Goal: Task Accomplishment & Management: Use online tool/utility

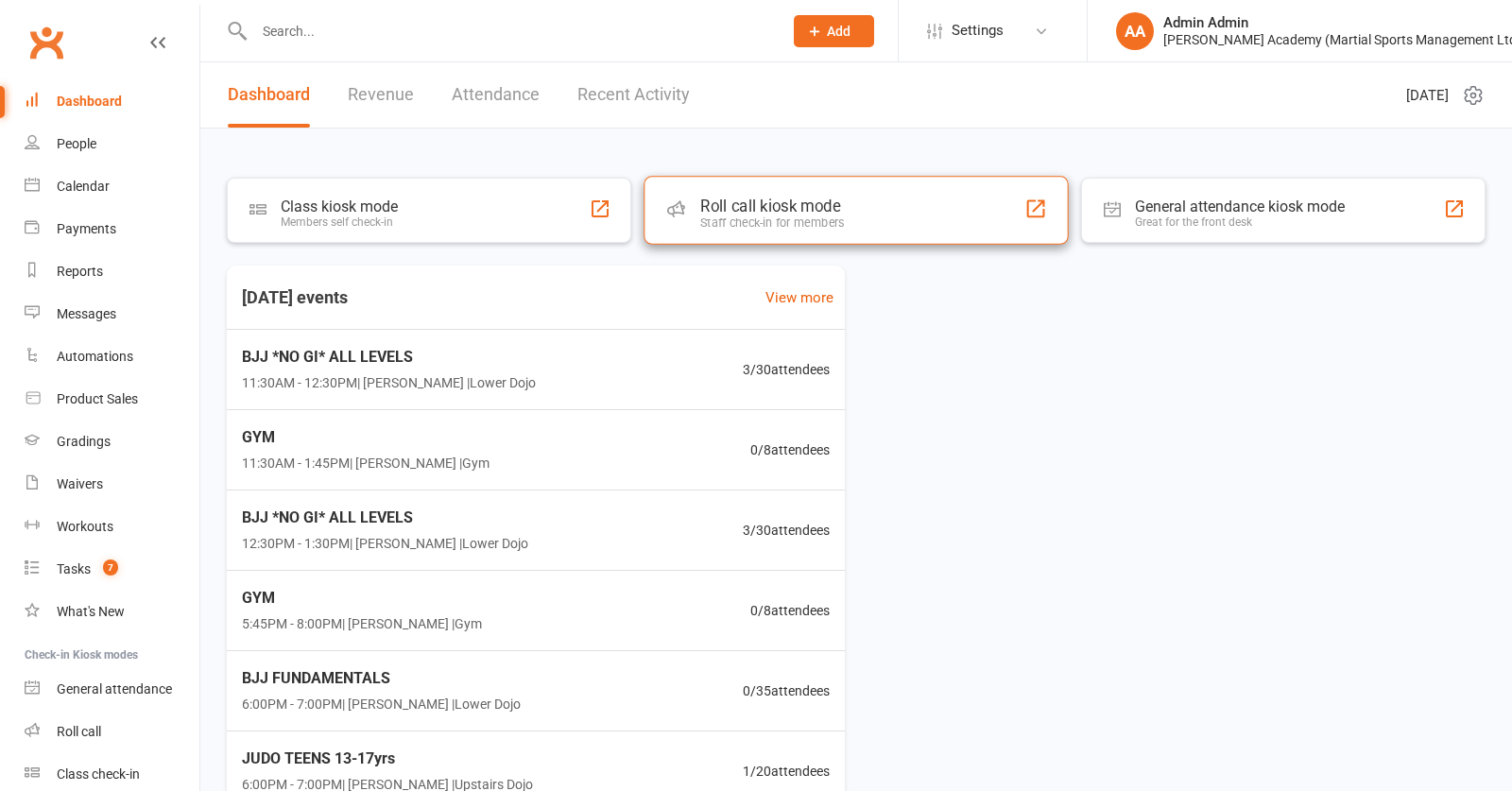
click at [709, 211] on div "Roll call kiosk mode" at bounding box center [772, 206] width 144 height 19
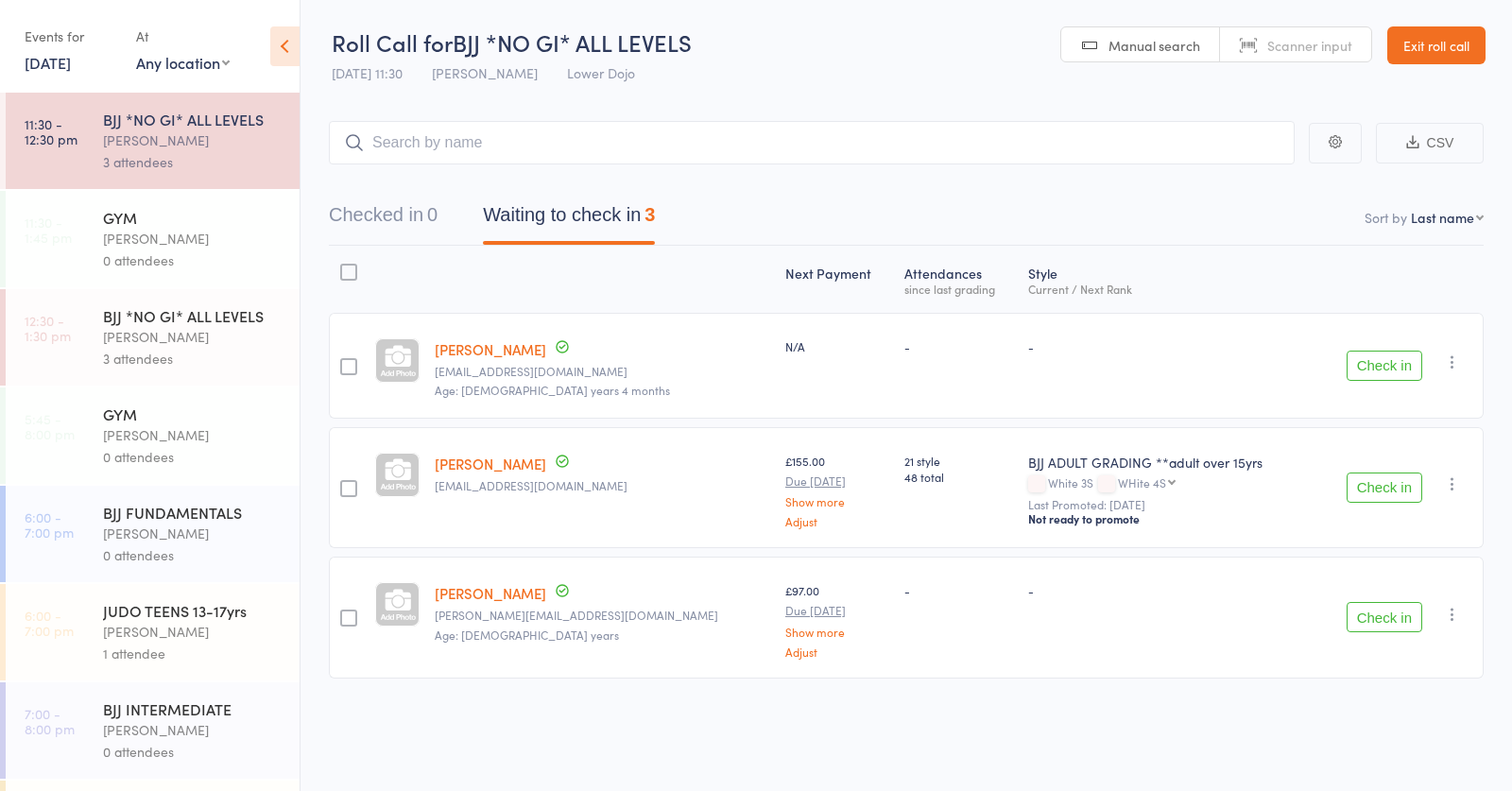
click at [207, 340] on div "Thomas Buckmaster" at bounding box center [193, 337] width 180 height 22
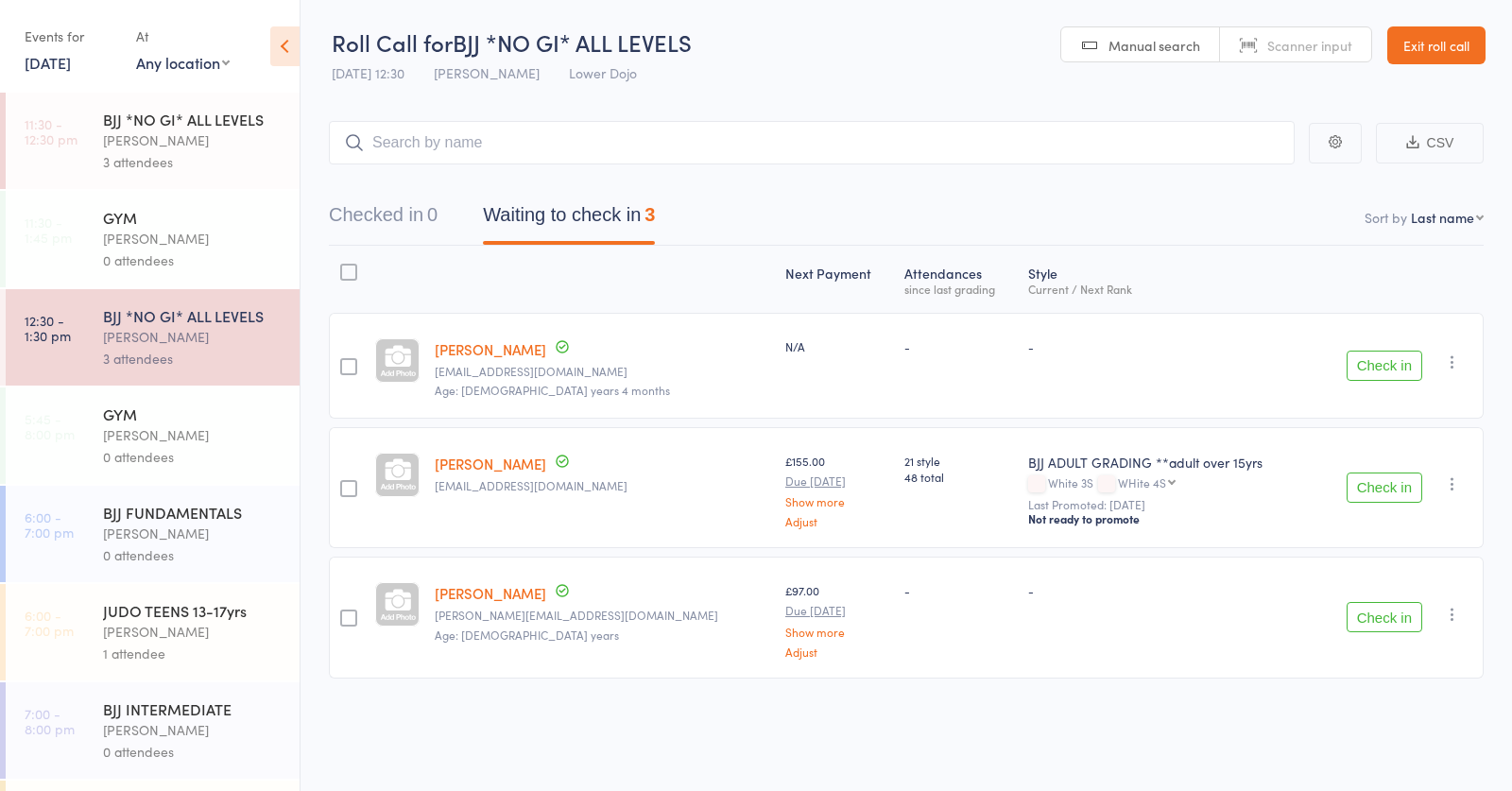
click at [163, 130] on div "Thomas Buckmaster" at bounding box center [193, 140] width 180 height 22
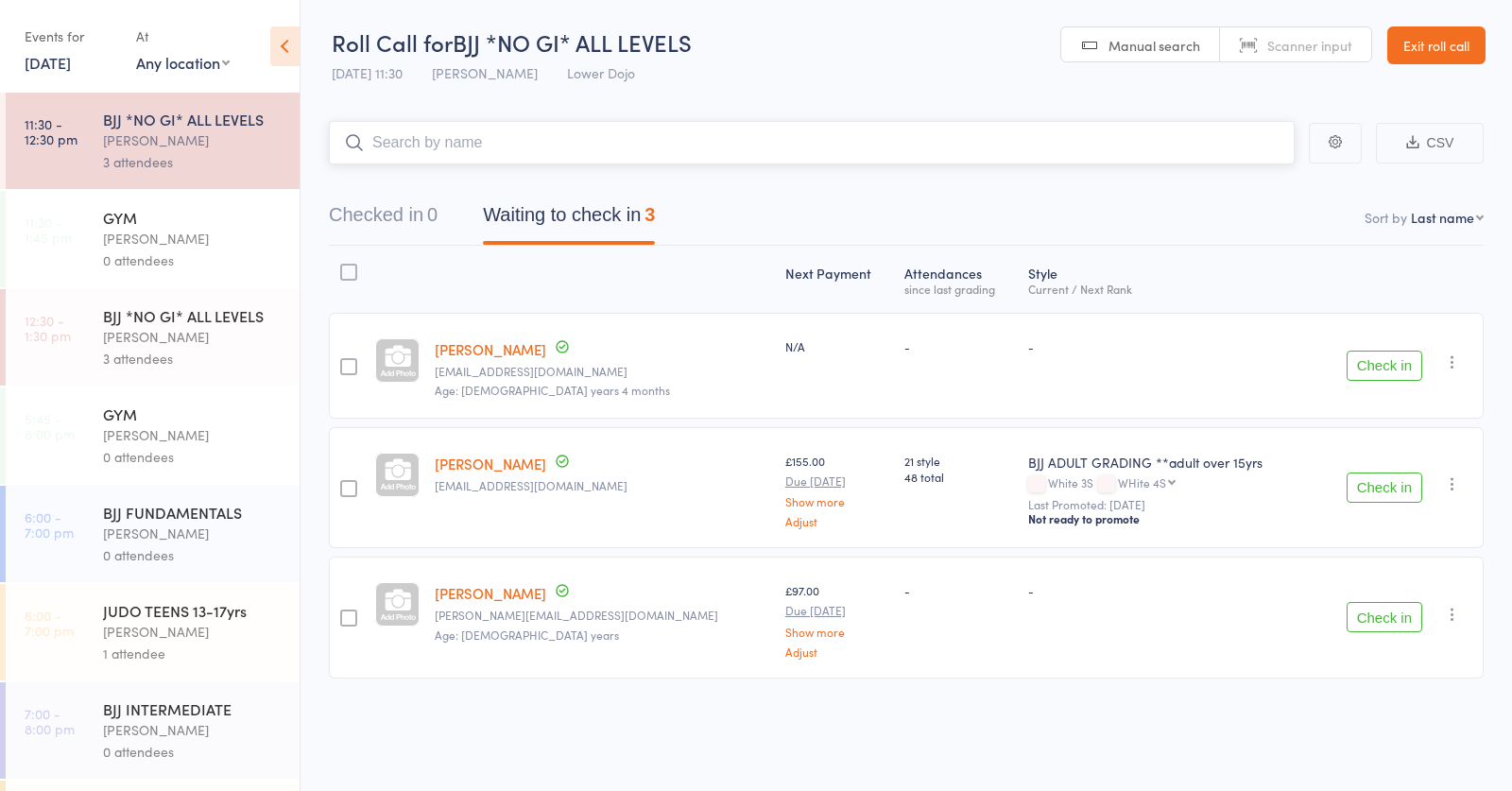
click at [424, 138] on input "search" at bounding box center [811, 142] width 966 height 43
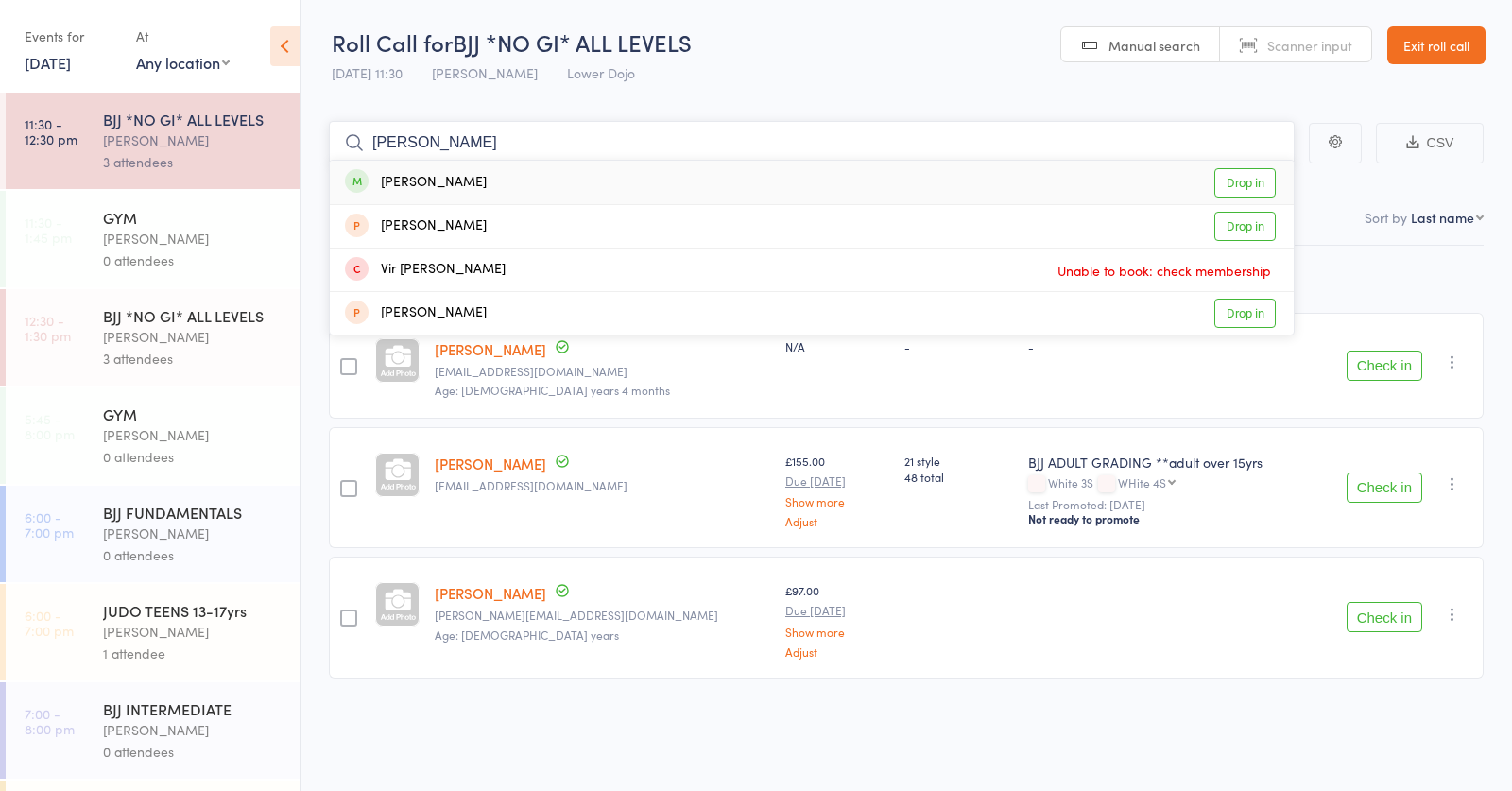
type input "vibham"
click at [450, 180] on div "Vibhum Metkar" at bounding box center [416, 182] width 142 height 22
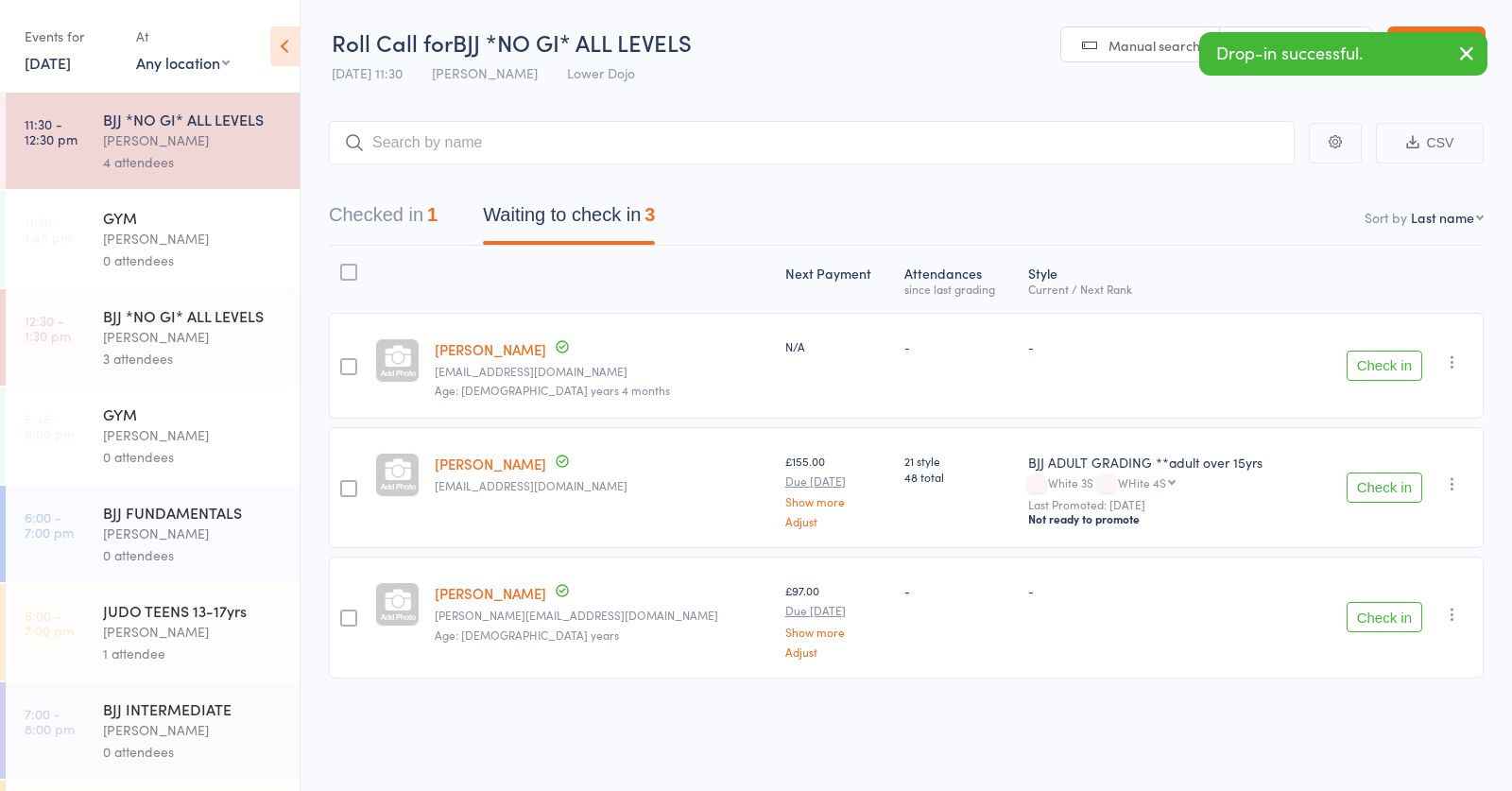
click at [87, 352] on link "12:30 - 1:30 pm BJJ *NO GI* ALL LEVELS Thomas Buckmaster 3 attendees" at bounding box center [152, 338] width 294 height 96
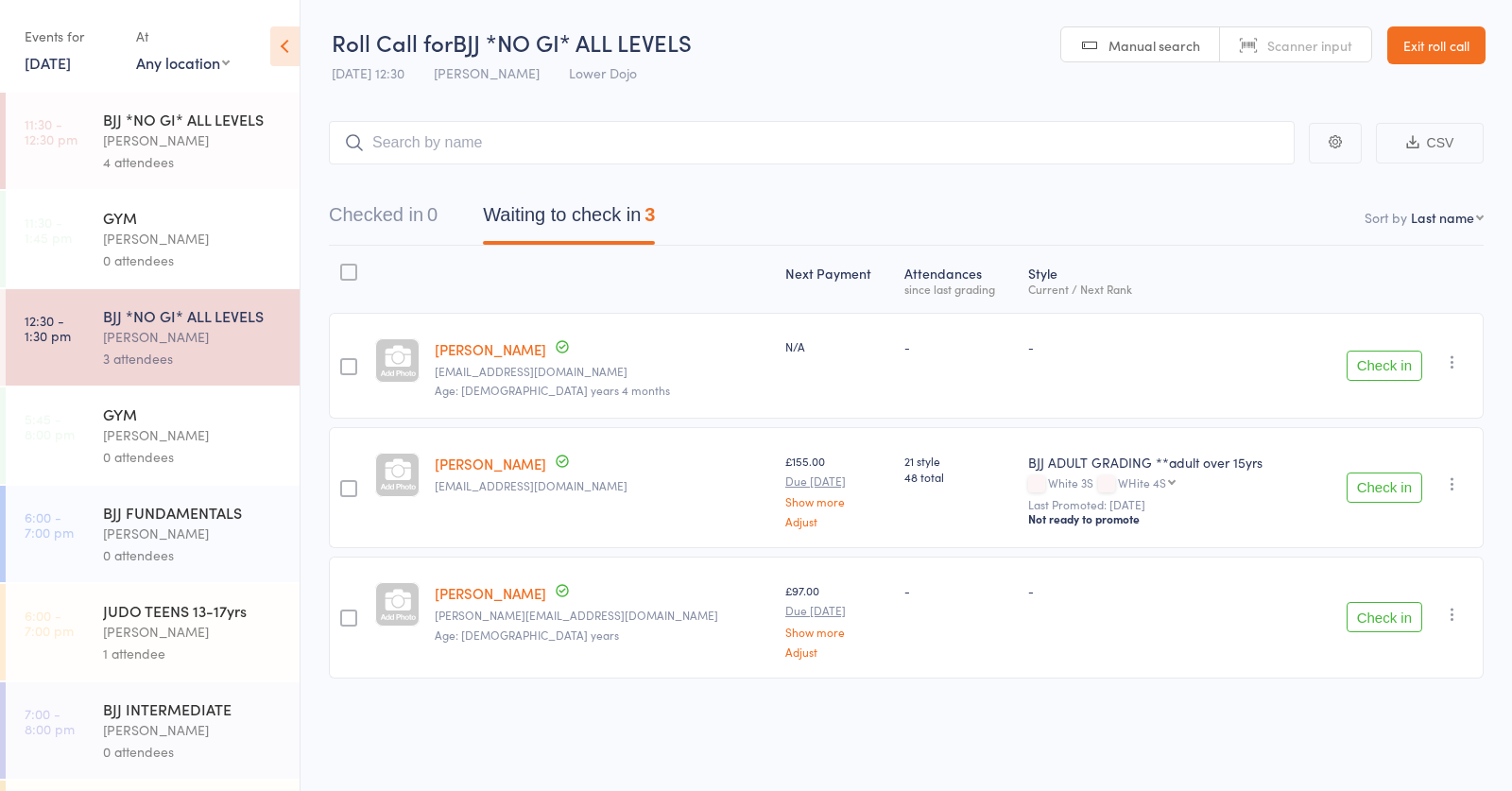
click at [427, 134] on input "search" at bounding box center [811, 142] width 966 height 43
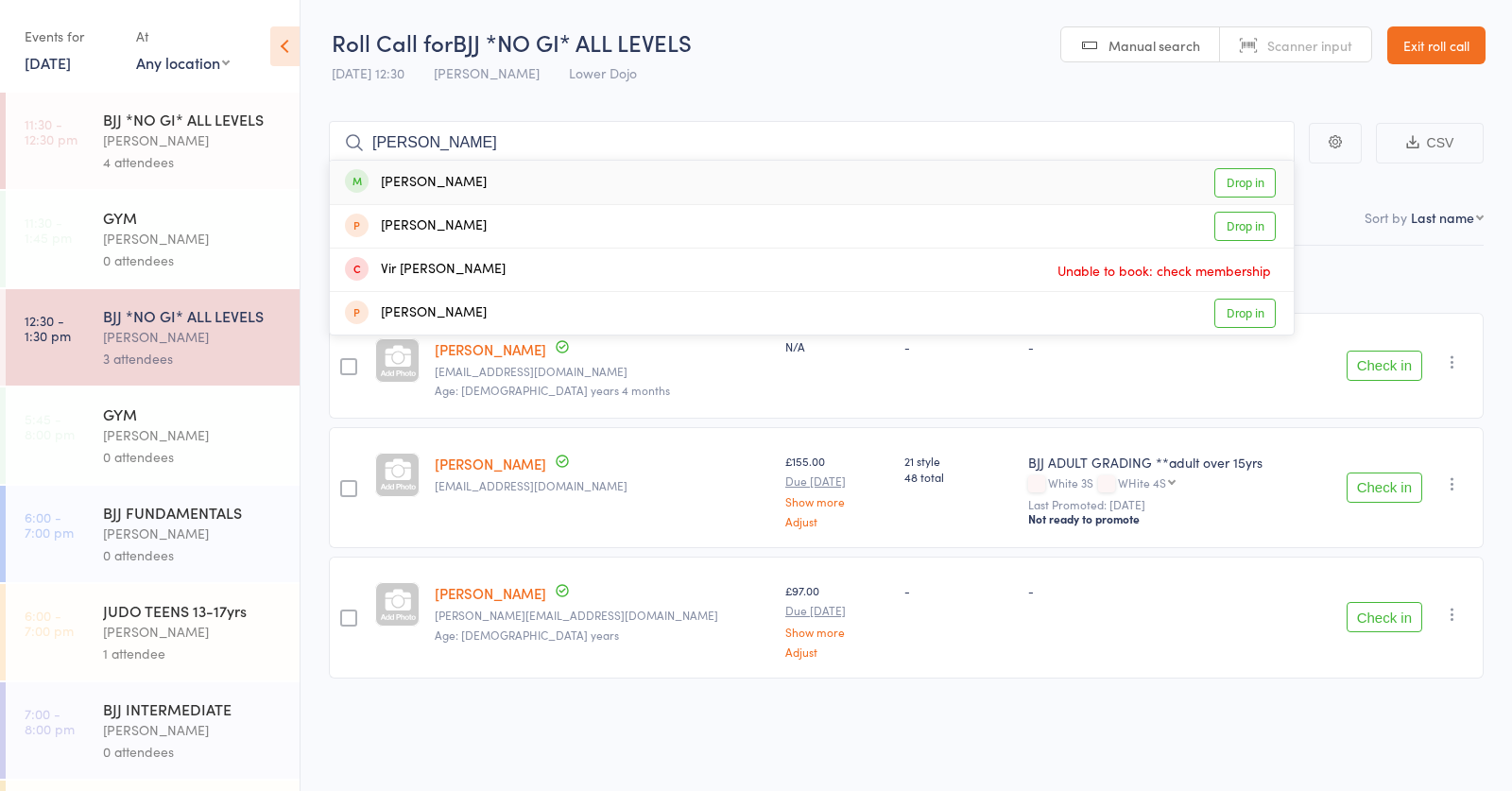
type input "vibham"
click at [461, 180] on div "Vibhum Metkar" at bounding box center [416, 182] width 142 height 22
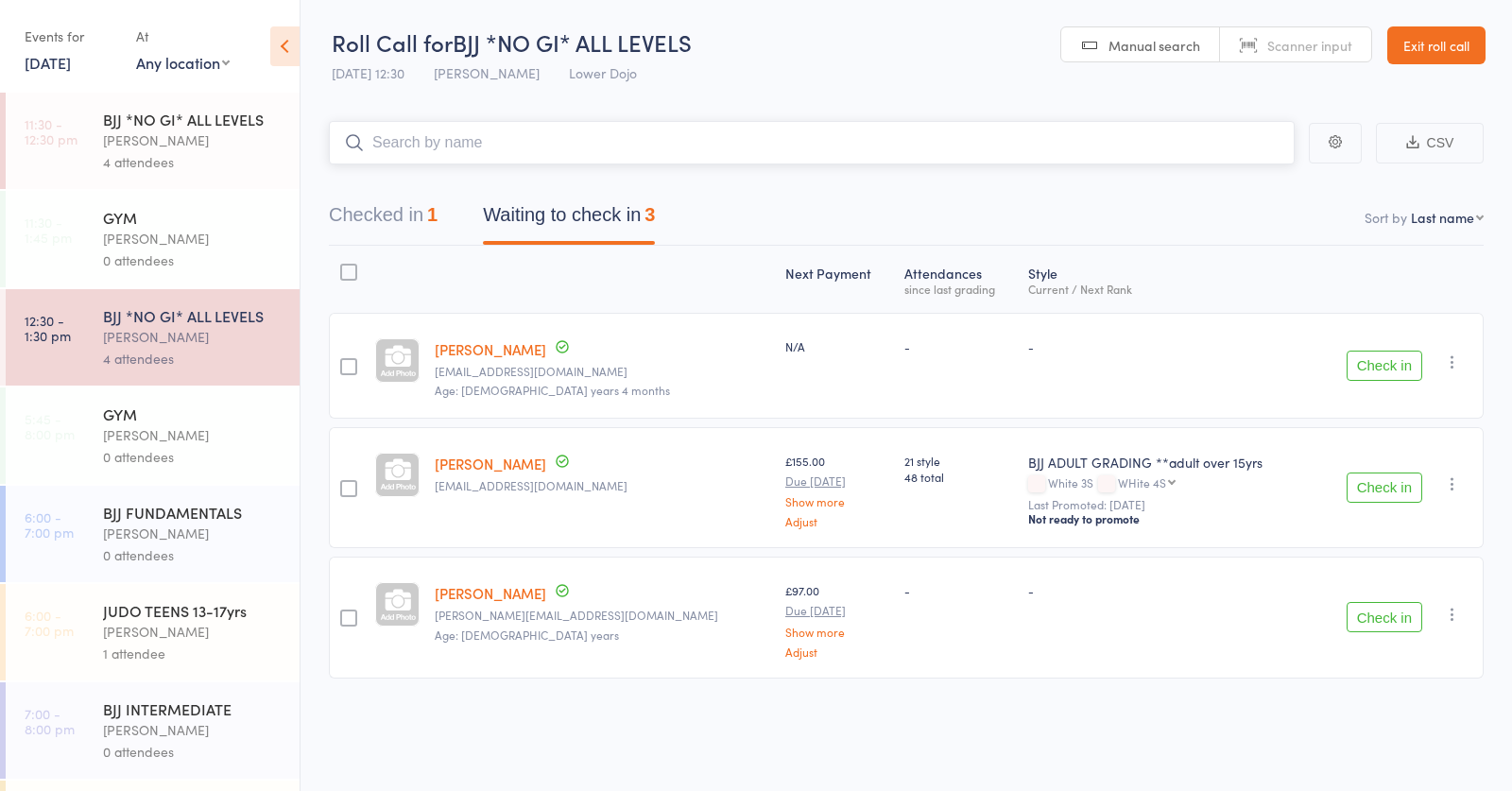
click at [530, 135] on input "search" at bounding box center [811, 142] width 966 height 43
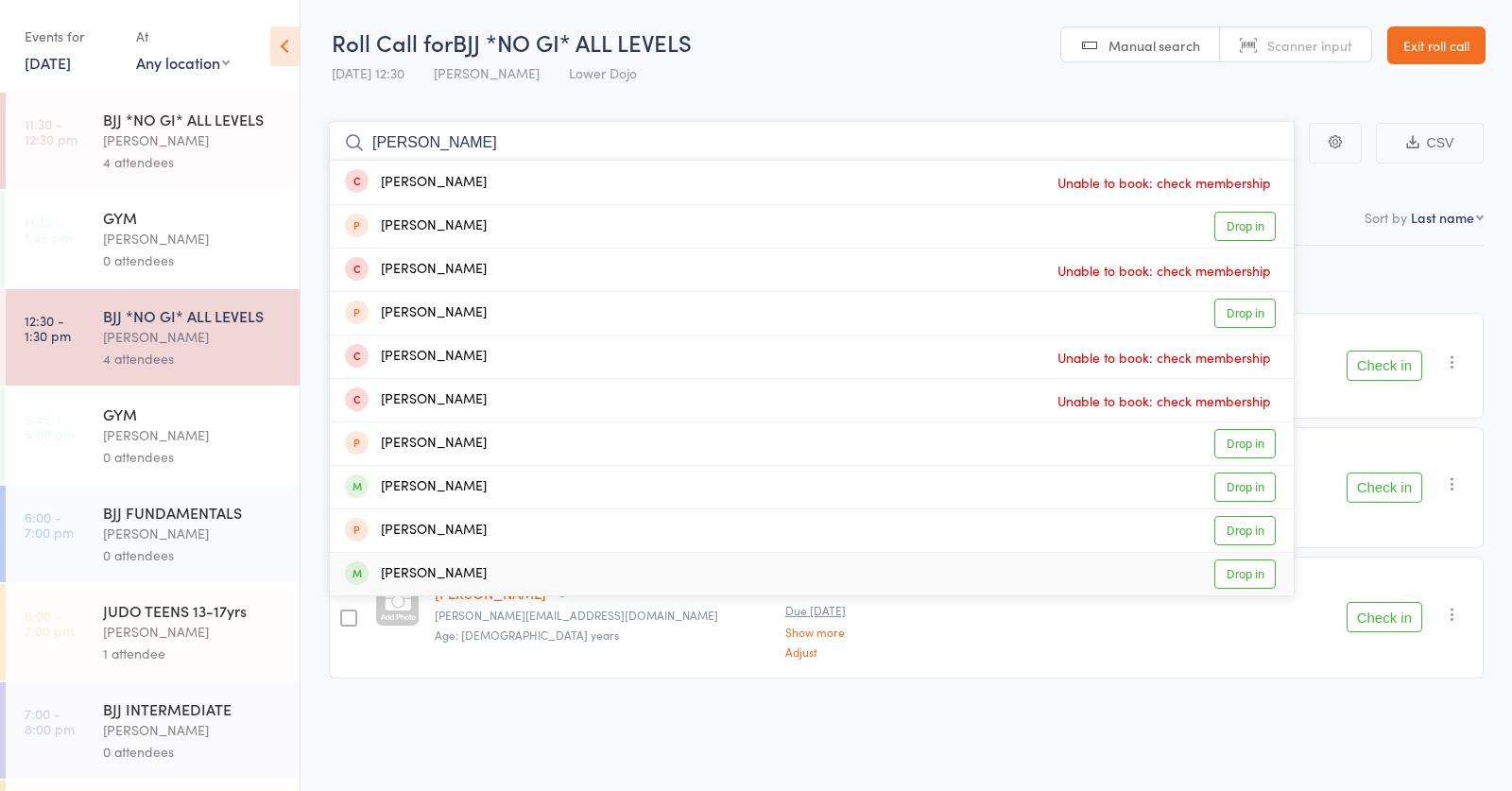
type input "beth"
click at [526, 573] on div "Bethany Upton-Clark Drop in" at bounding box center [811, 574] width 964 height 42
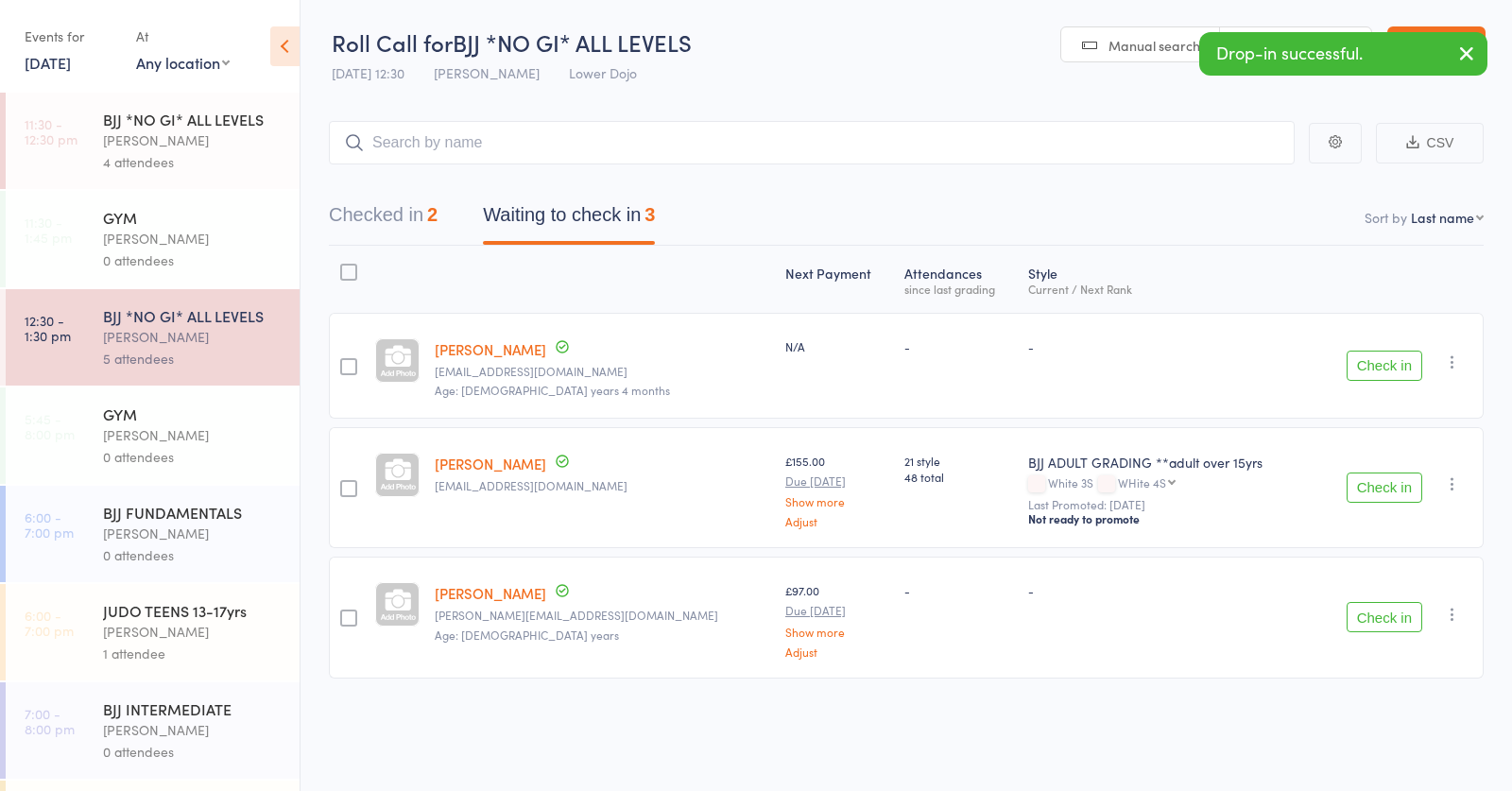
click at [110, 133] on div "Thomas Buckmaster" at bounding box center [193, 140] width 180 height 22
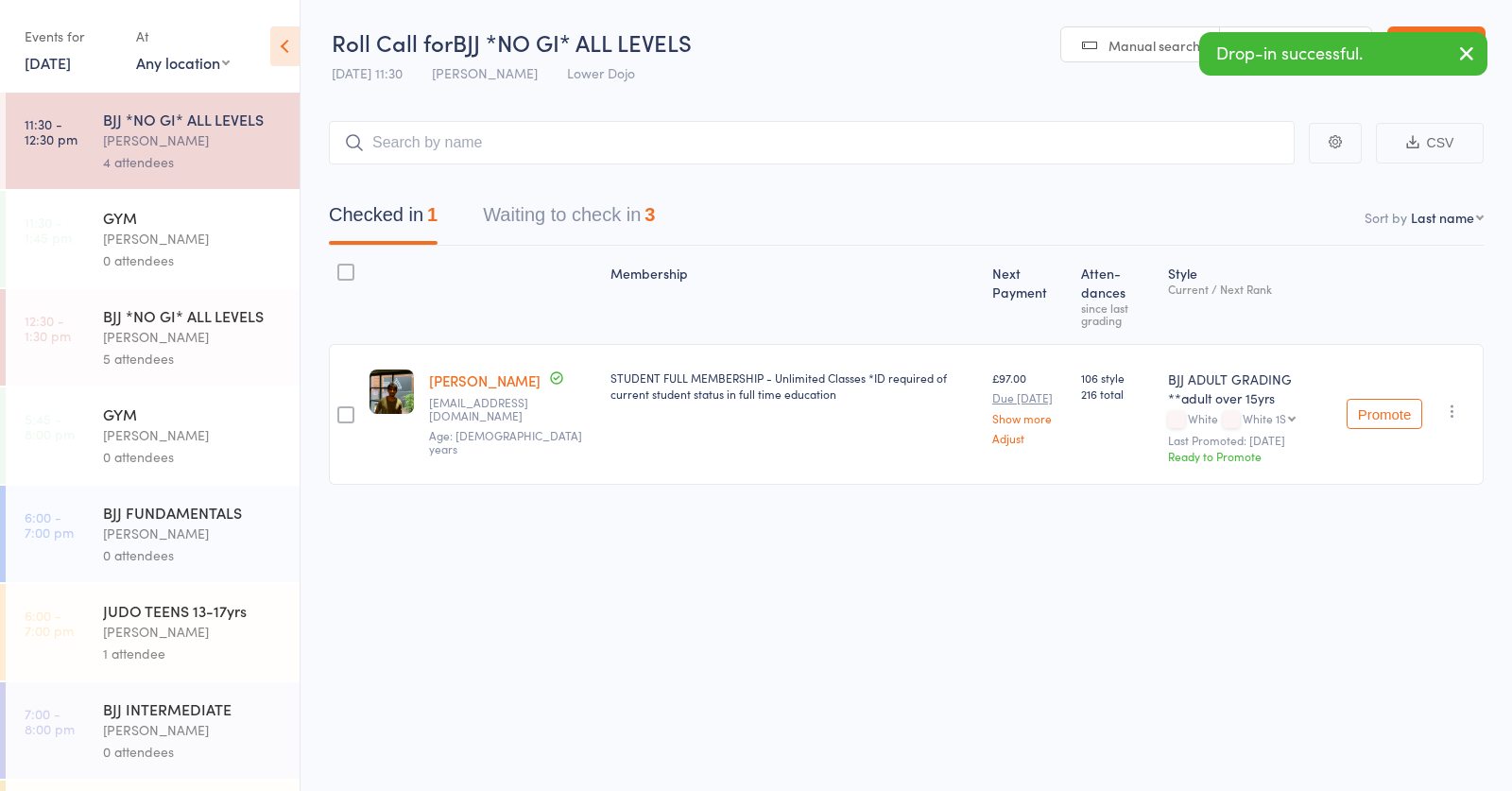
click at [532, 136] on input "search" at bounding box center [811, 142] width 966 height 43
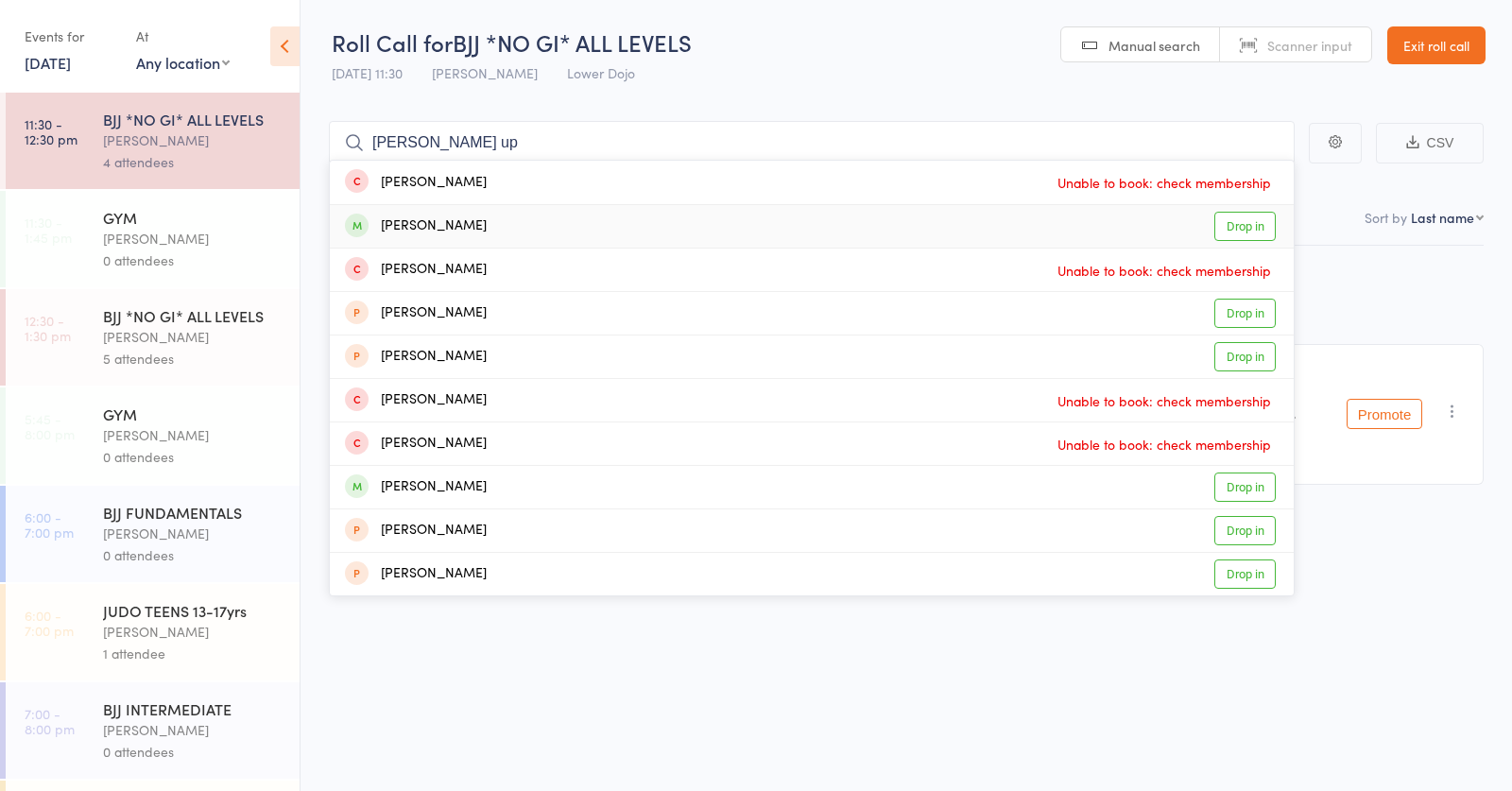
type input "beth up"
click at [547, 225] on div "Bethany Upton-Clark Drop in" at bounding box center [811, 227] width 964 height 42
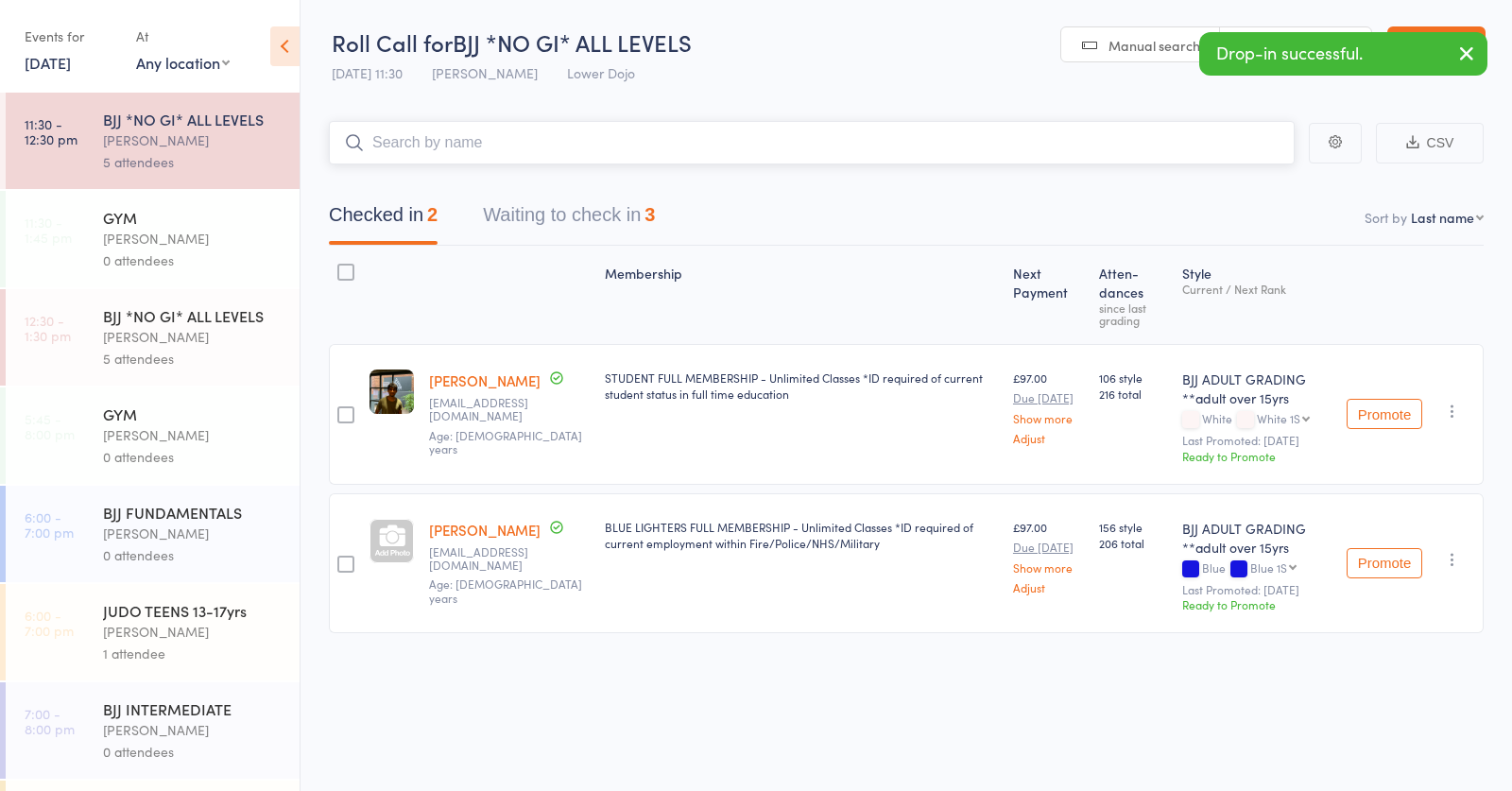
click at [591, 209] on button "Waiting to check in 3" at bounding box center [569, 220] width 172 height 50
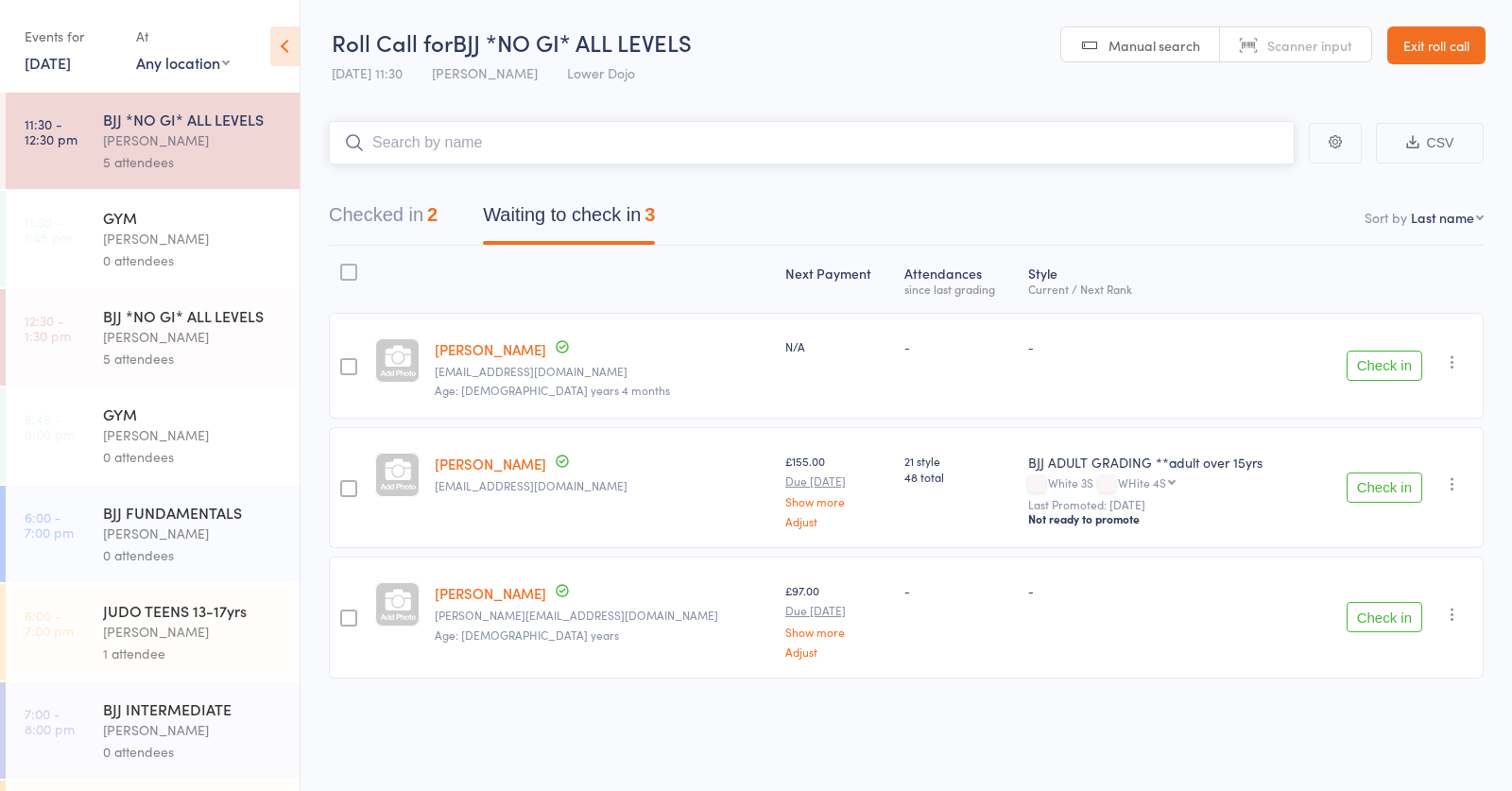
click at [388, 217] on button "Checked in 2" at bounding box center [383, 220] width 109 height 50
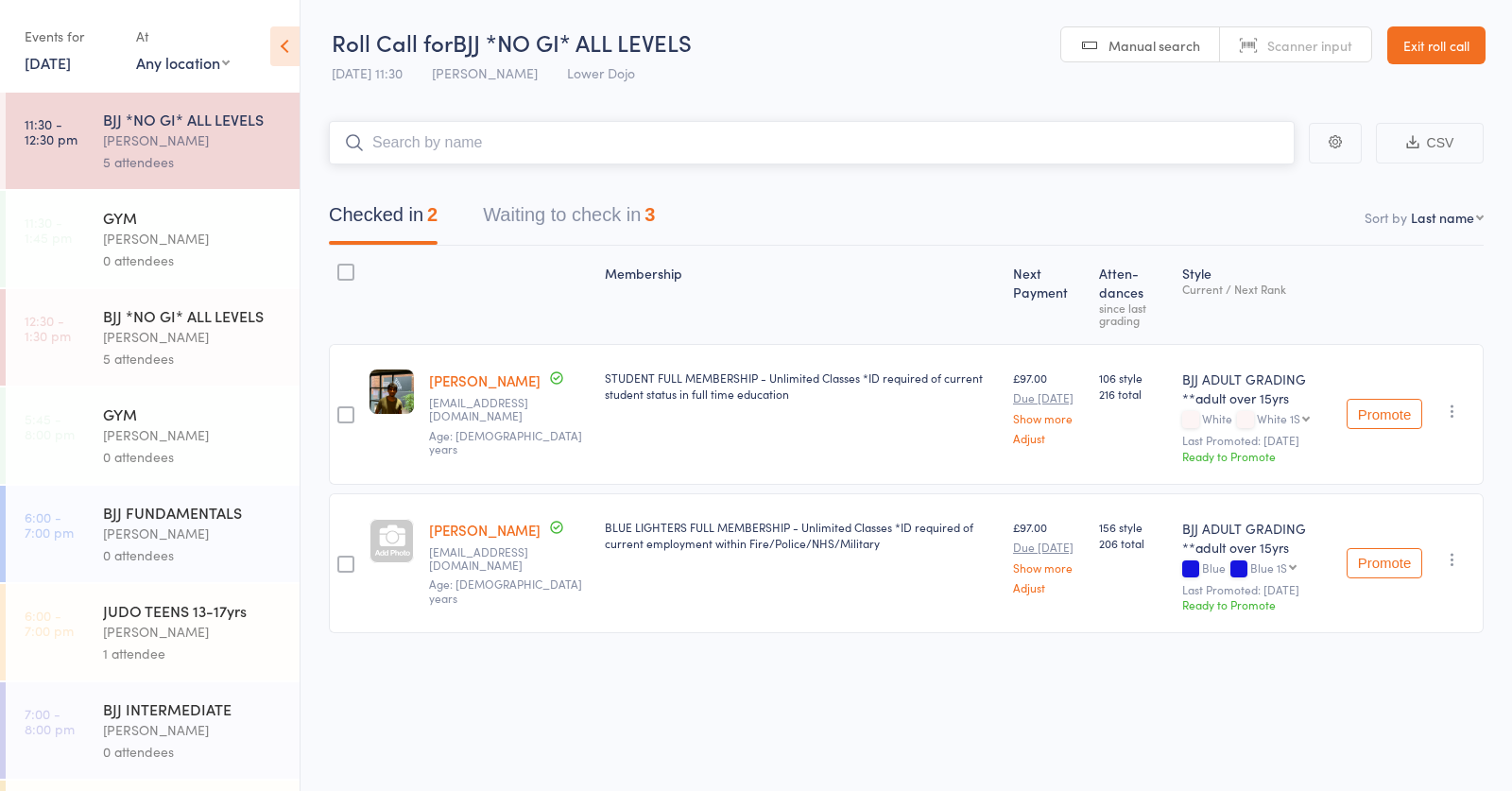
click at [492, 134] on input "search" at bounding box center [811, 142] width 966 height 43
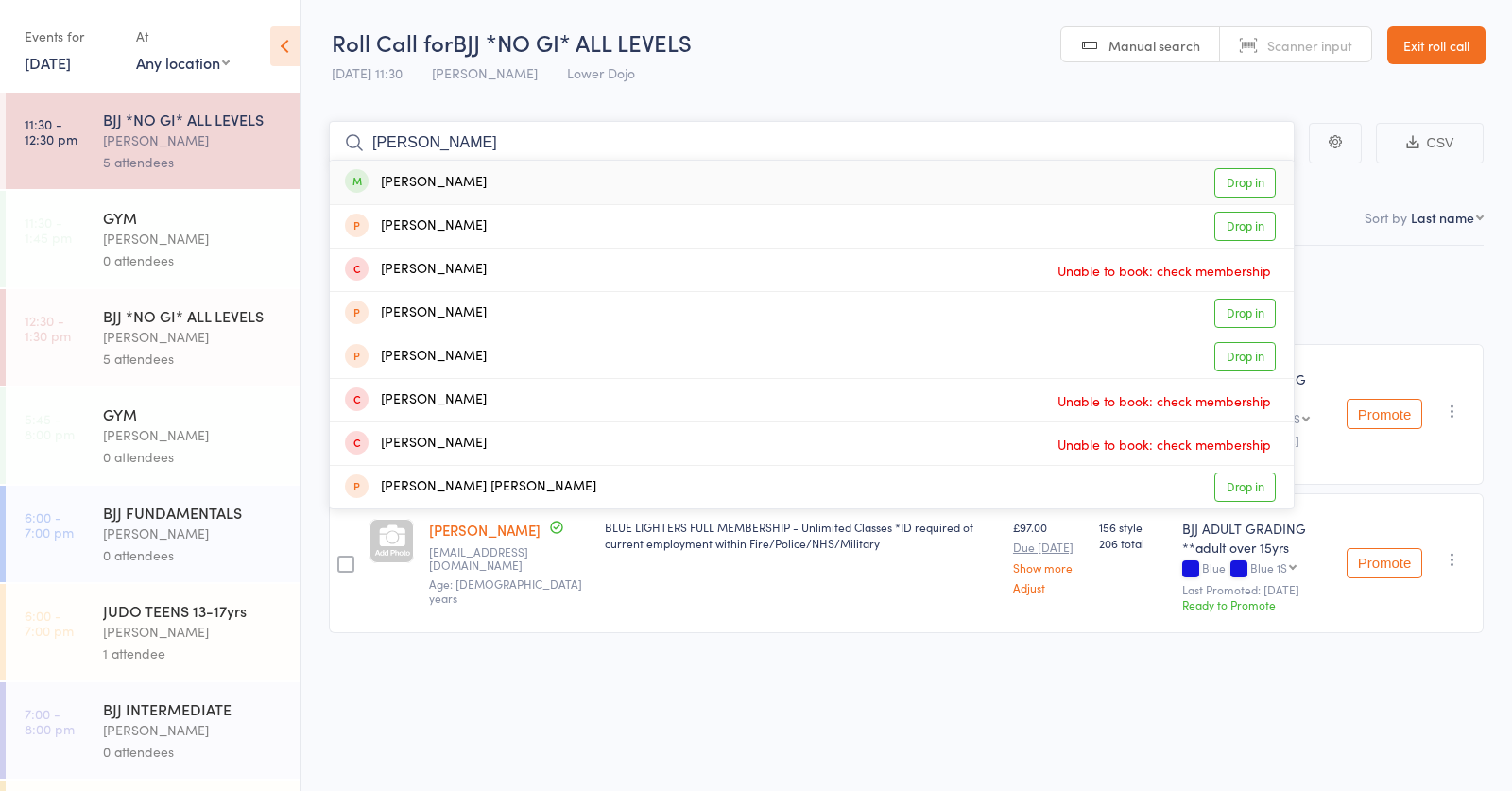
type input "elenor"
click at [436, 174] on div "Eleanor Forder" at bounding box center [416, 182] width 142 height 22
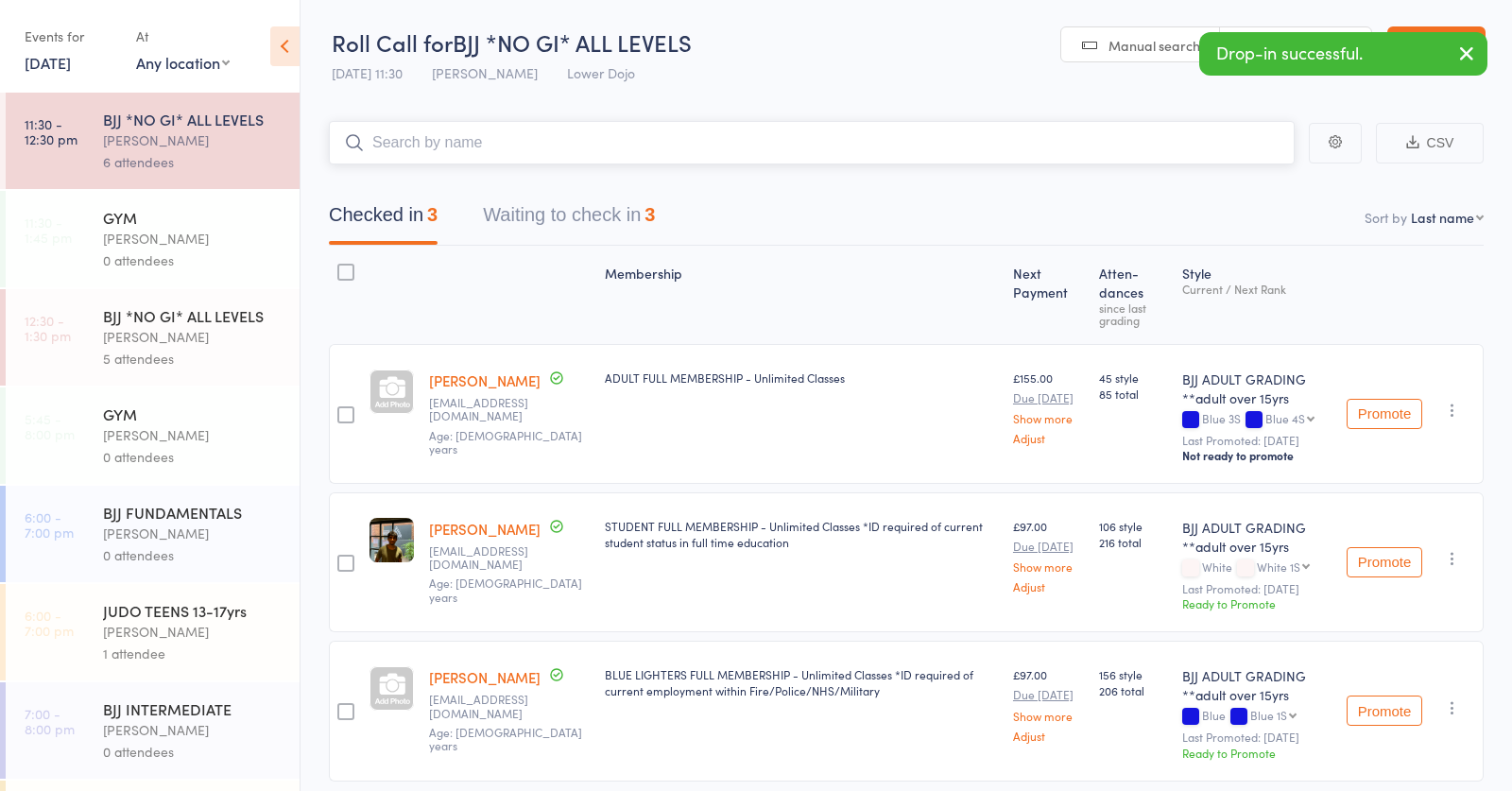
scroll to position [0, 1]
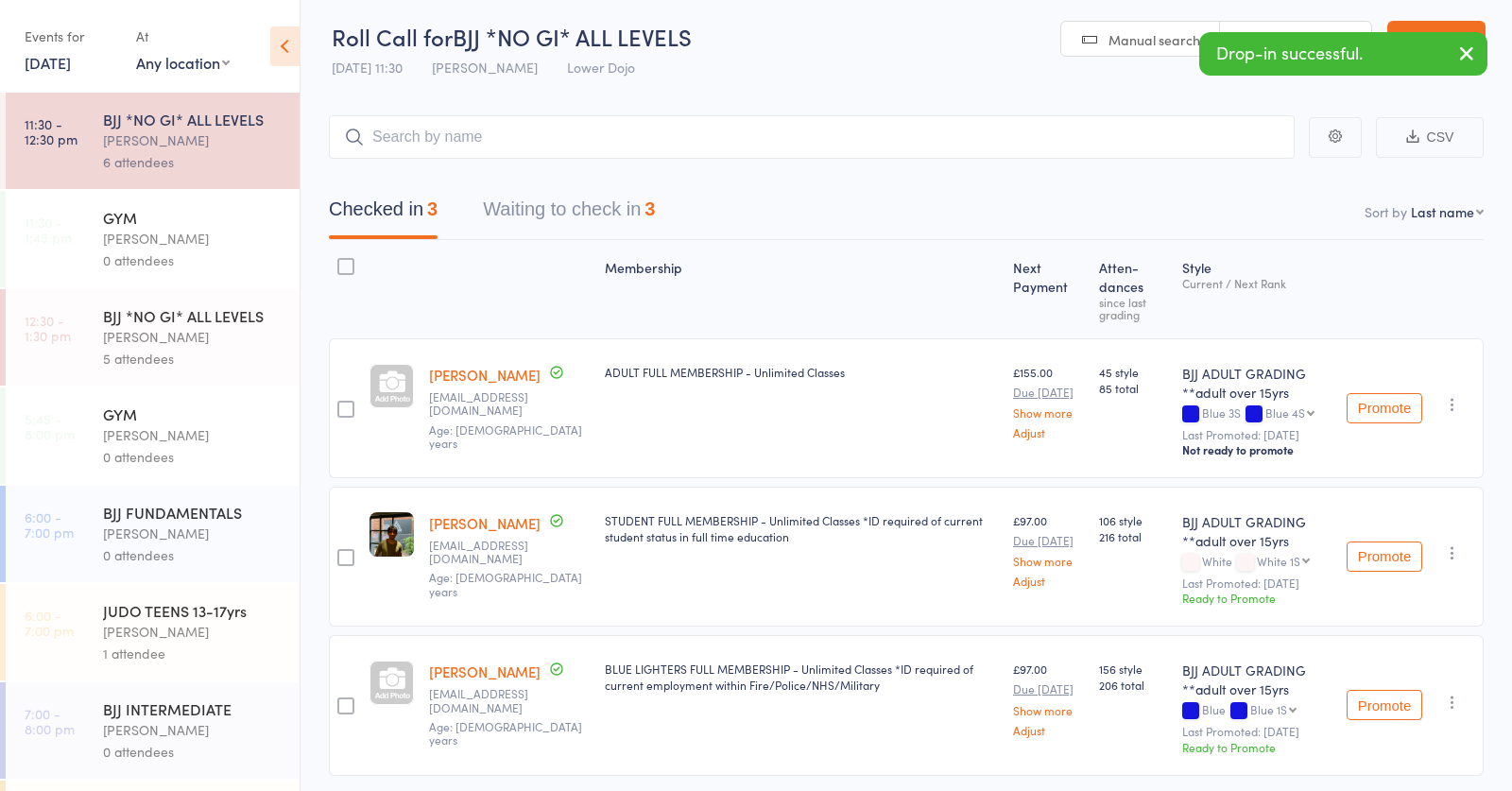
click at [149, 339] on div "Thomas Buckmaster" at bounding box center [193, 337] width 180 height 22
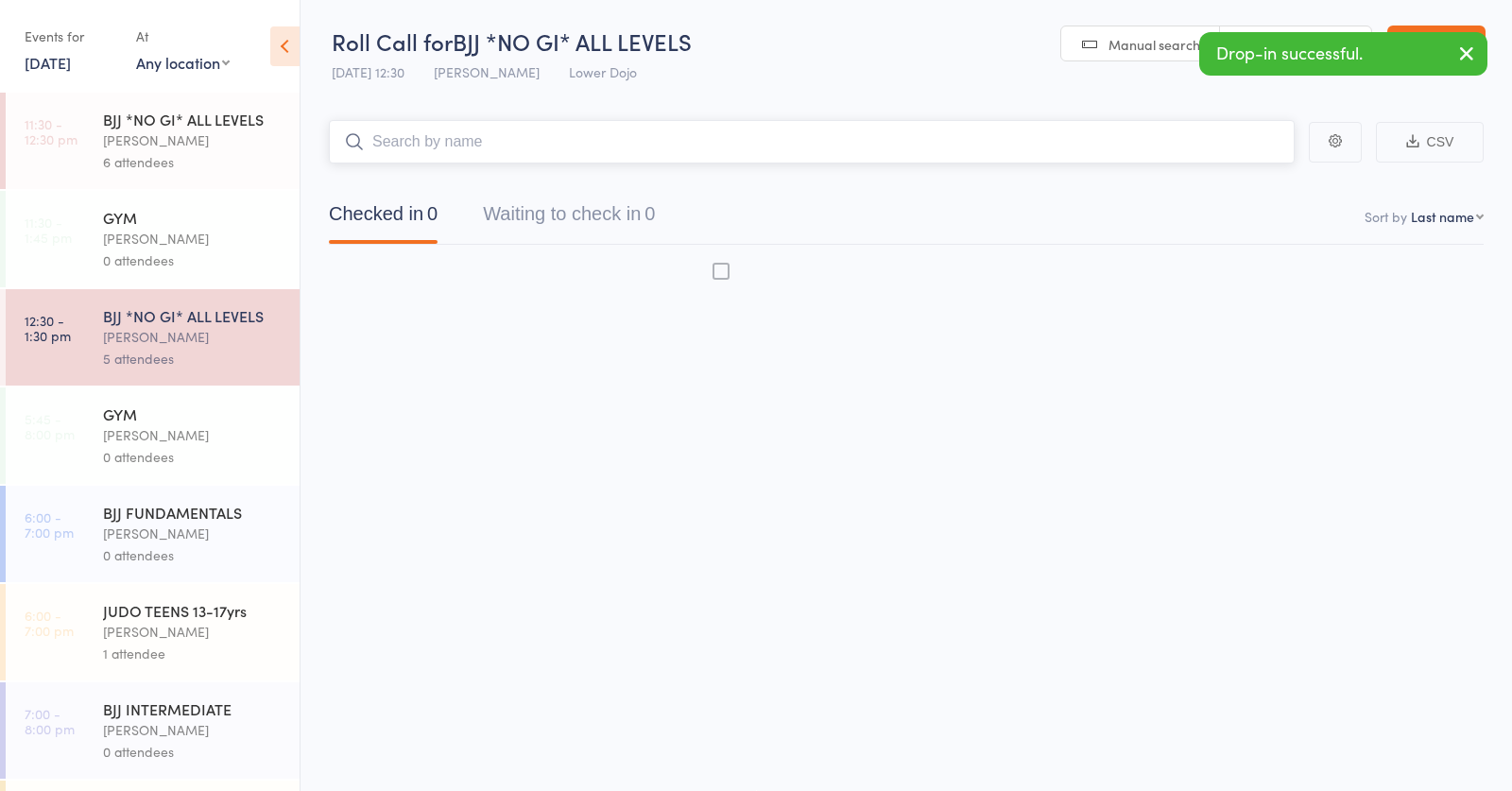
scroll to position [1, 0]
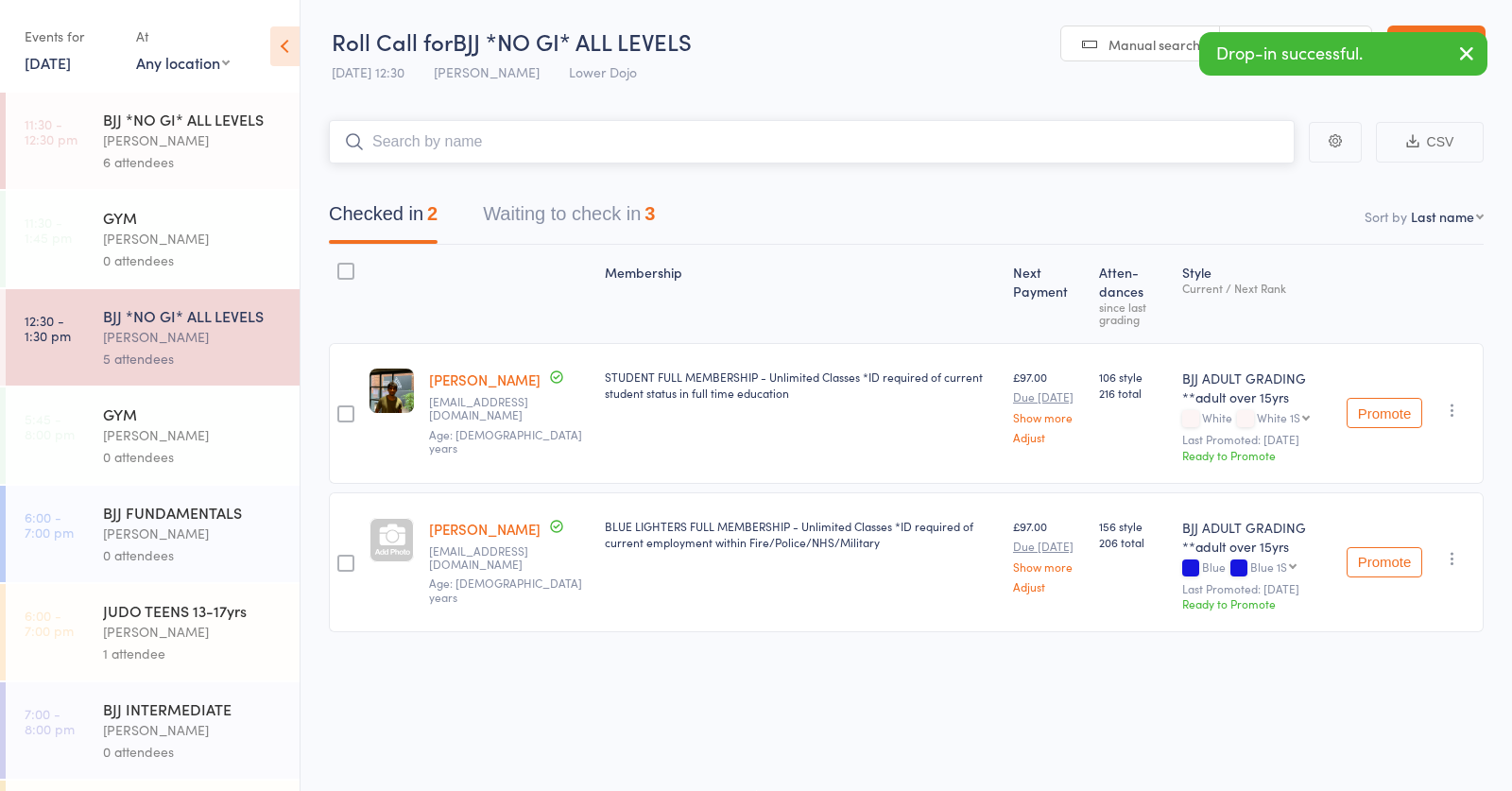
click at [568, 140] on input "search" at bounding box center [811, 141] width 966 height 43
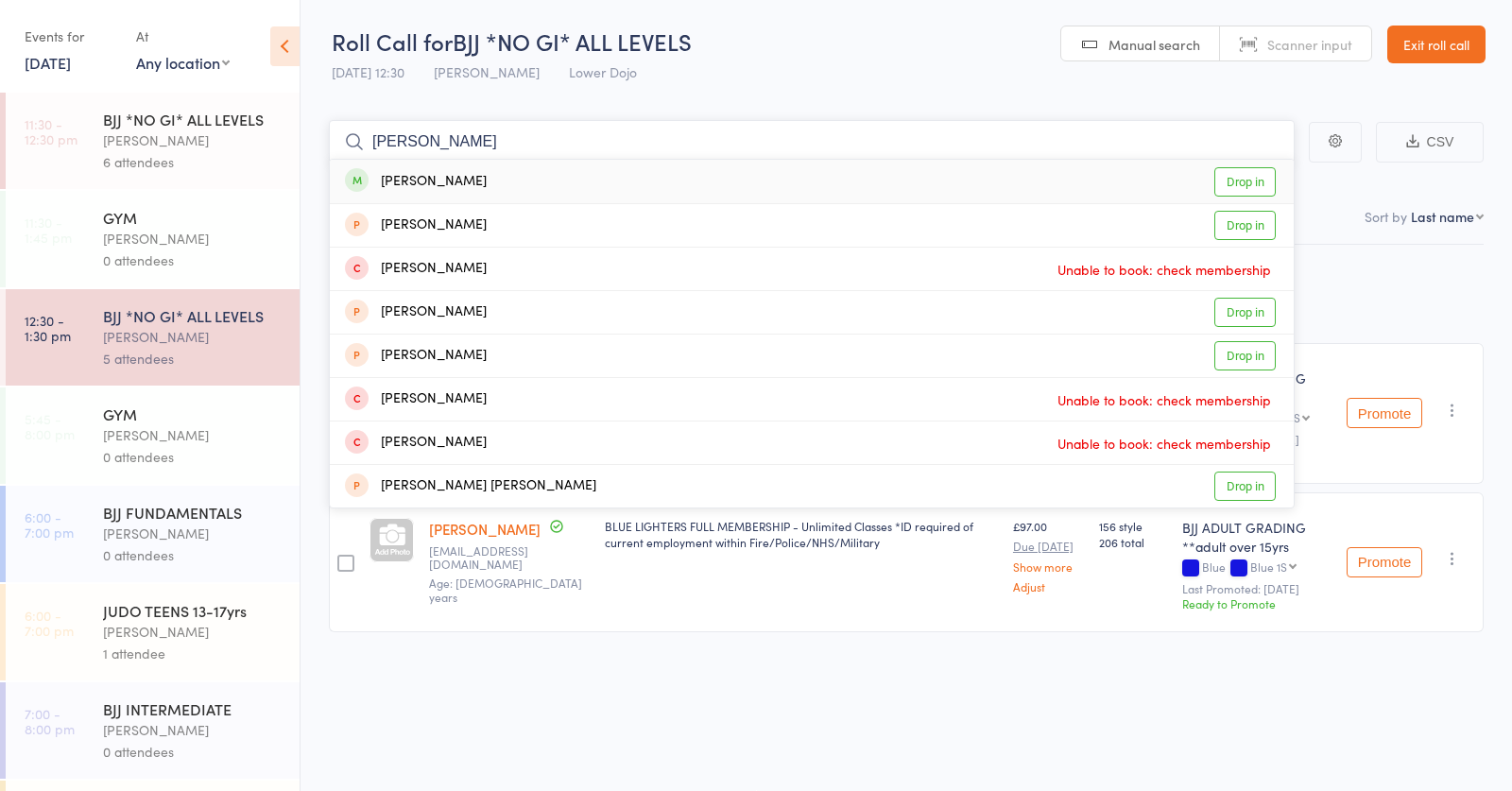
type input "elenor"
click at [558, 174] on div "Eleanor Forder Drop in" at bounding box center [811, 181] width 964 height 43
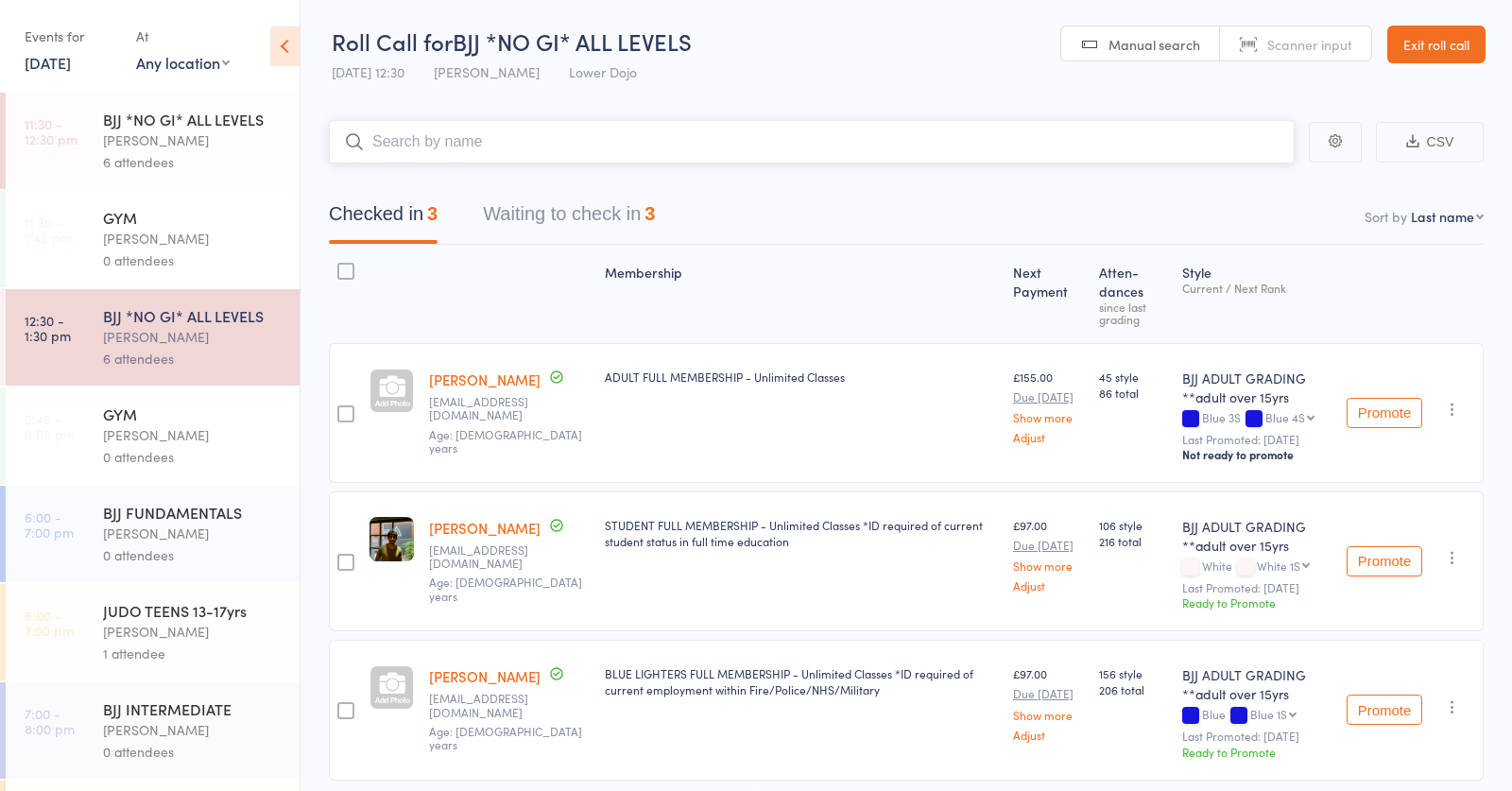
click at [440, 135] on input "search" at bounding box center [811, 141] width 966 height 43
click at [577, 214] on button "Waiting to check in 3" at bounding box center [569, 219] width 172 height 50
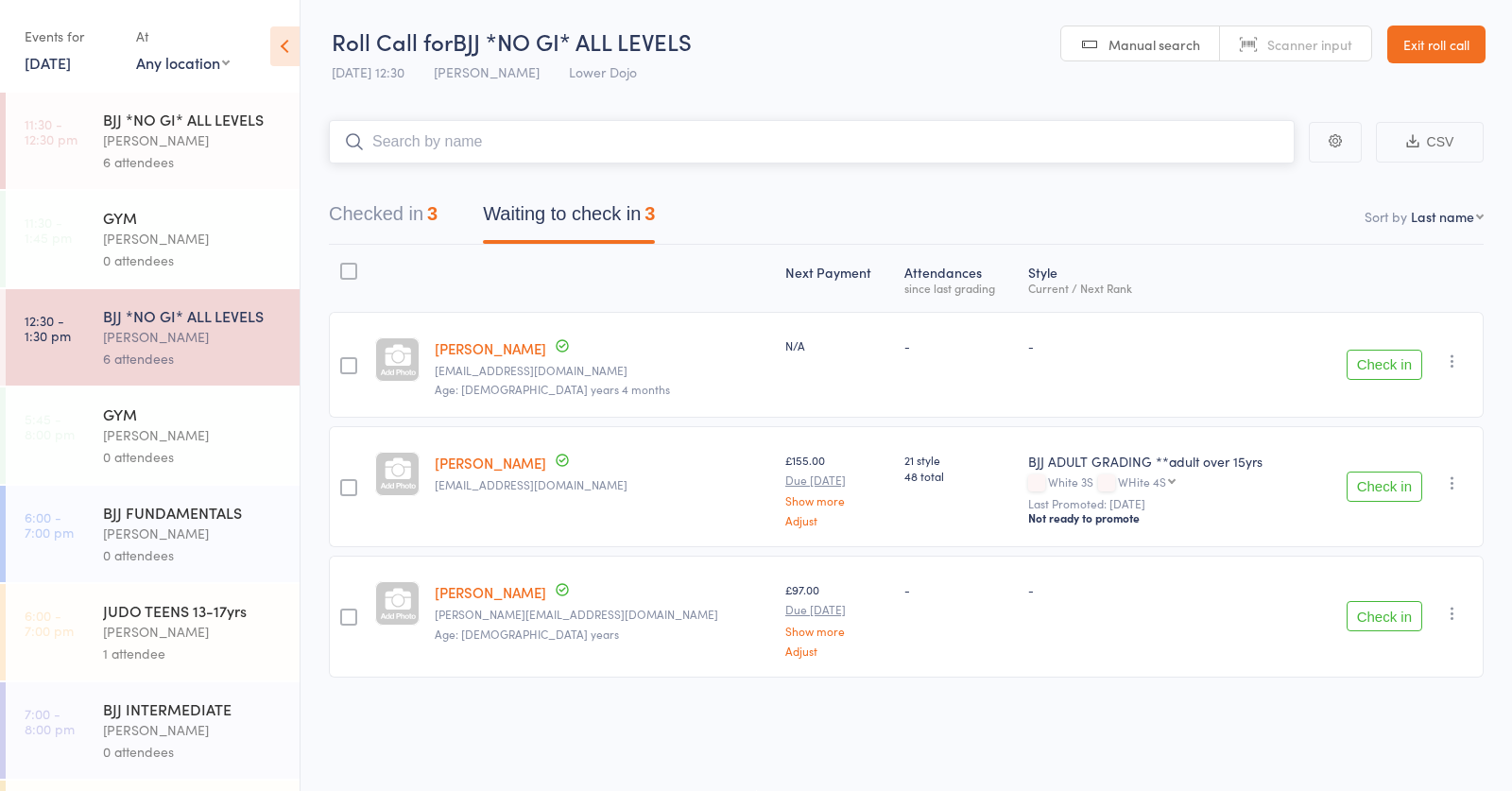
click at [441, 135] on input "search" at bounding box center [811, 141] width 966 height 43
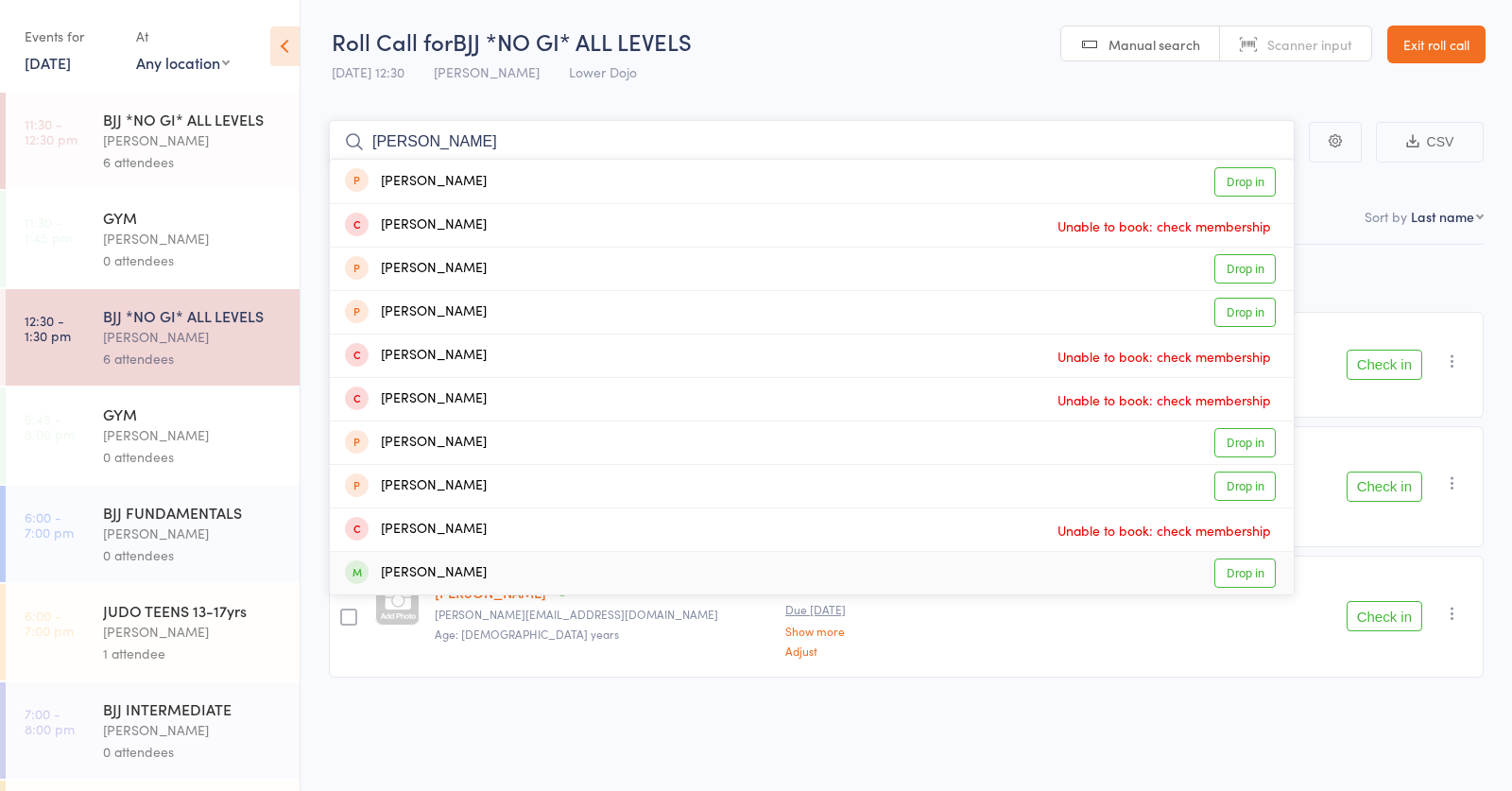
type input "liam"
click at [499, 572] on div "Liam Robinson Drop in" at bounding box center [811, 573] width 964 height 42
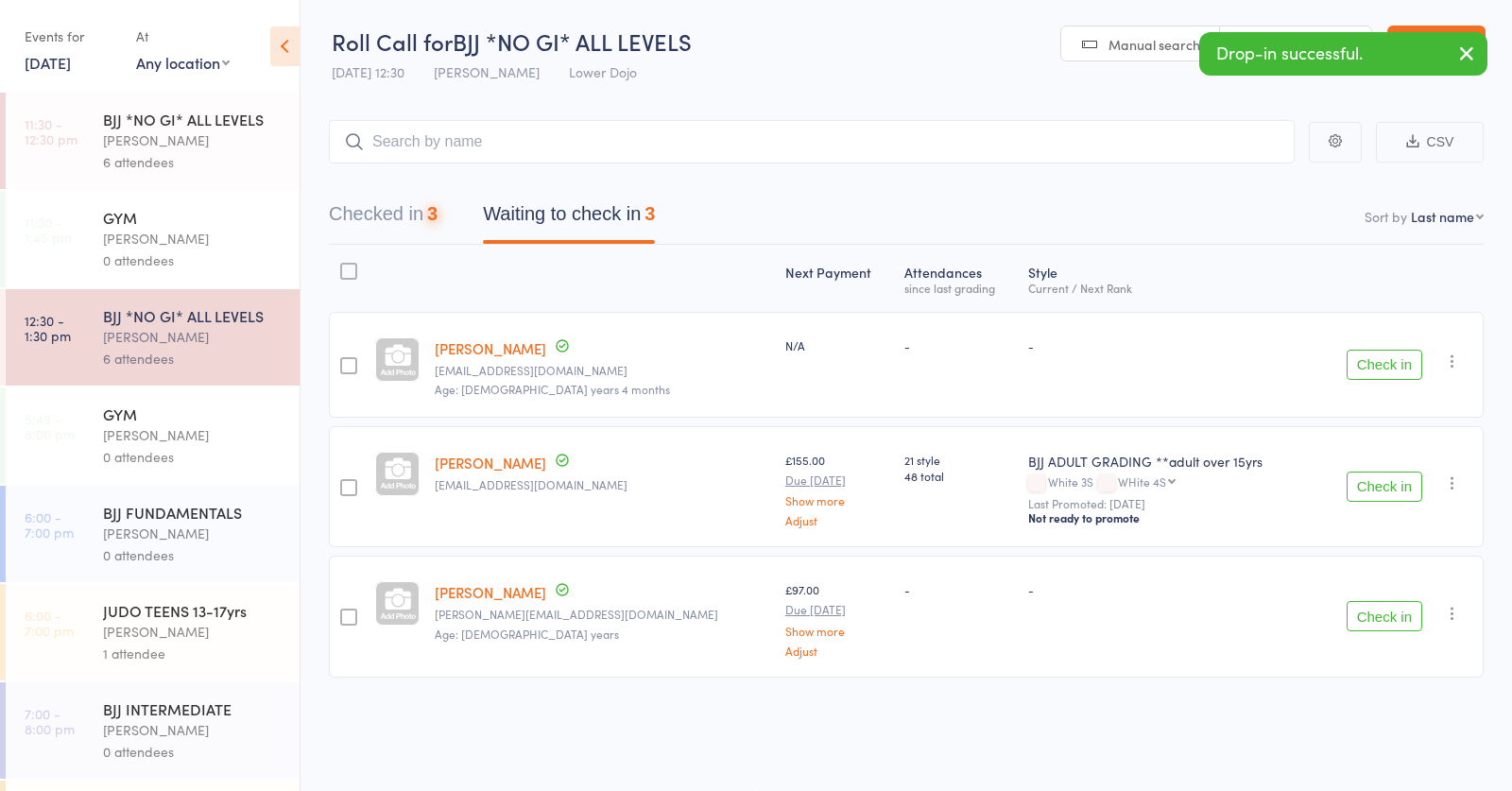
click at [205, 132] on div "Thomas Buckmaster" at bounding box center [193, 140] width 180 height 22
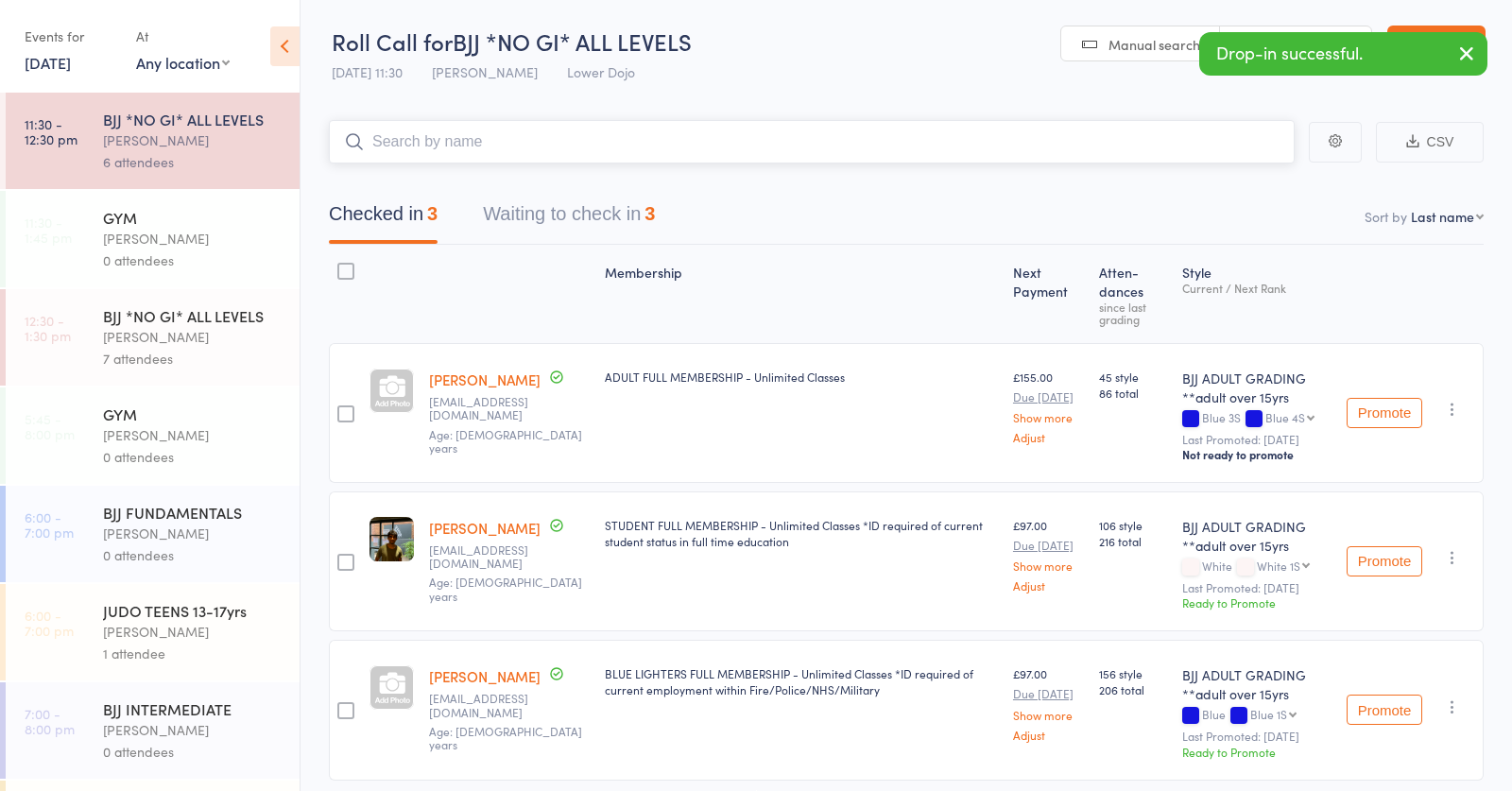
click at [466, 139] on input "search" at bounding box center [811, 141] width 966 height 43
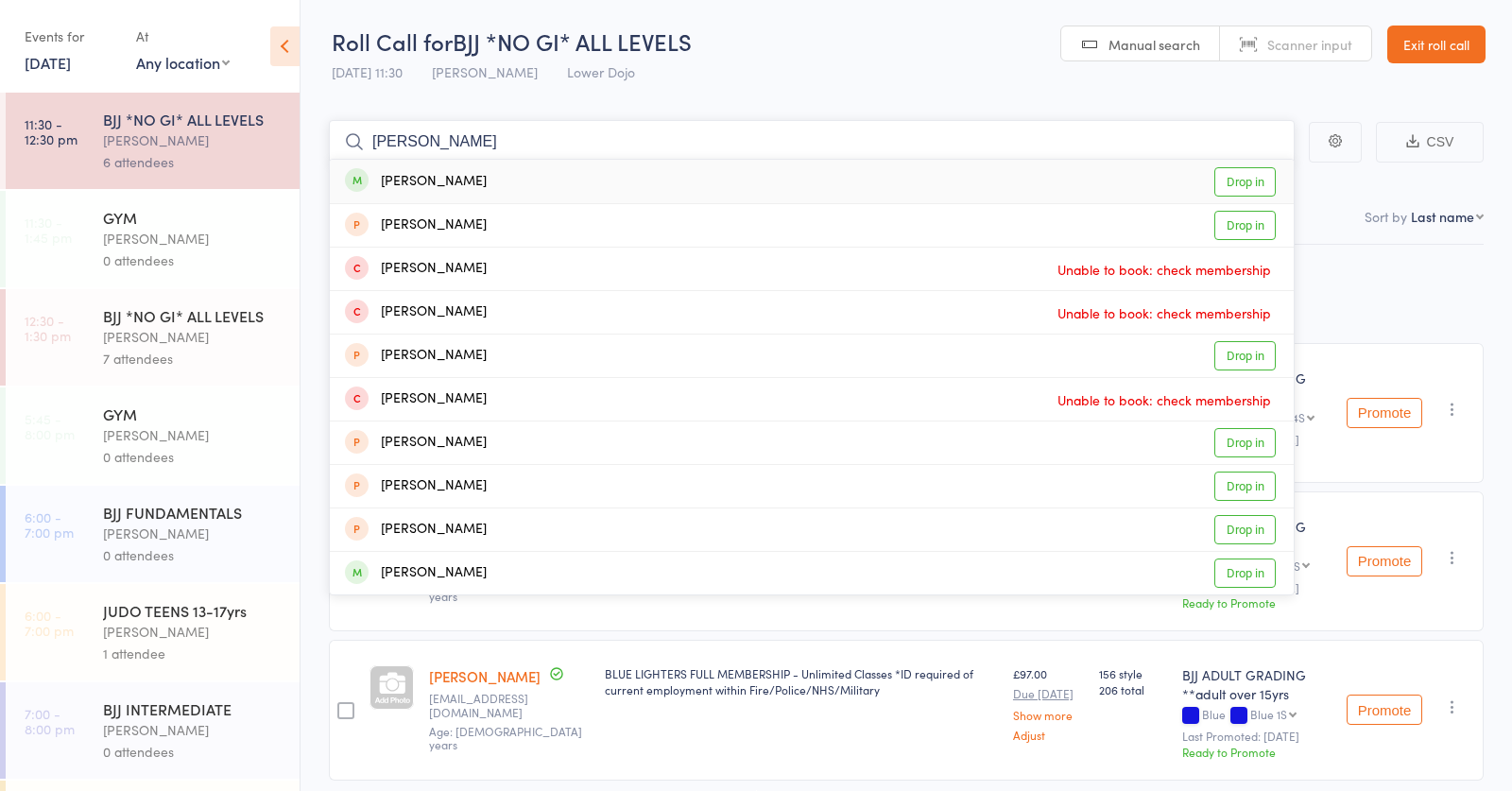
type input "liam fitz"
click at [515, 179] on div "Liam Fitzpatrick Drop in" at bounding box center [811, 181] width 964 height 43
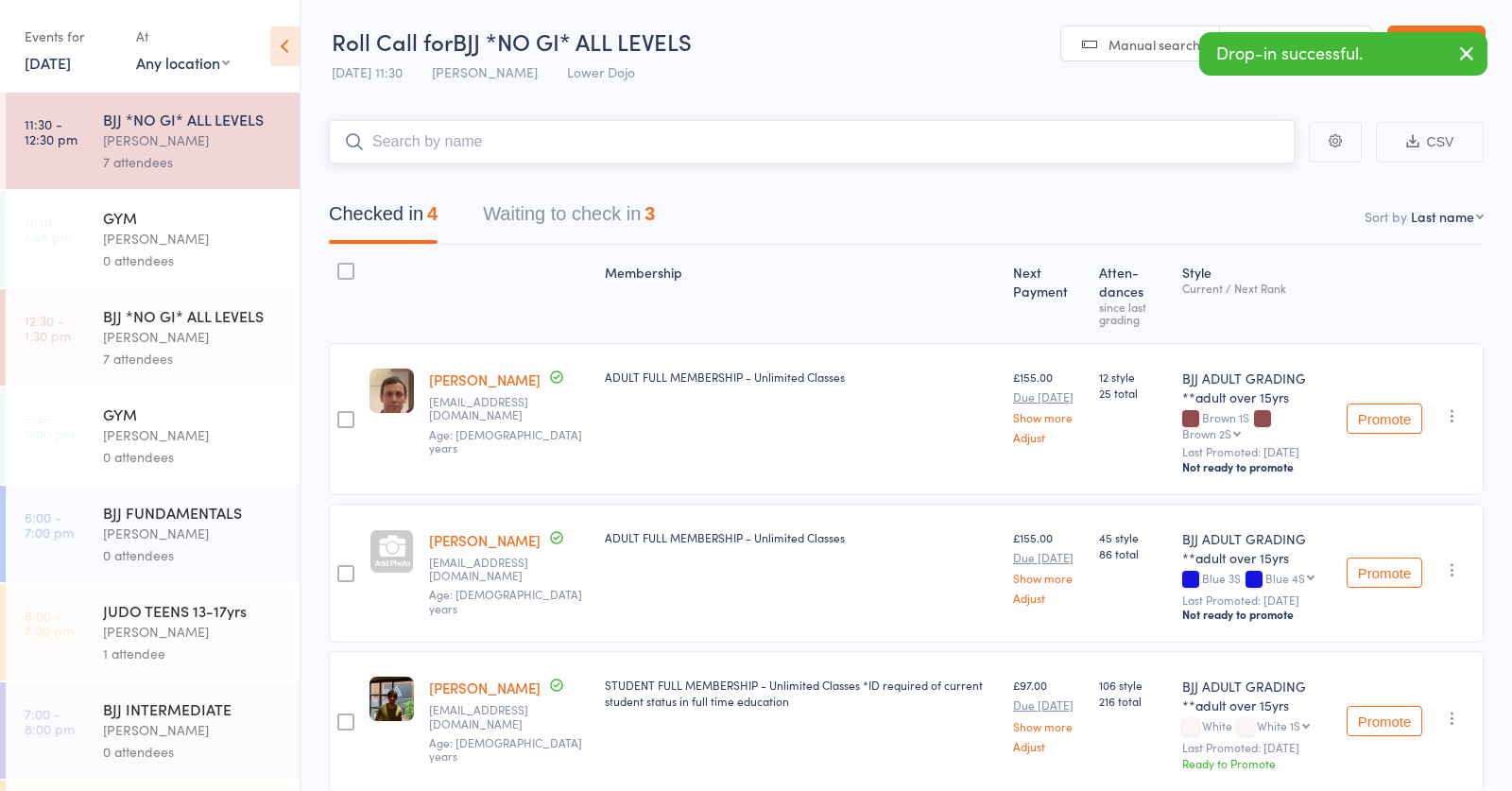
click at [542, 211] on button "Waiting to check in 3" at bounding box center [569, 219] width 172 height 50
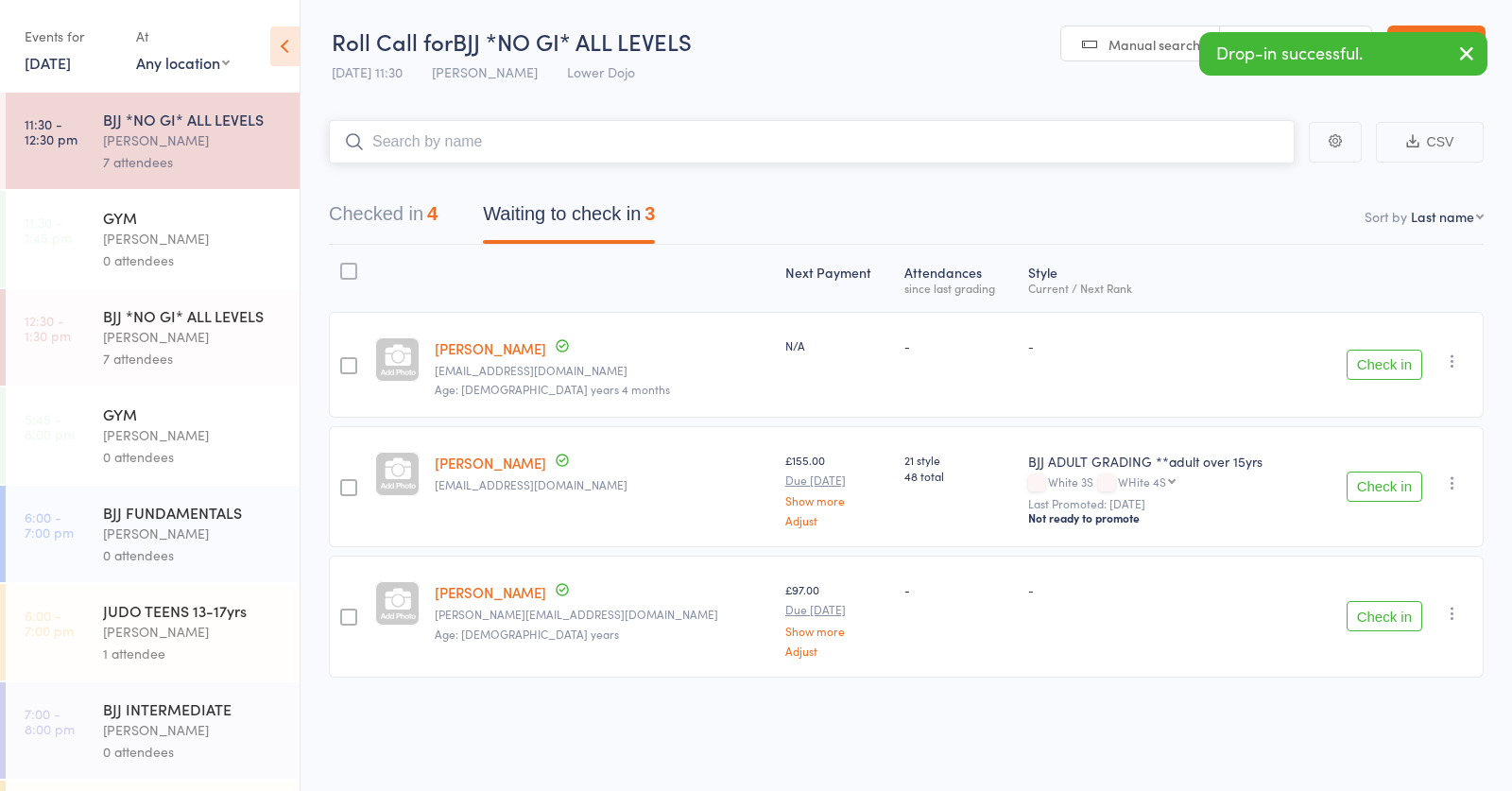
click at [404, 133] on input "search" at bounding box center [811, 141] width 966 height 43
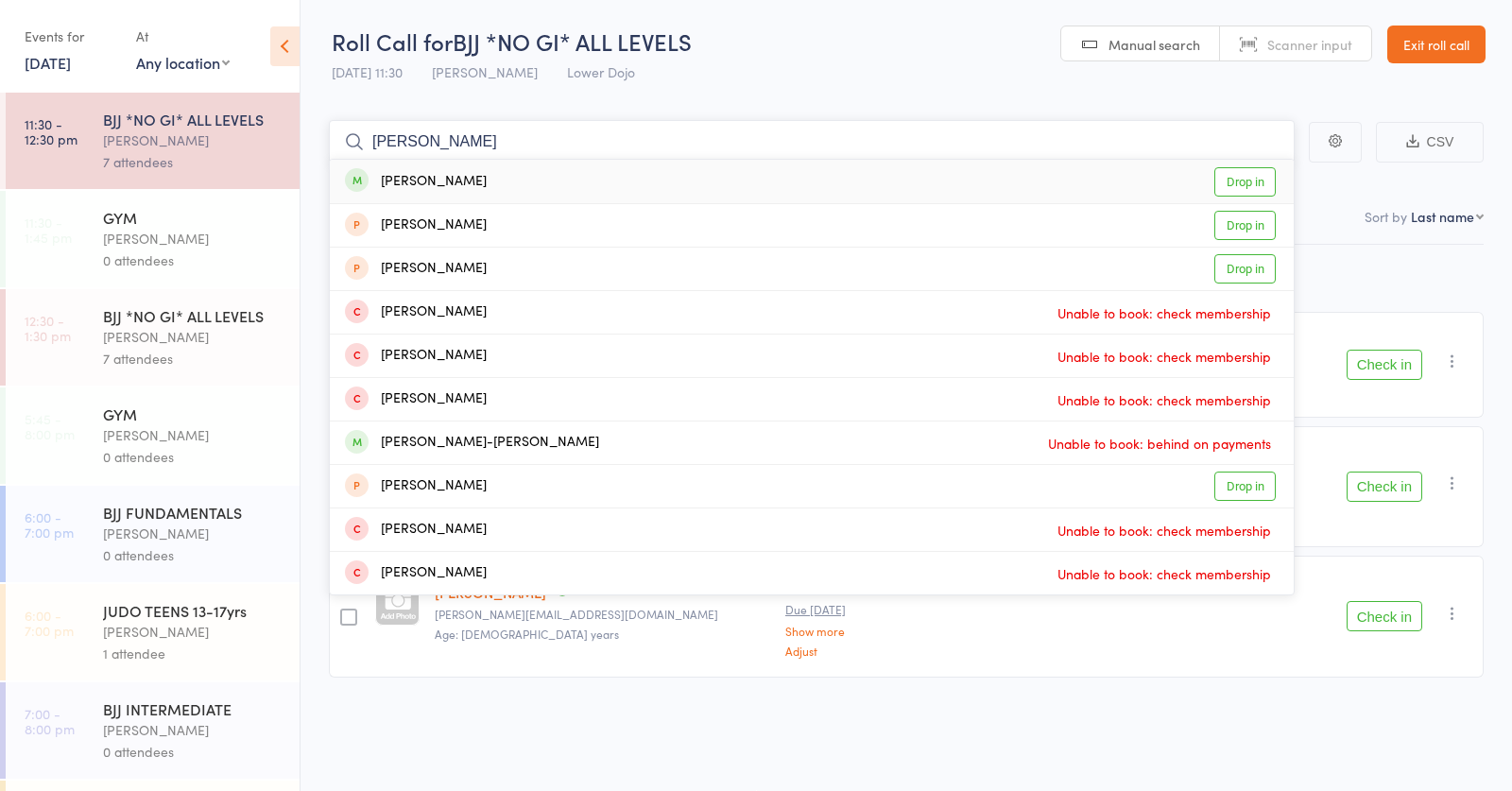
type input "anton bro"
click at [467, 182] on div "Anton Brovko Drop in" at bounding box center [811, 181] width 964 height 43
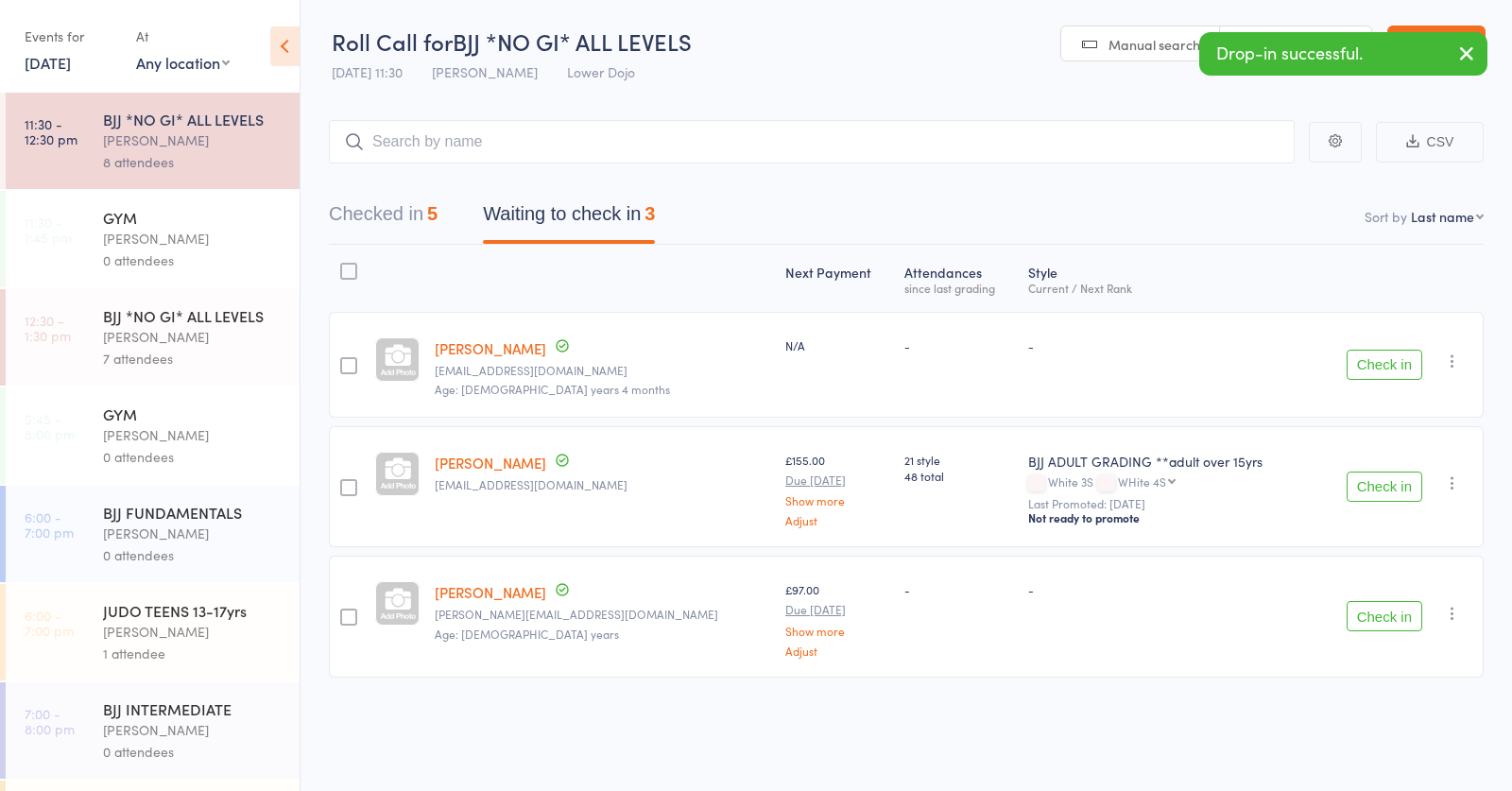
click at [234, 344] on div "Thomas Buckmaster" at bounding box center [193, 337] width 180 height 22
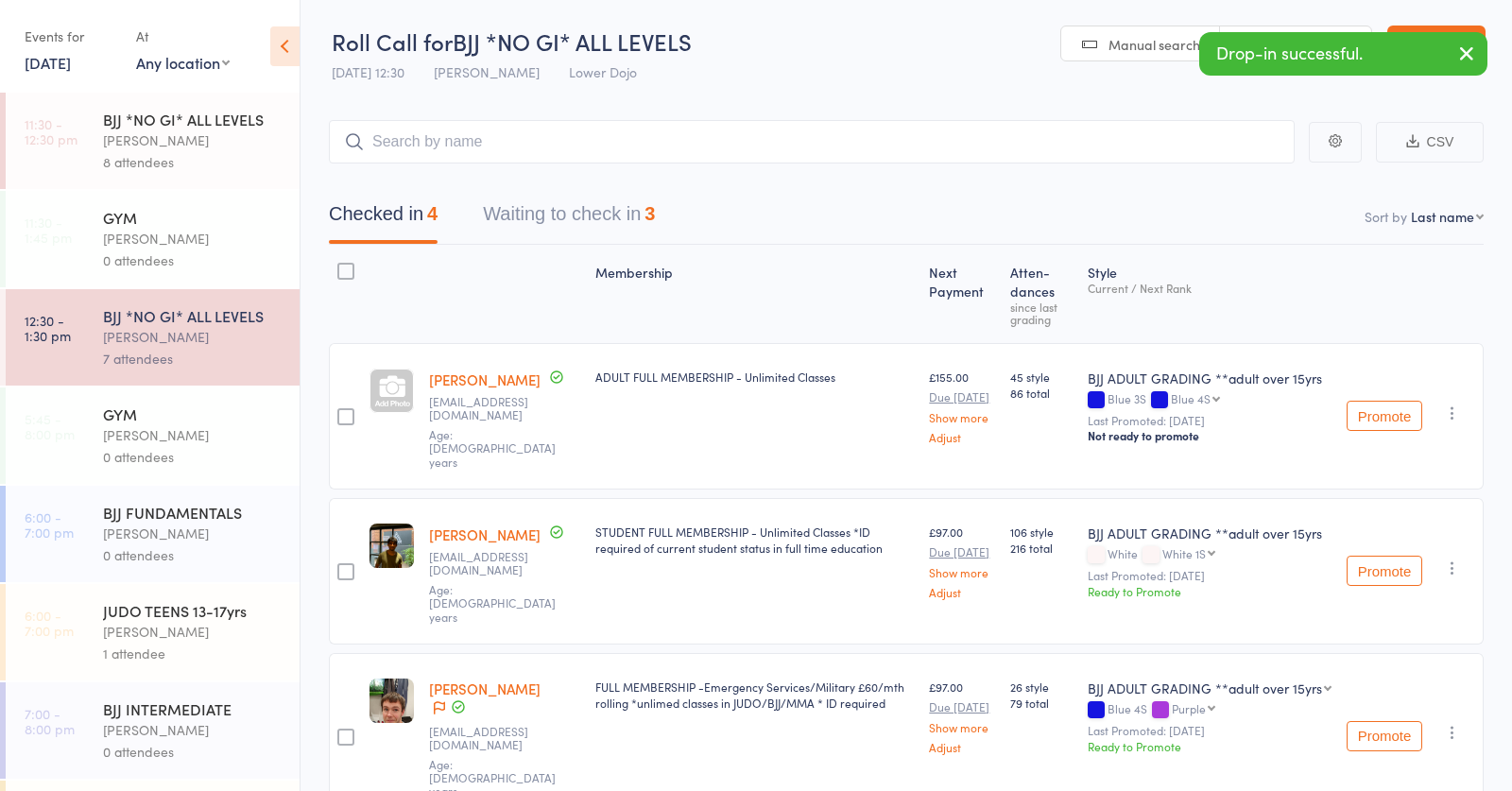
click at [598, 132] on input "search" at bounding box center [811, 141] width 966 height 43
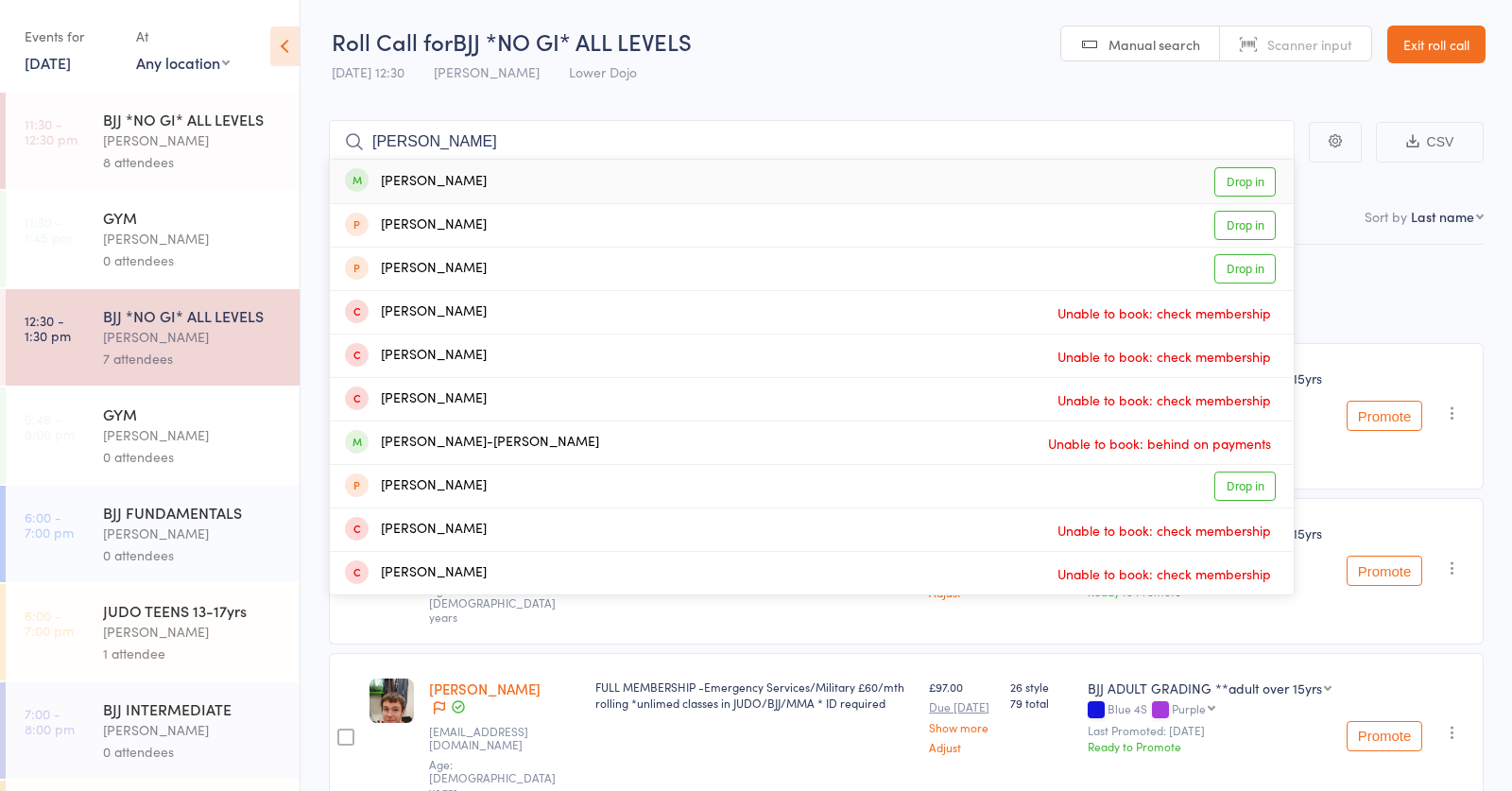
type input "anton bro"
click at [496, 179] on div "Anton Brovko Drop in" at bounding box center [811, 181] width 964 height 43
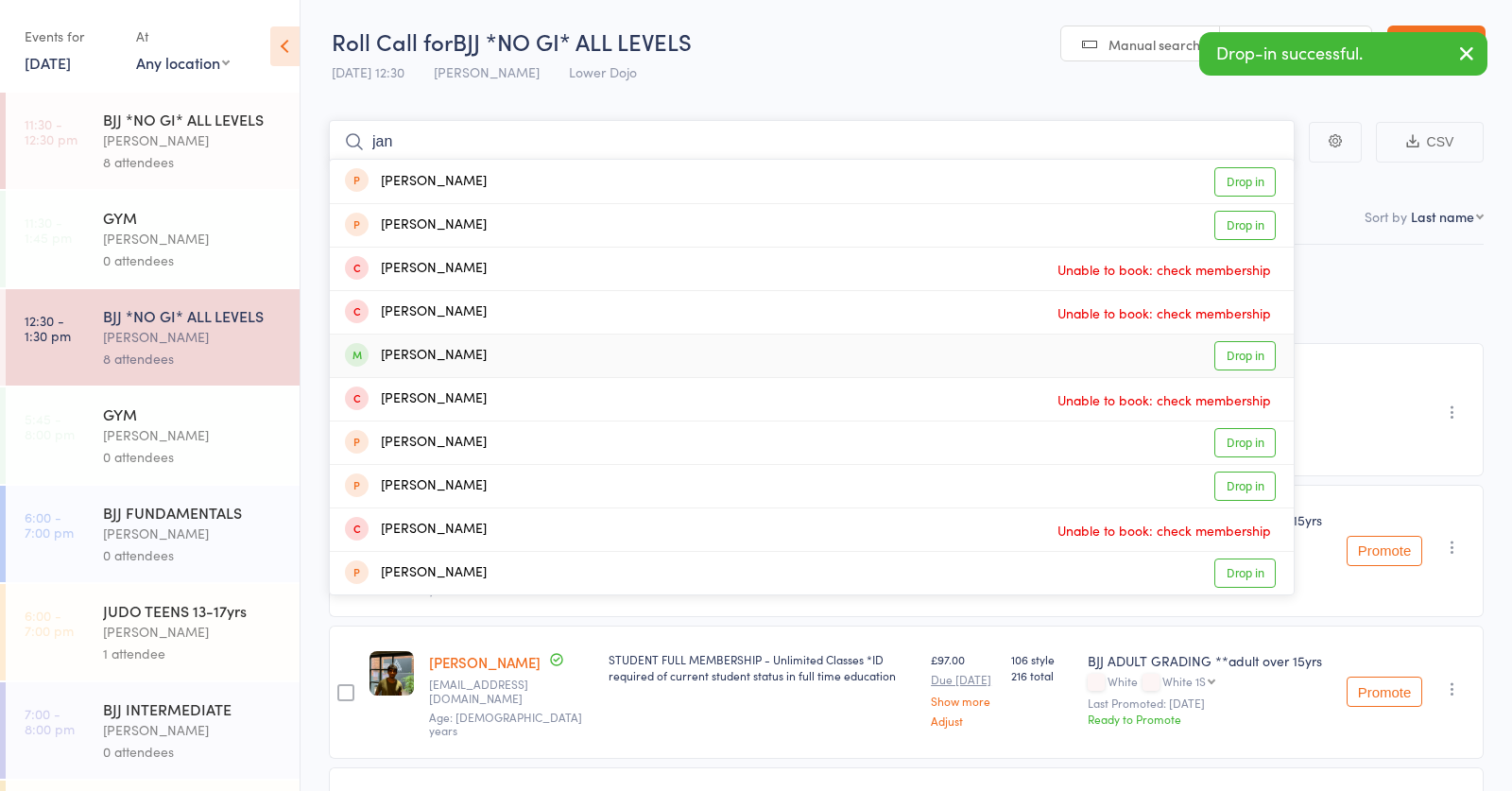
type input "jan"
click at [470, 349] on div "Jan Matousek Drop in" at bounding box center [811, 356] width 964 height 42
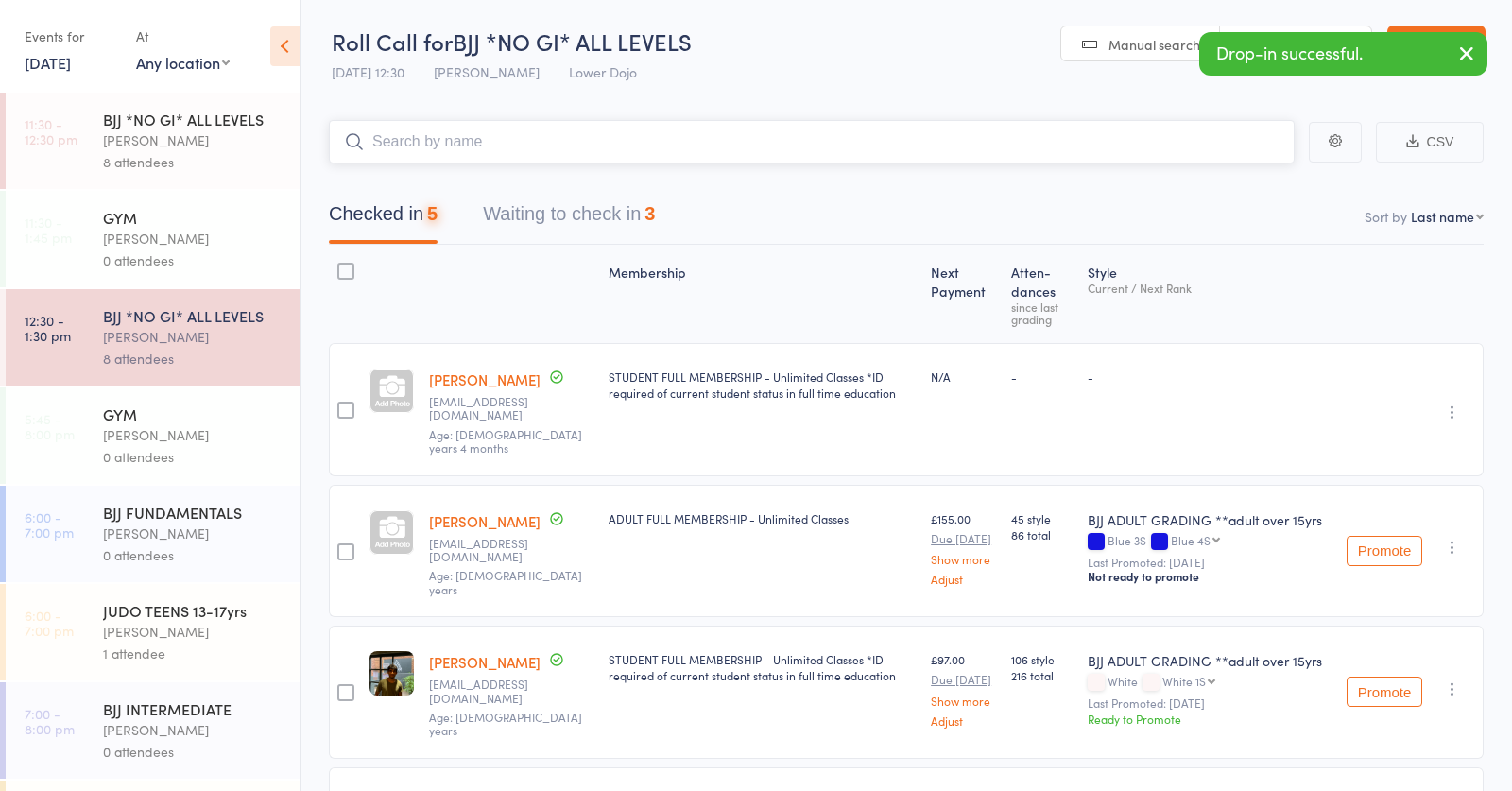
click at [629, 217] on button "Waiting to check in 3" at bounding box center [569, 219] width 172 height 50
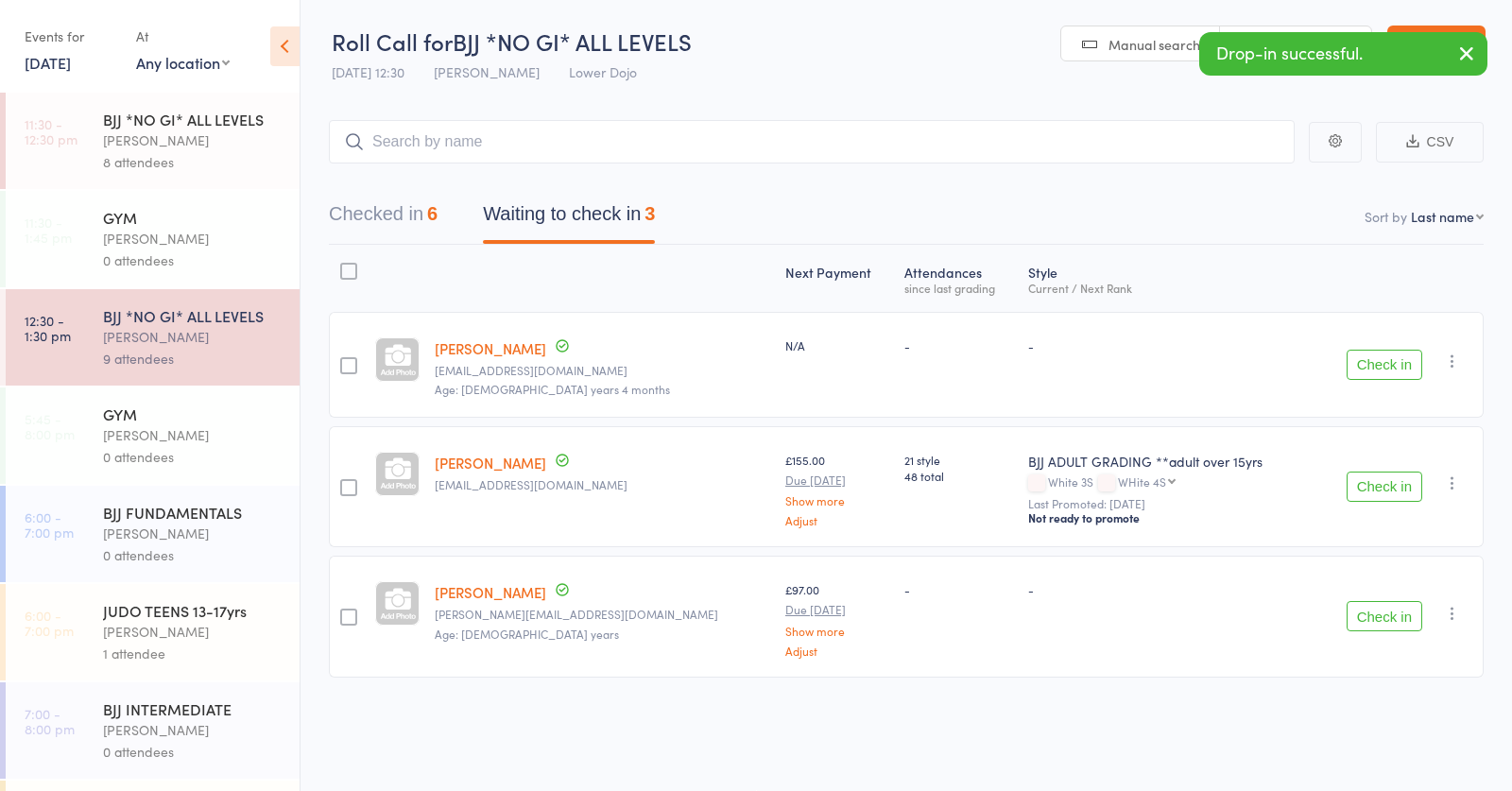
click at [1408, 356] on button "Check in" at bounding box center [1385, 364] width 75 height 30
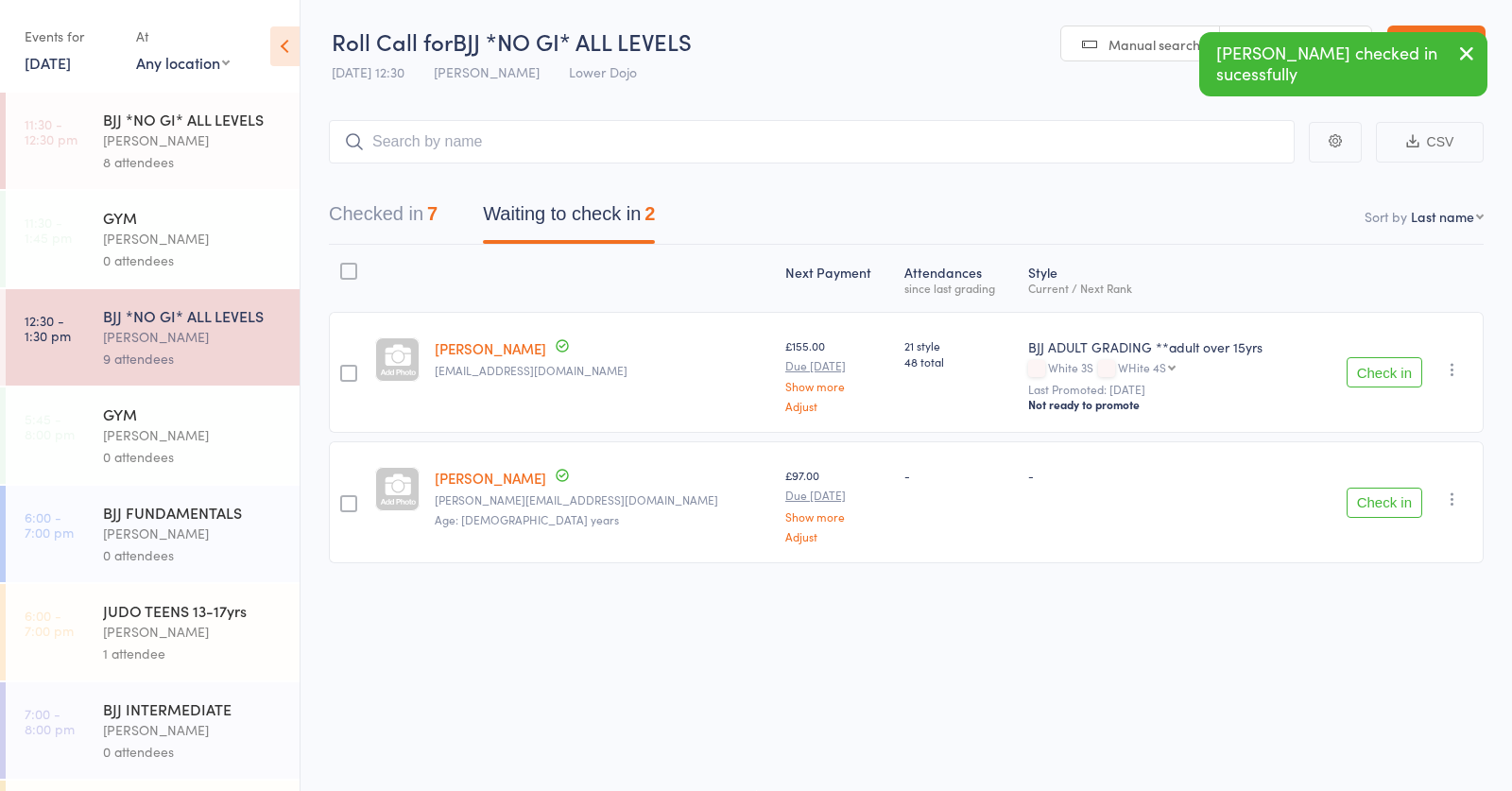
click at [228, 144] on div "Thomas Buckmaster" at bounding box center [193, 140] width 180 height 22
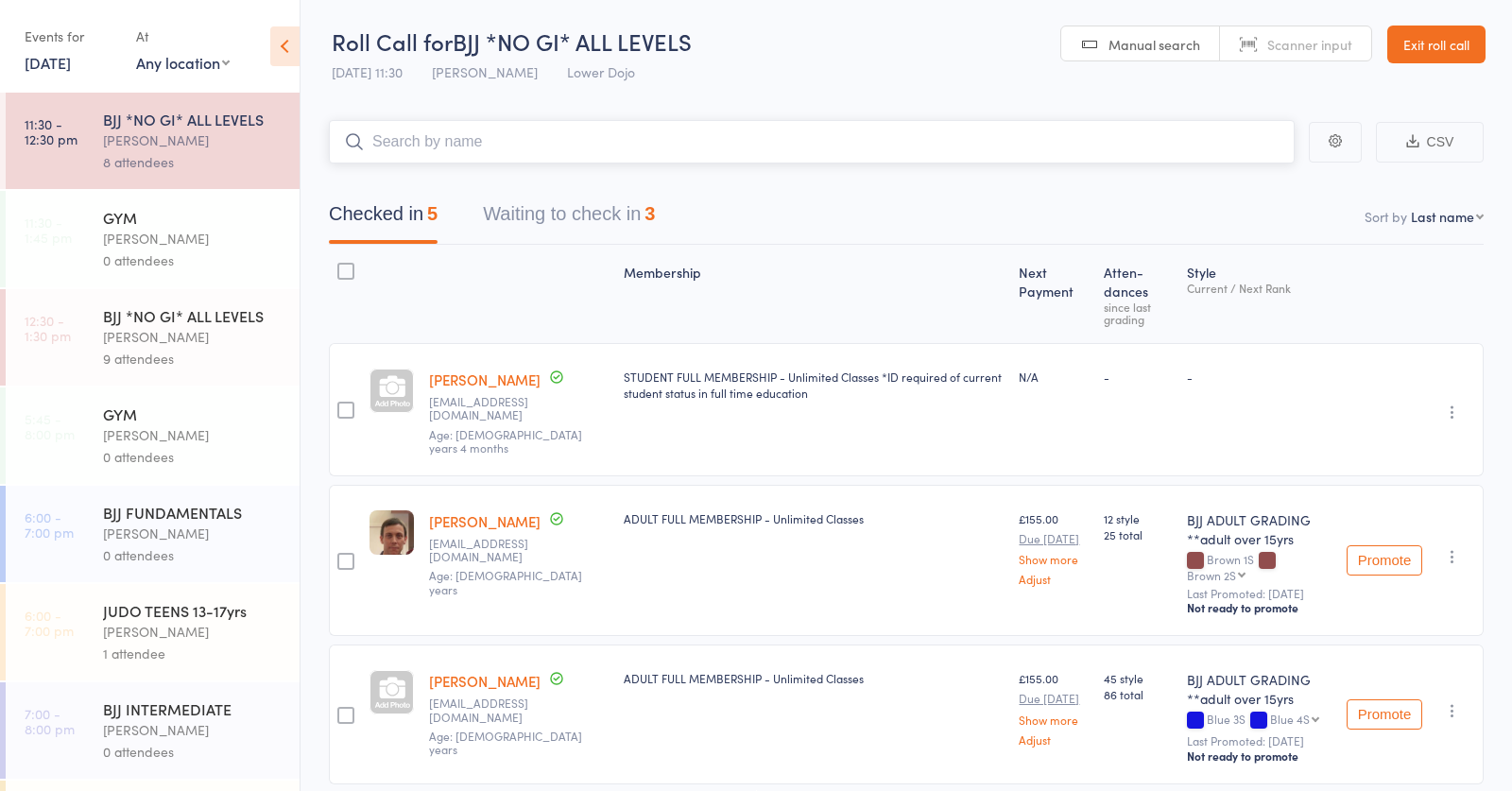
click at [608, 217] on button "Waiting to check in 3" at bounding box center [569, 219] width 172 height 50
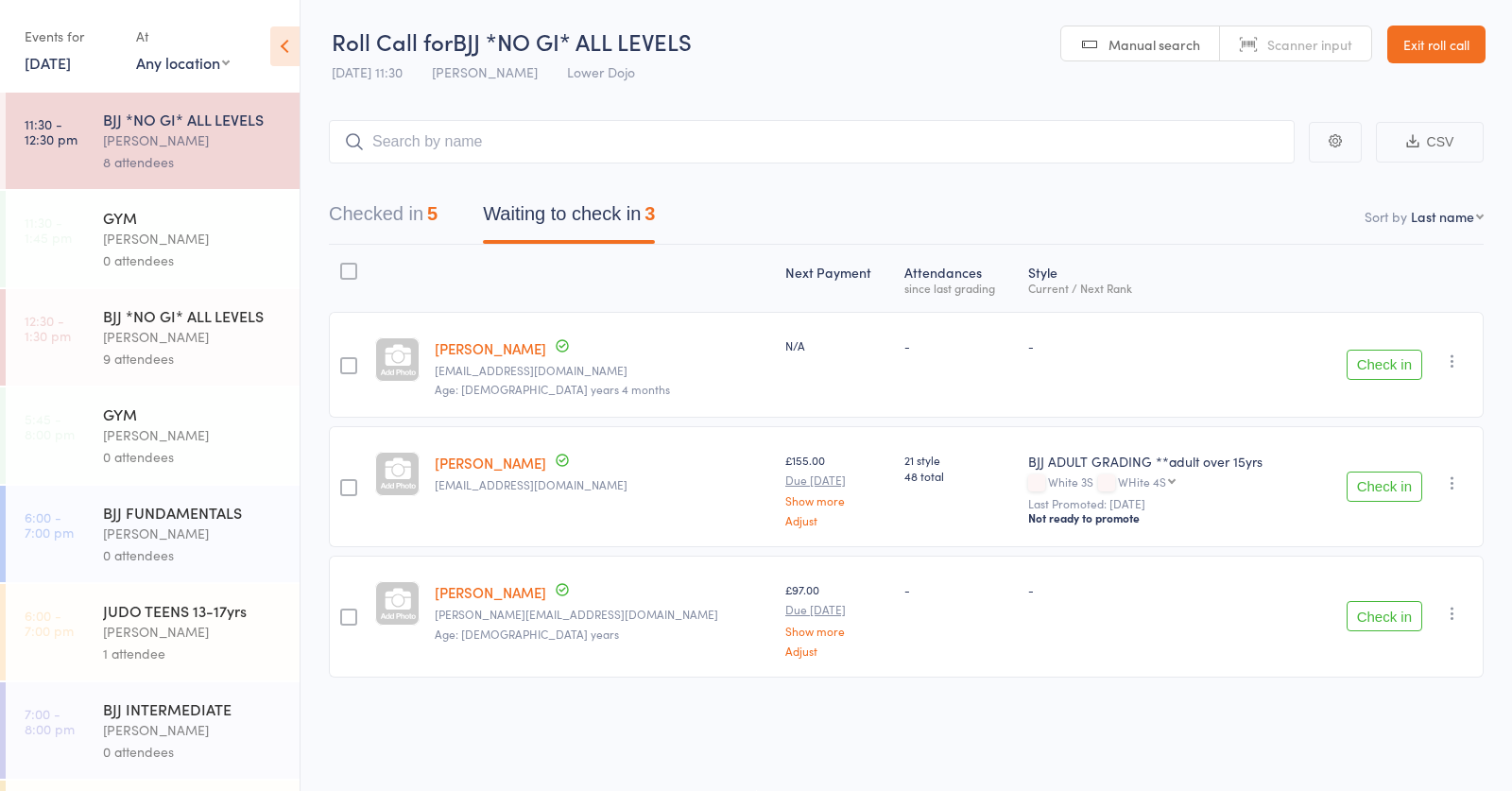
click at [1409, 365] on button "Check in" at bounding box center [1385, 364] width 75 height 30
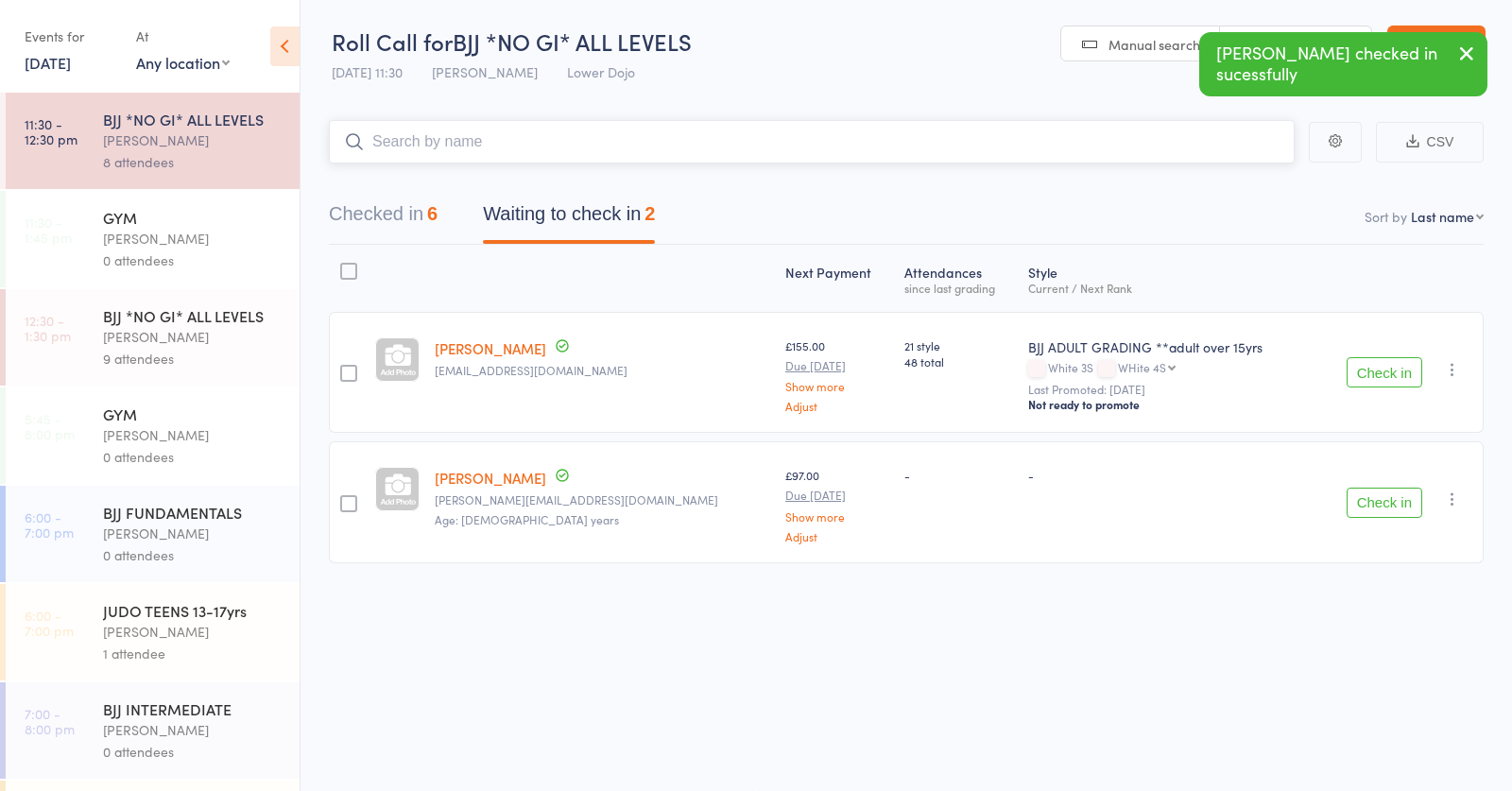
click at [409, 137] on input "search" at bounding box center [811, 141] width 966 height 43
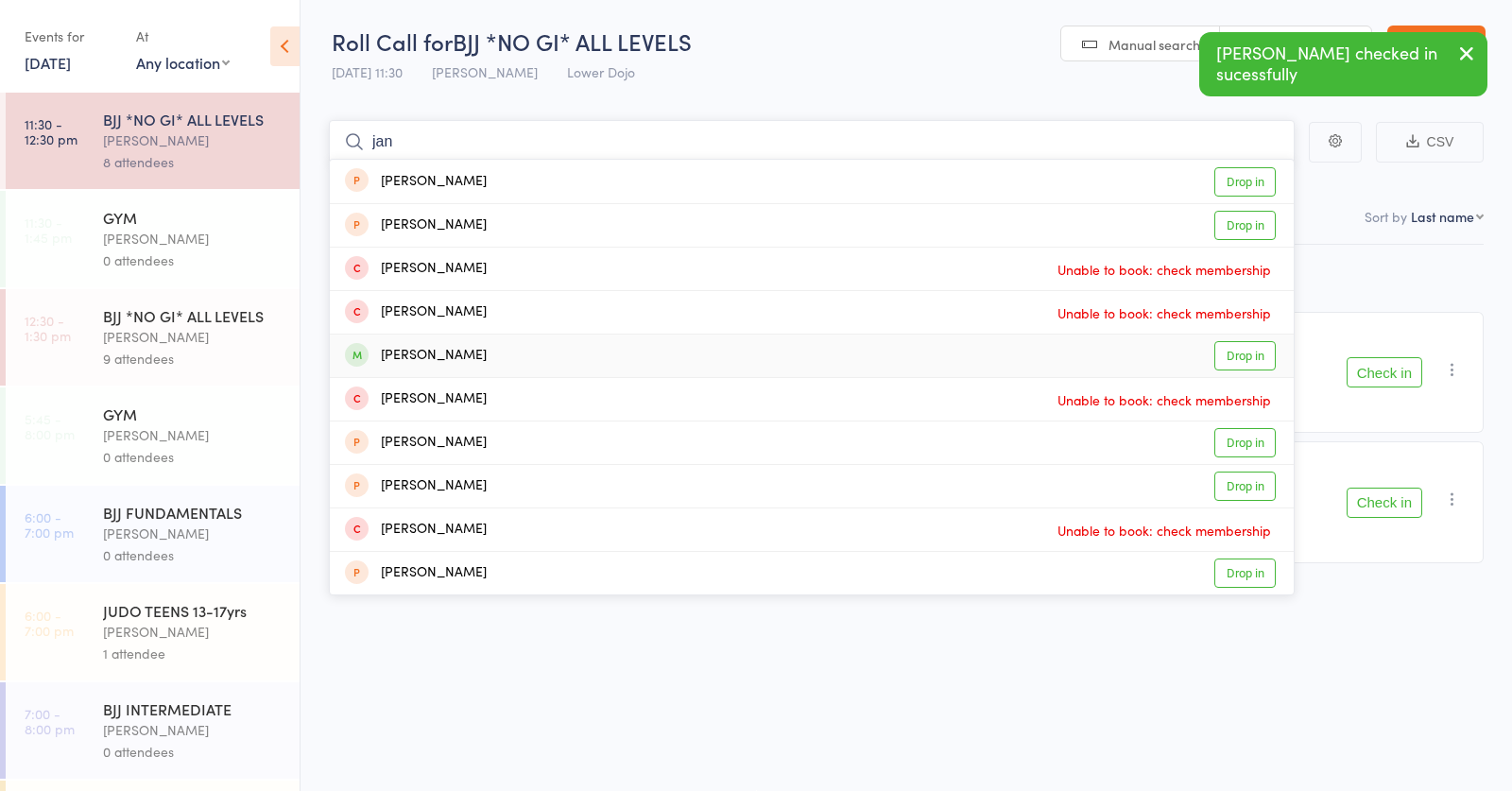
type input "jan"
click at [483, 355] on div "Jan Matousek Drop in" at bounding box center [811, 356] width 964 height 42
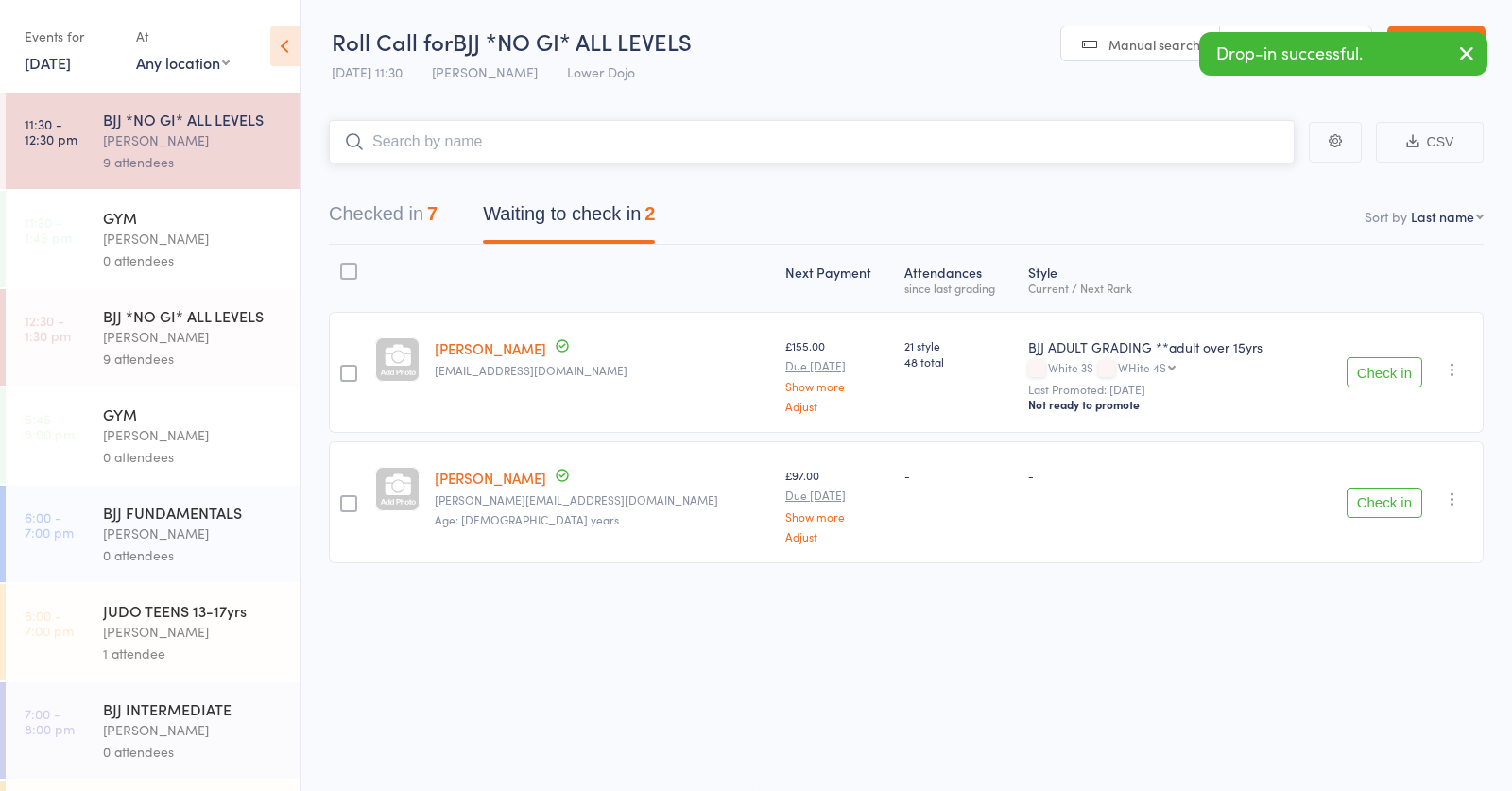
click at [470, 141] on input "search" at bounding box center [811, 141] width 966 height 43
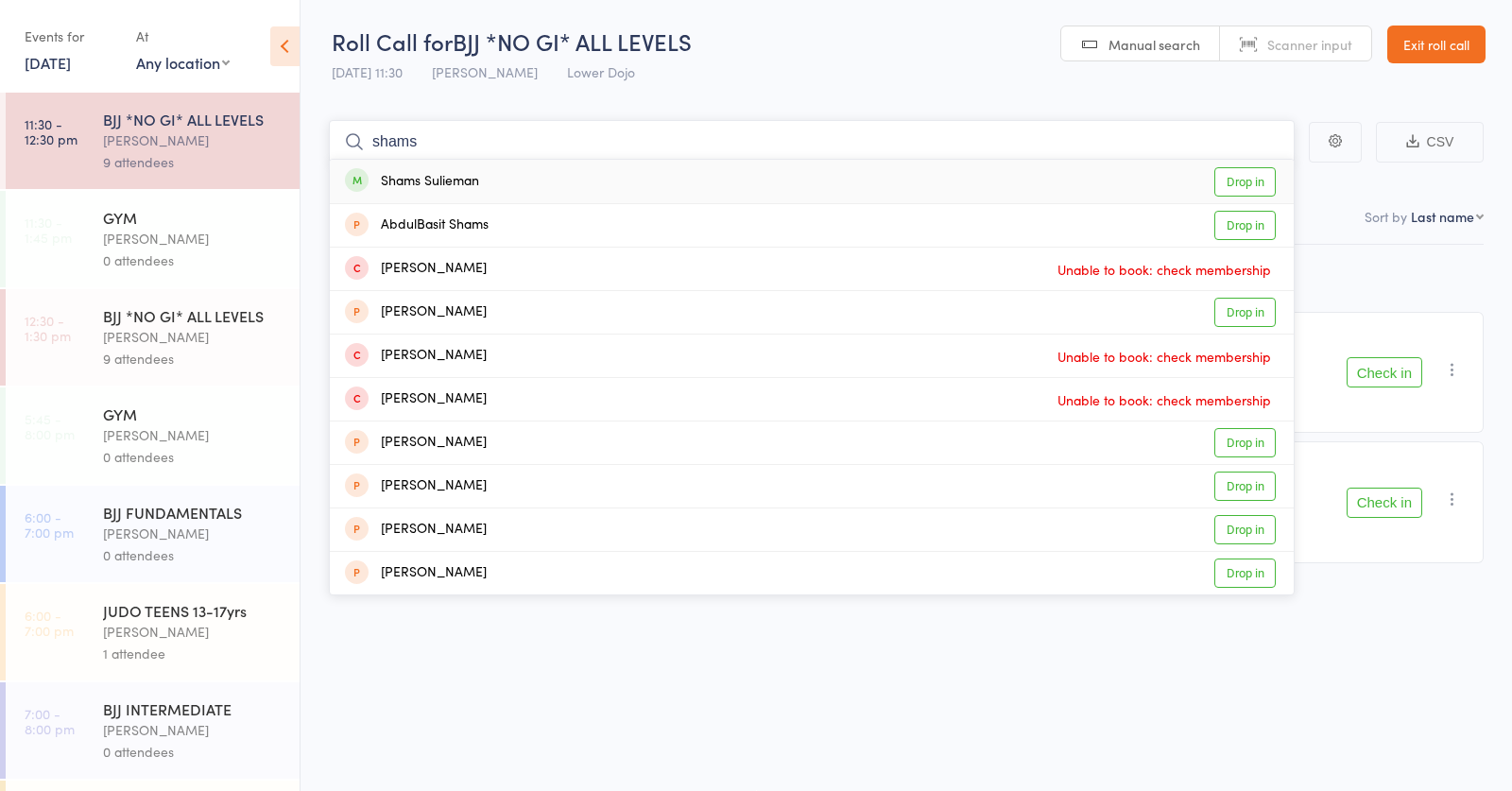
type input "shams"
click at [461, 184] on div "Shams Sulieman" at bounding box center [412, 181] width 134 height 22
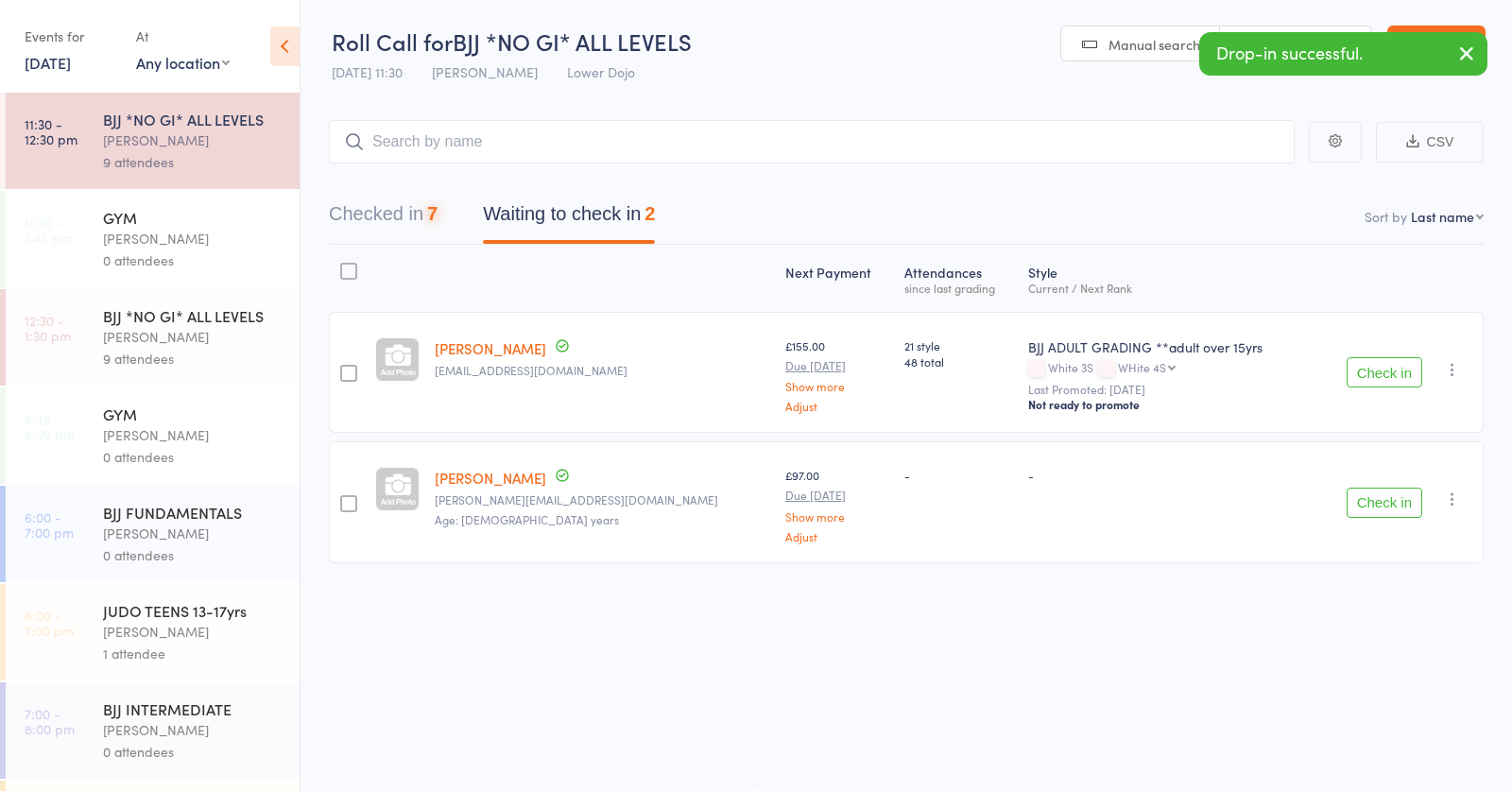
click at [228, 335] on div "Thomas Buckmaster" at bounding box center [193, 337] width 180 height 22
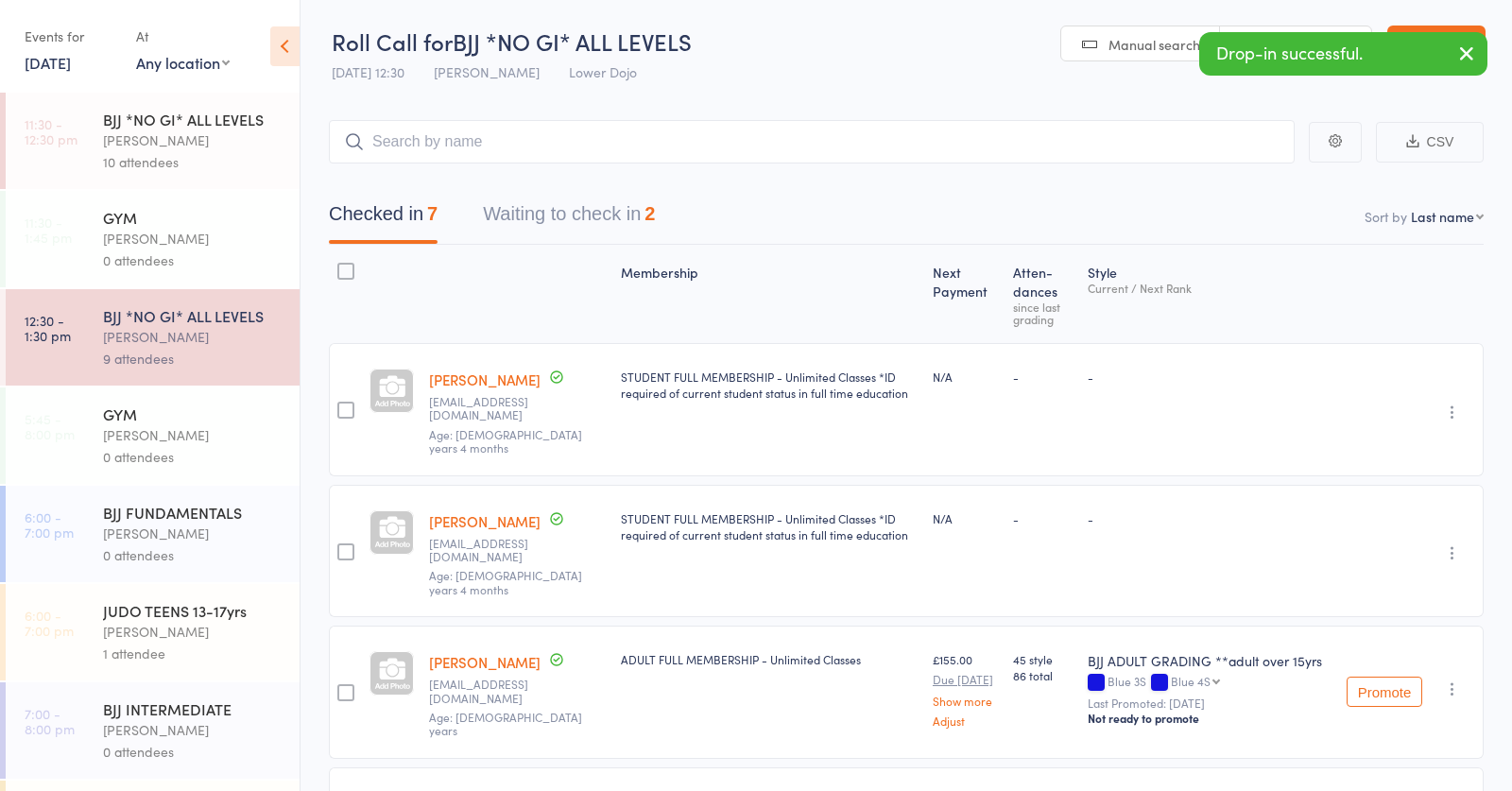
click at [453, 132] on input "search" at bounding box center [811, 141] width 966 height 43
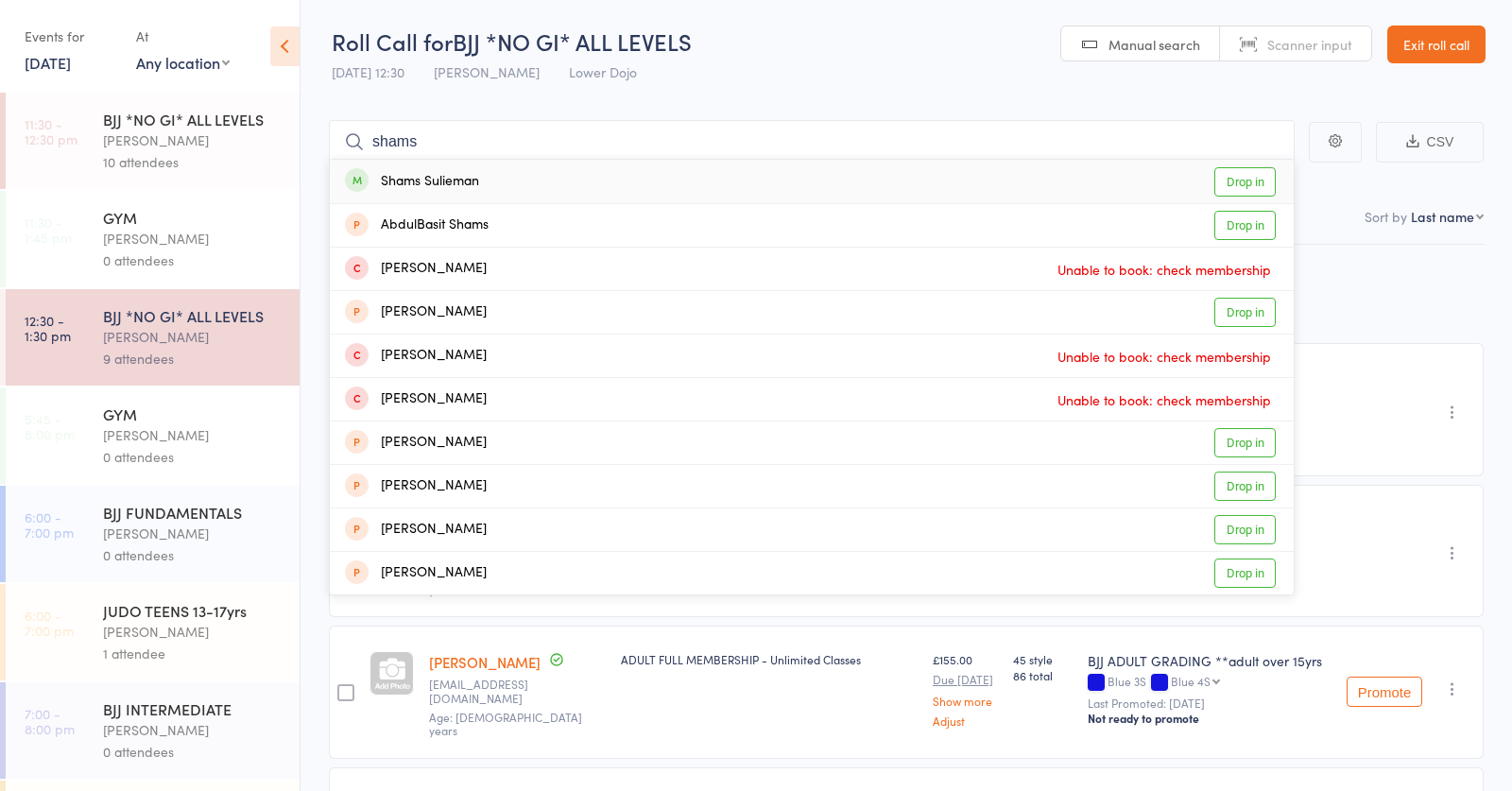
type input "shams"
click at [488, 182] on div "Shams Sulieman Drop in" at bounding box center [811, 181] width 964 height 43
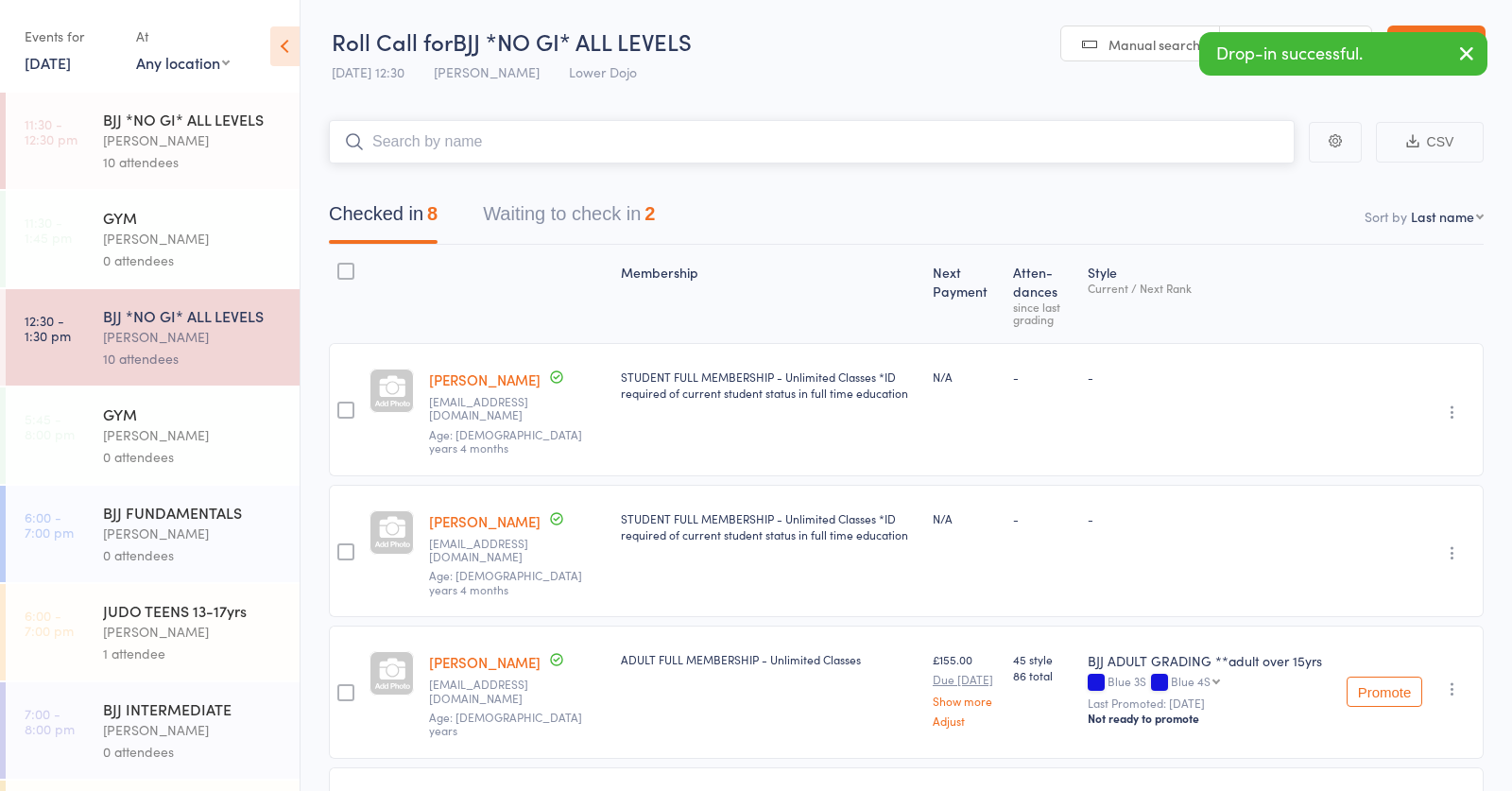
click at [508, 211] on button "Waiting to check in 2" at bounding box center [569, 219] width 172 height 50
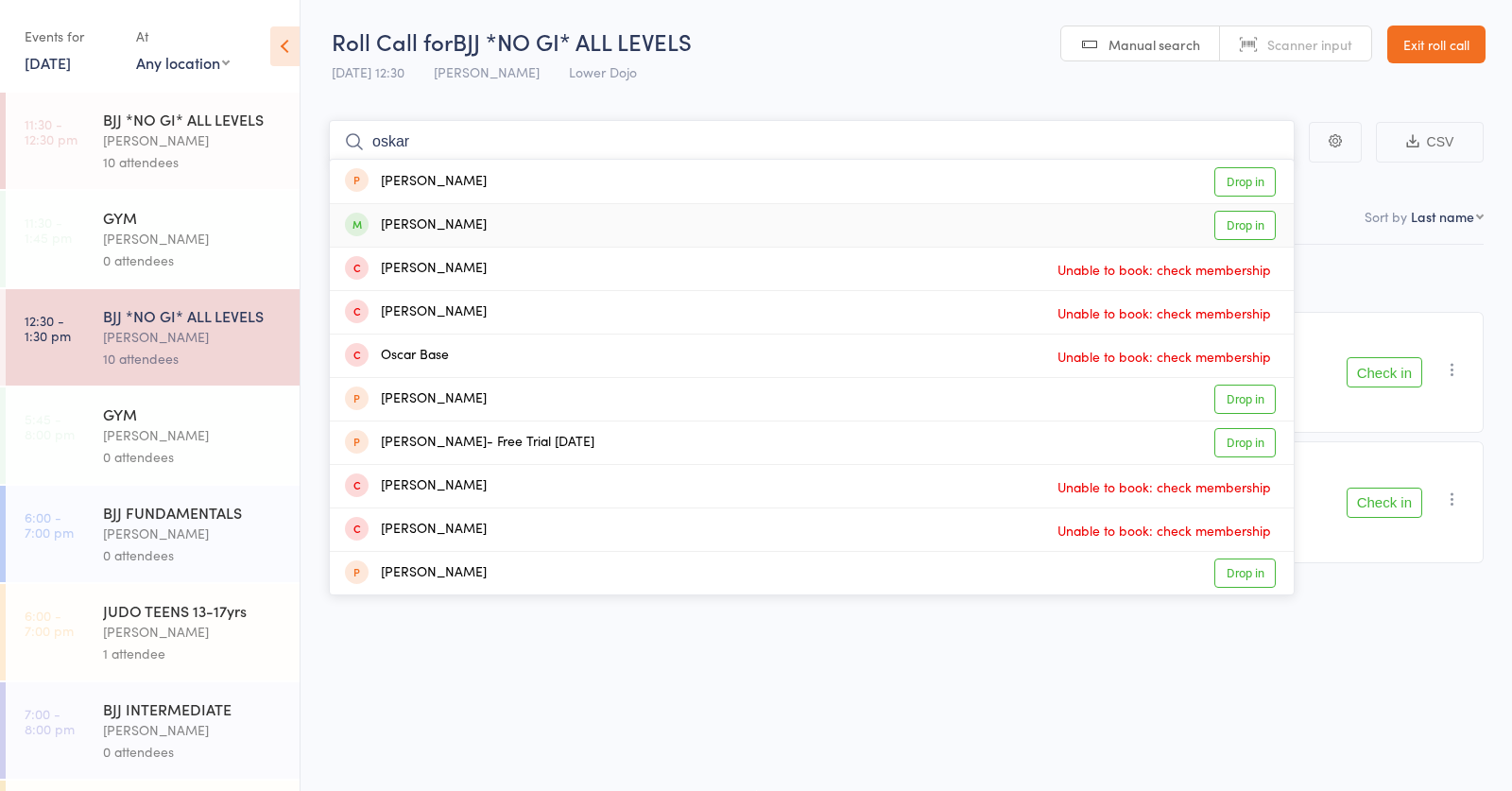
type input "oskar"
click at [465, 220] on div "Oskar Tedman" at bounding box center [416, 225] width 142 height 22
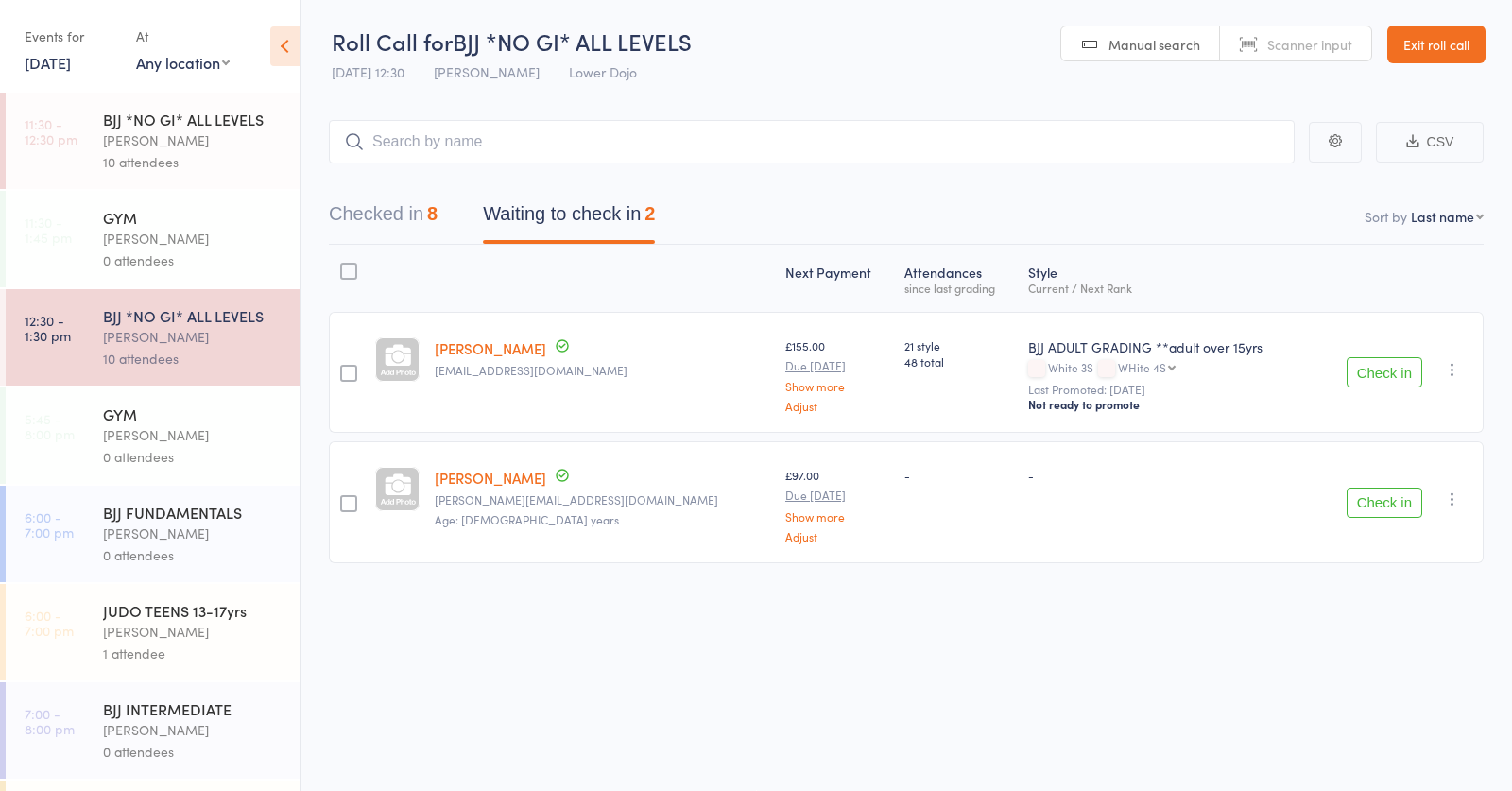
drag, startPoint x: 110, startPoint y: 155, endPoint x: 179, endPoint y: 151, distance: 69.1
click at [110, 155] on div "10 attendees" at bounding box center [193, 162] width 180 height 22
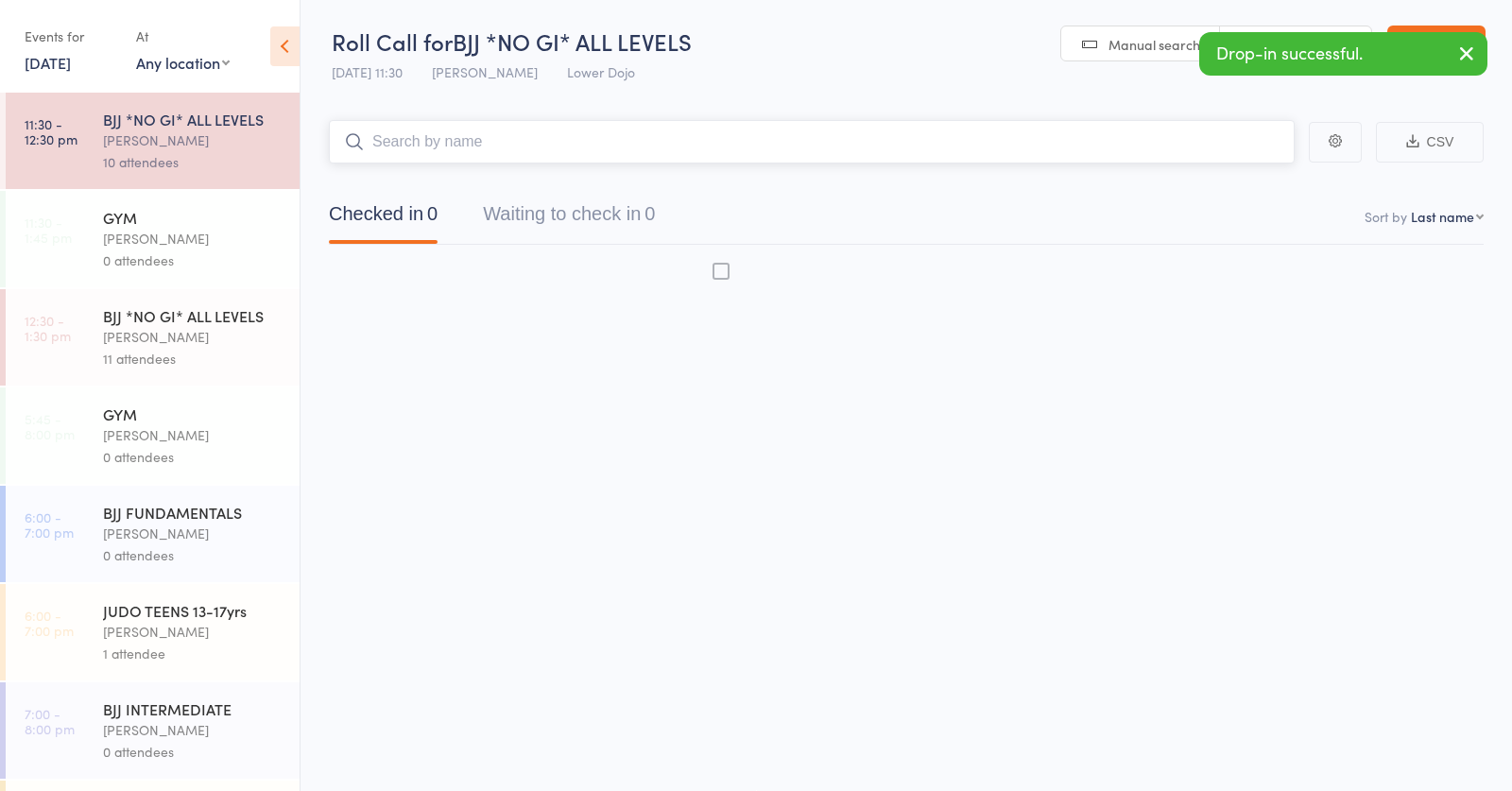
click at [419, 142] on input "search" at bounding box center [811, 141] width 966 height 43
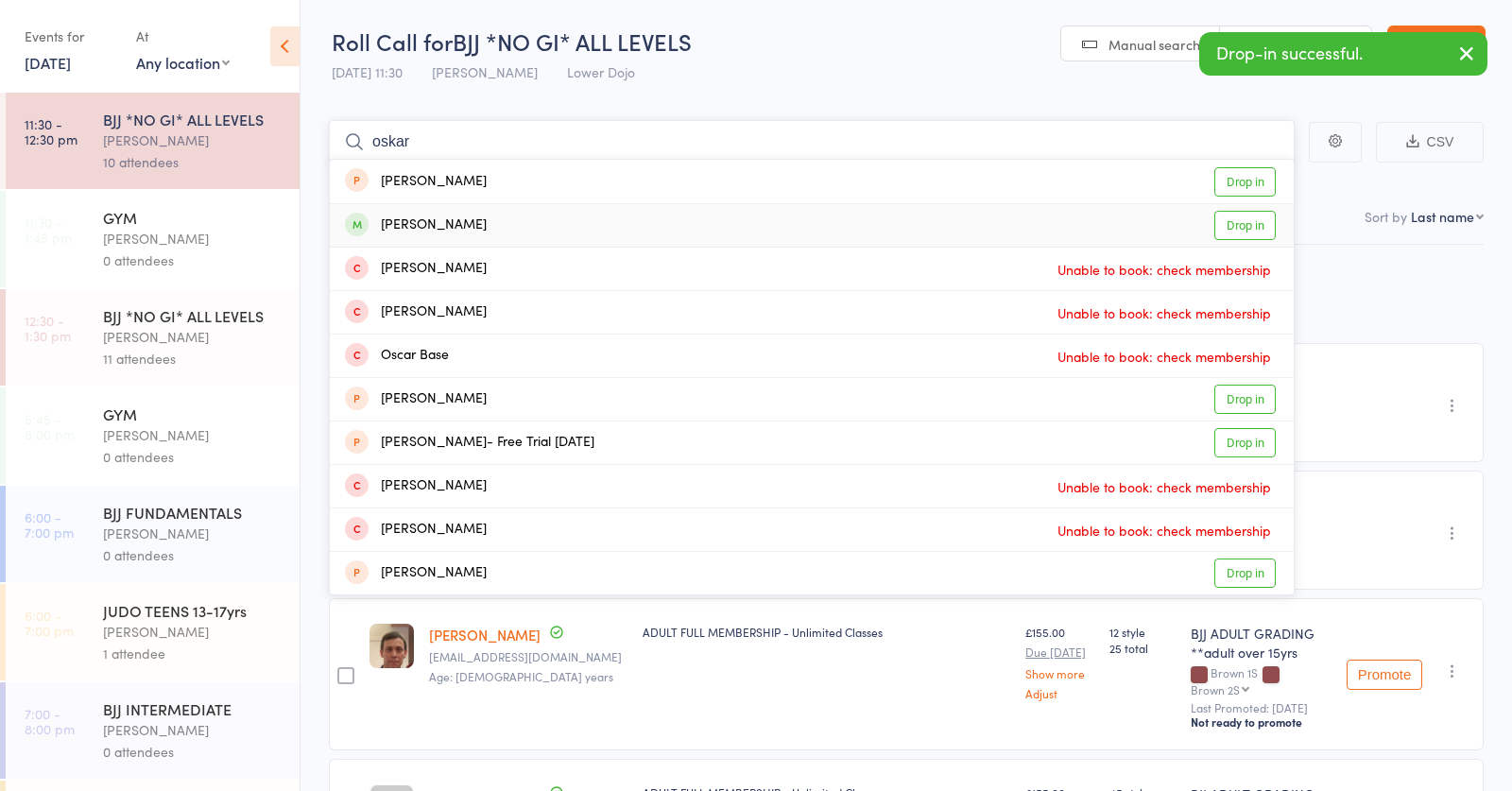
type input "oskar"
click at [434, 222] on div "Oskar Tedman" at bounding box center [416, 225] width 142 height 22
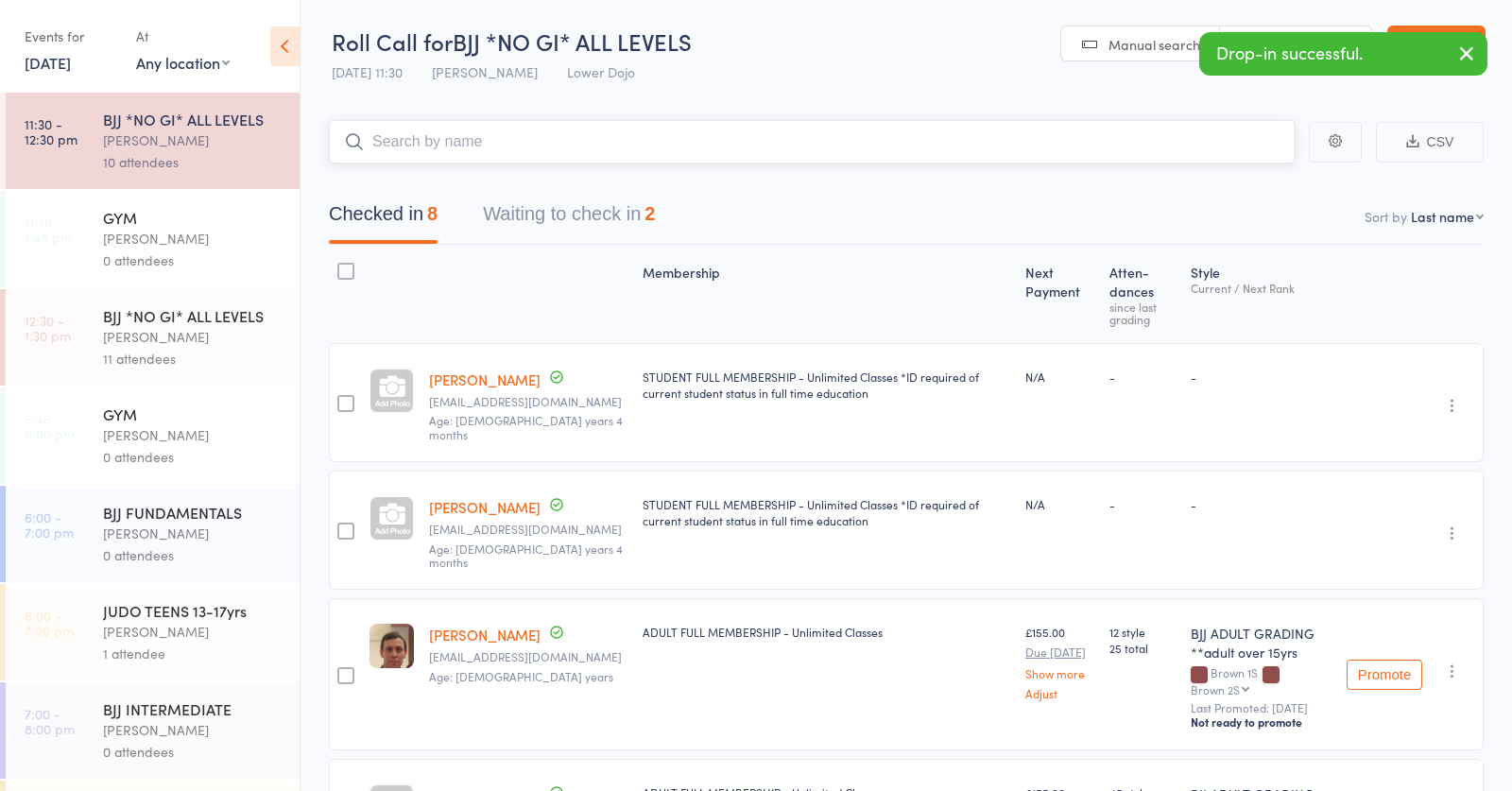
click at [564, 207] on button "Waiting to check in 2" at bounding box center [569, 219] width 172 height 50
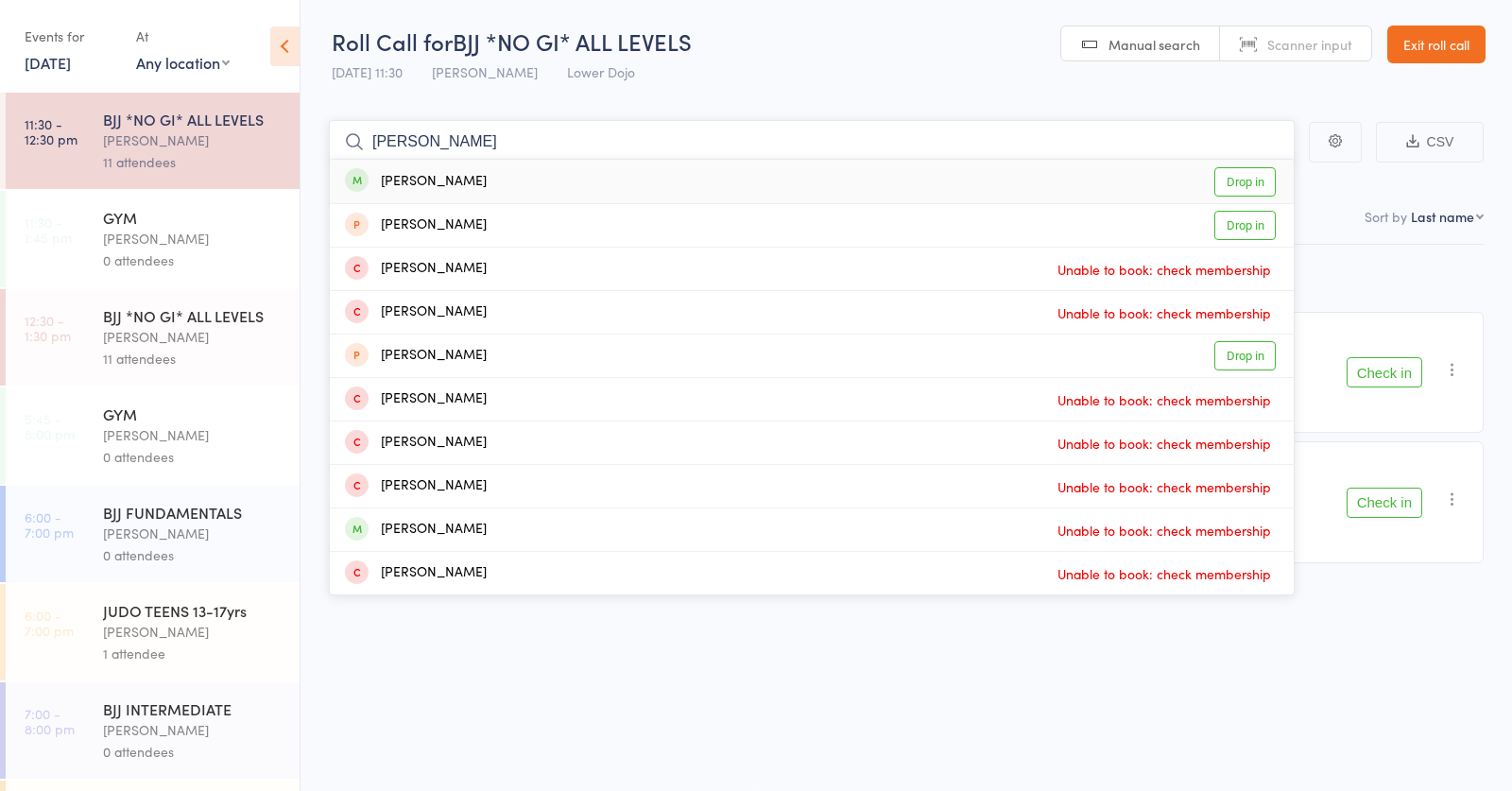
type input "harry the"
drag, startPoint x: 684, startPoint y: 344, endPoint x: 593, endPoint y: 179, distance: 188.4
click at [593, 179] on div "Harry Thwaites Drop in" at bounding box center [811, 181] width 964 height 43
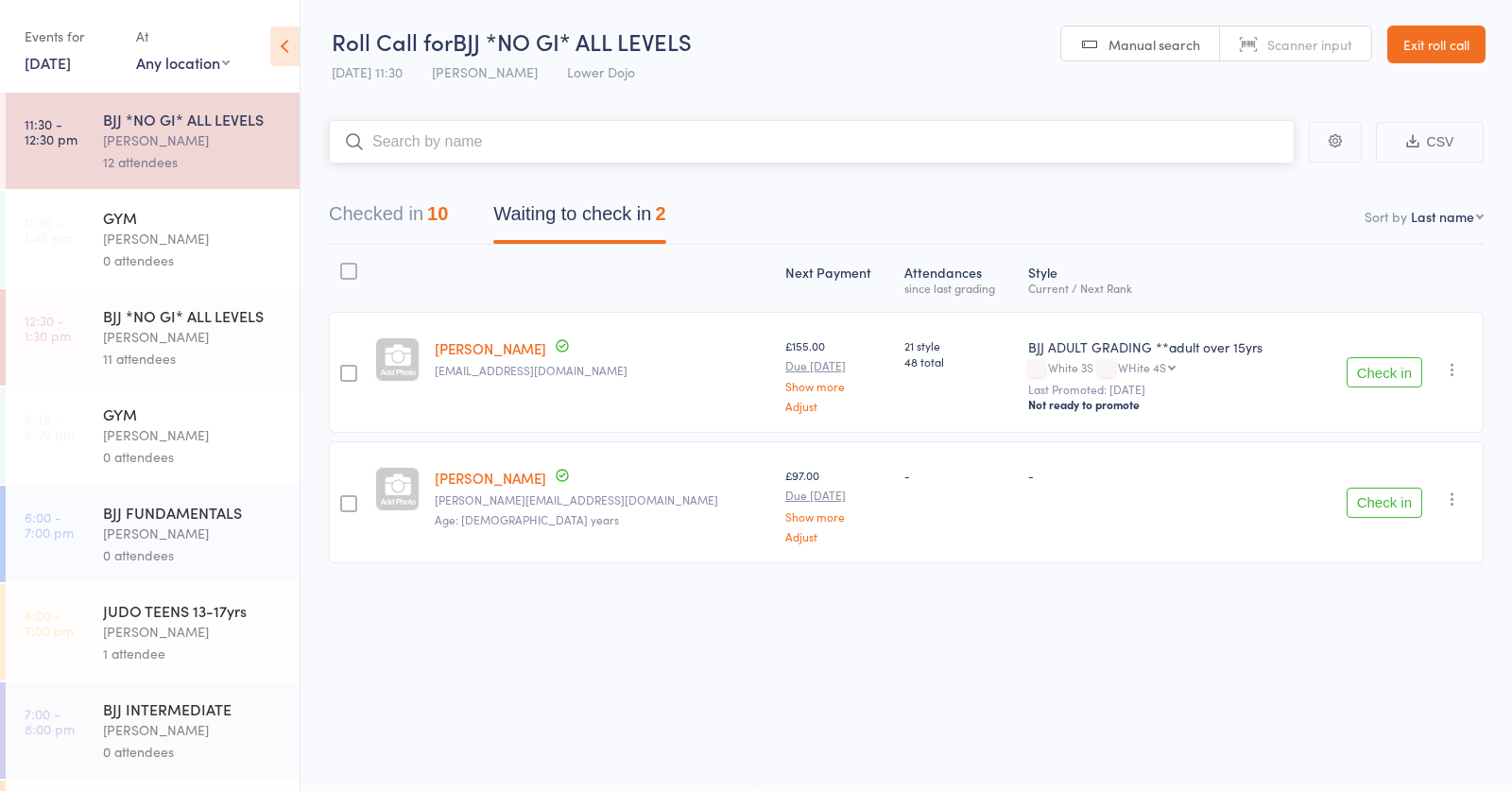
click at [553, 138] on input "search" at bounding box center [811, 141] width 966 height 43
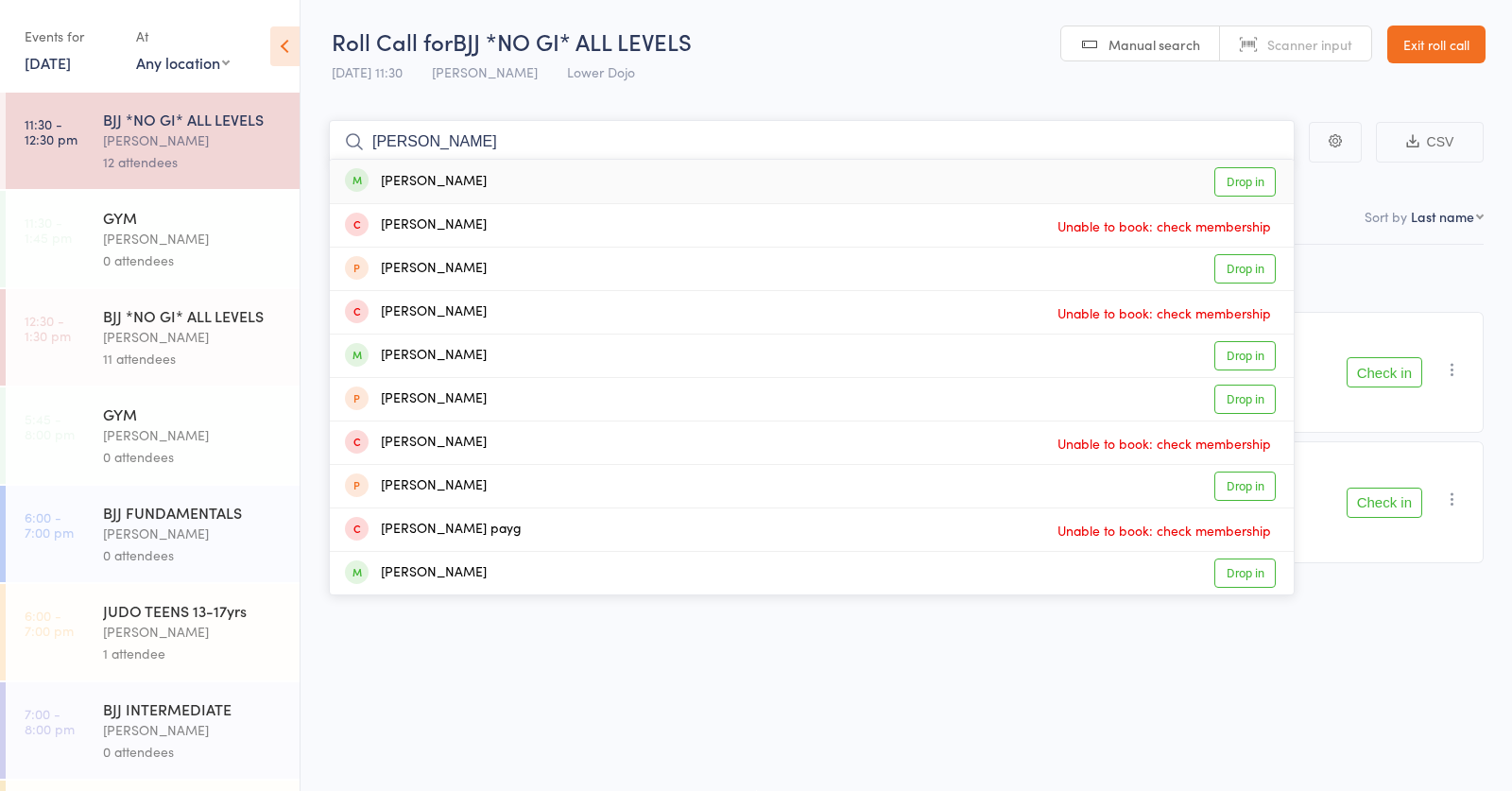
type input "emma asch"
drag, startPoint x: 509, startPoint y: 181, endPoint x: 53, endPoint y: 230, distance: 458.6
click at [509, 181] on div "Emma Schleiss Drop in" at bounding box center [811, 181] width 964 height 43
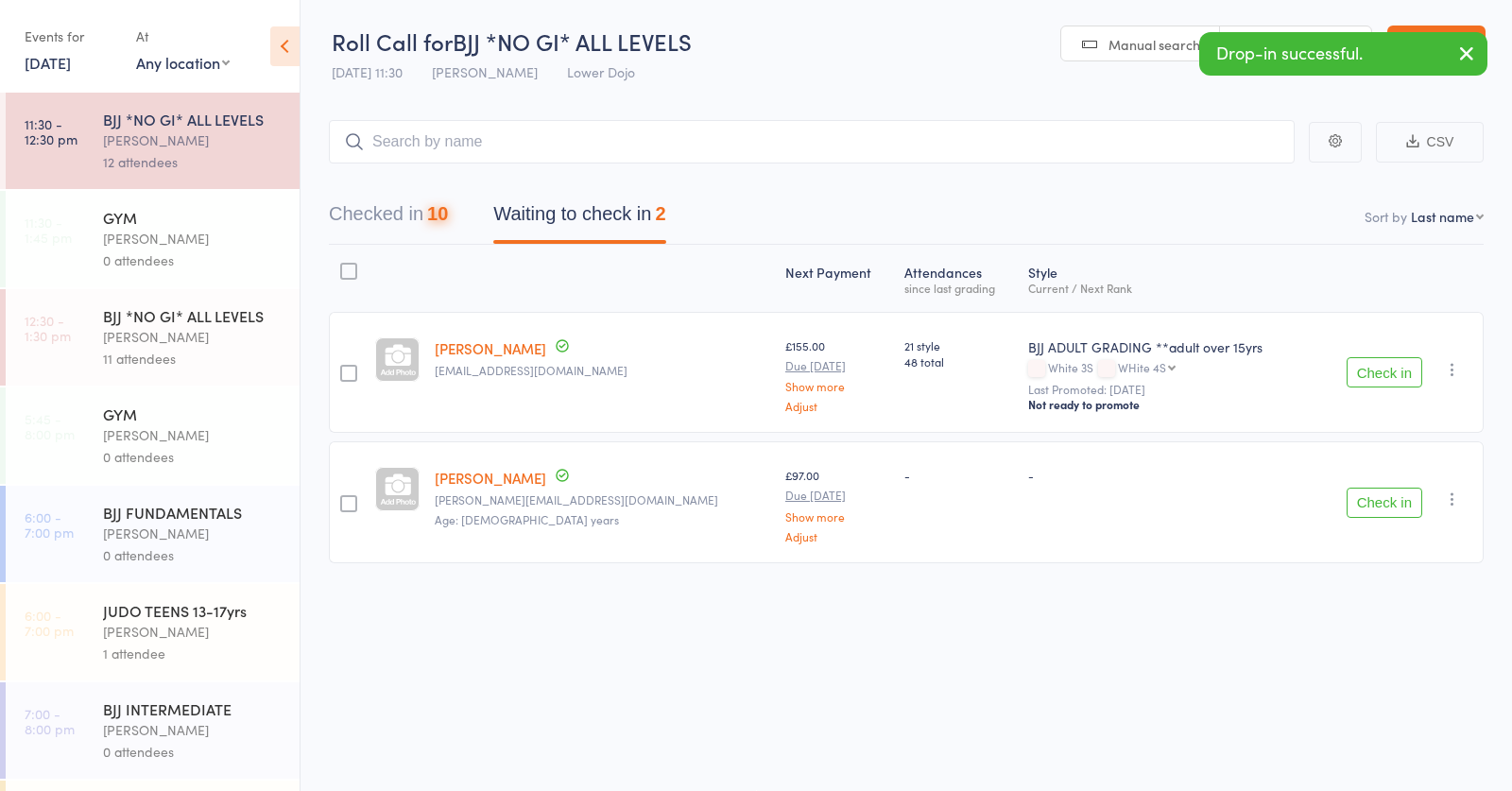
click at [196, 341] on div "Thomas Buckmaster" at bounding box center [193, 337] width 180 height 22
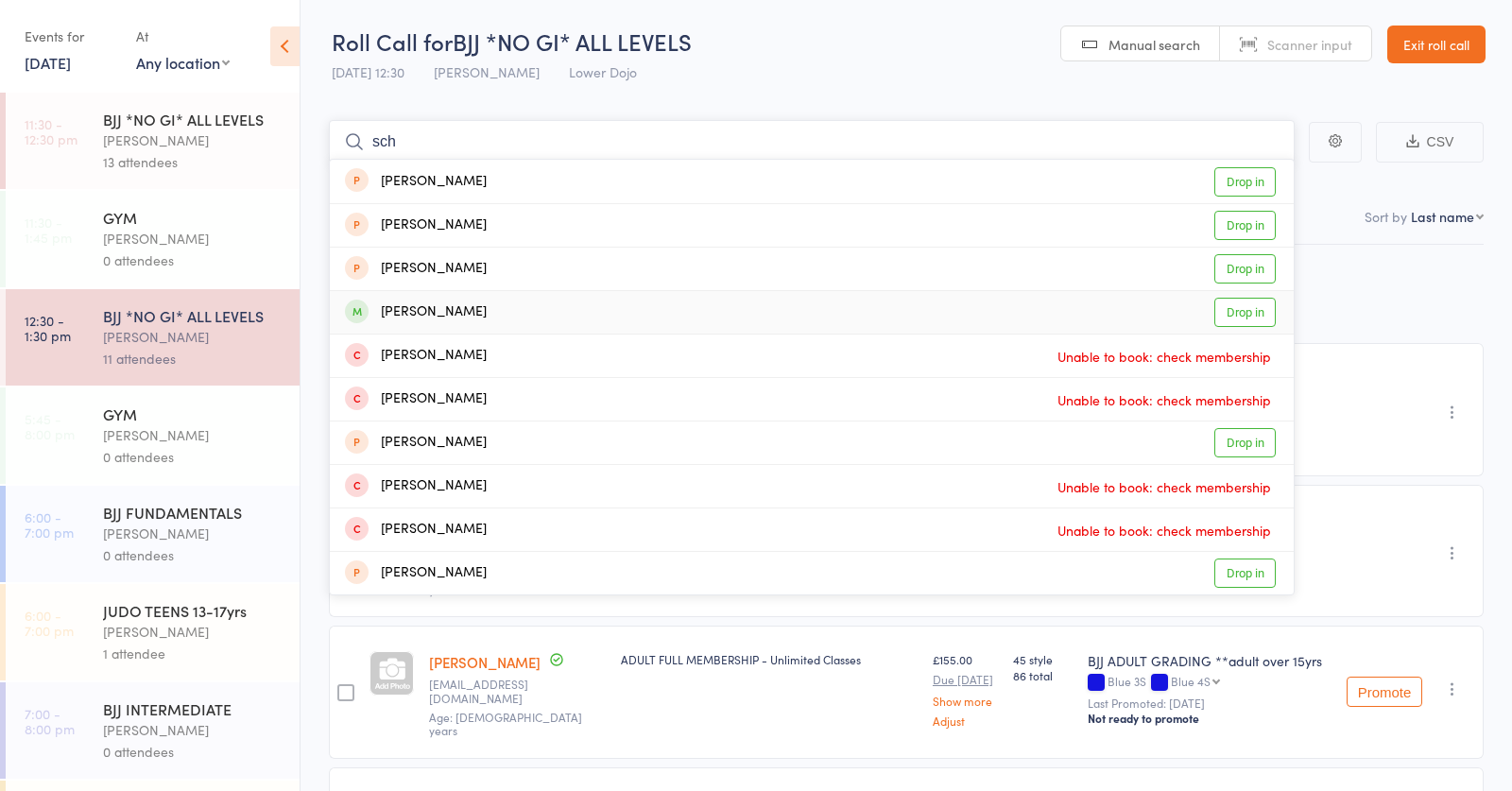
type input "sch"
click at [430, 307] on div "Emma Schleiss" at bounding box center [416, 312] width 142 height 22
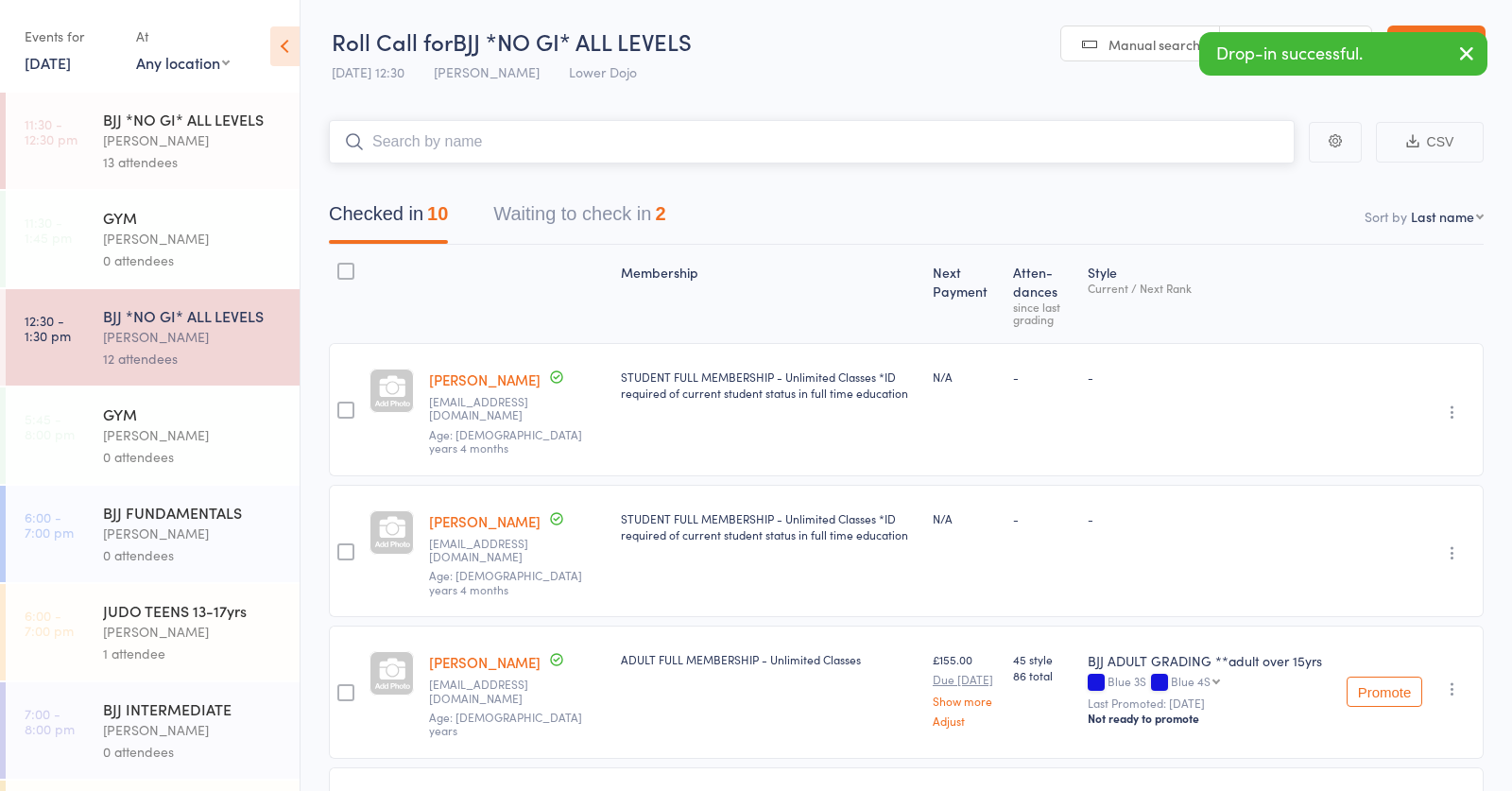
click at [559, 214] on button "Waiting to check in 2" at bounding box center [579, 219] width 172 height 50
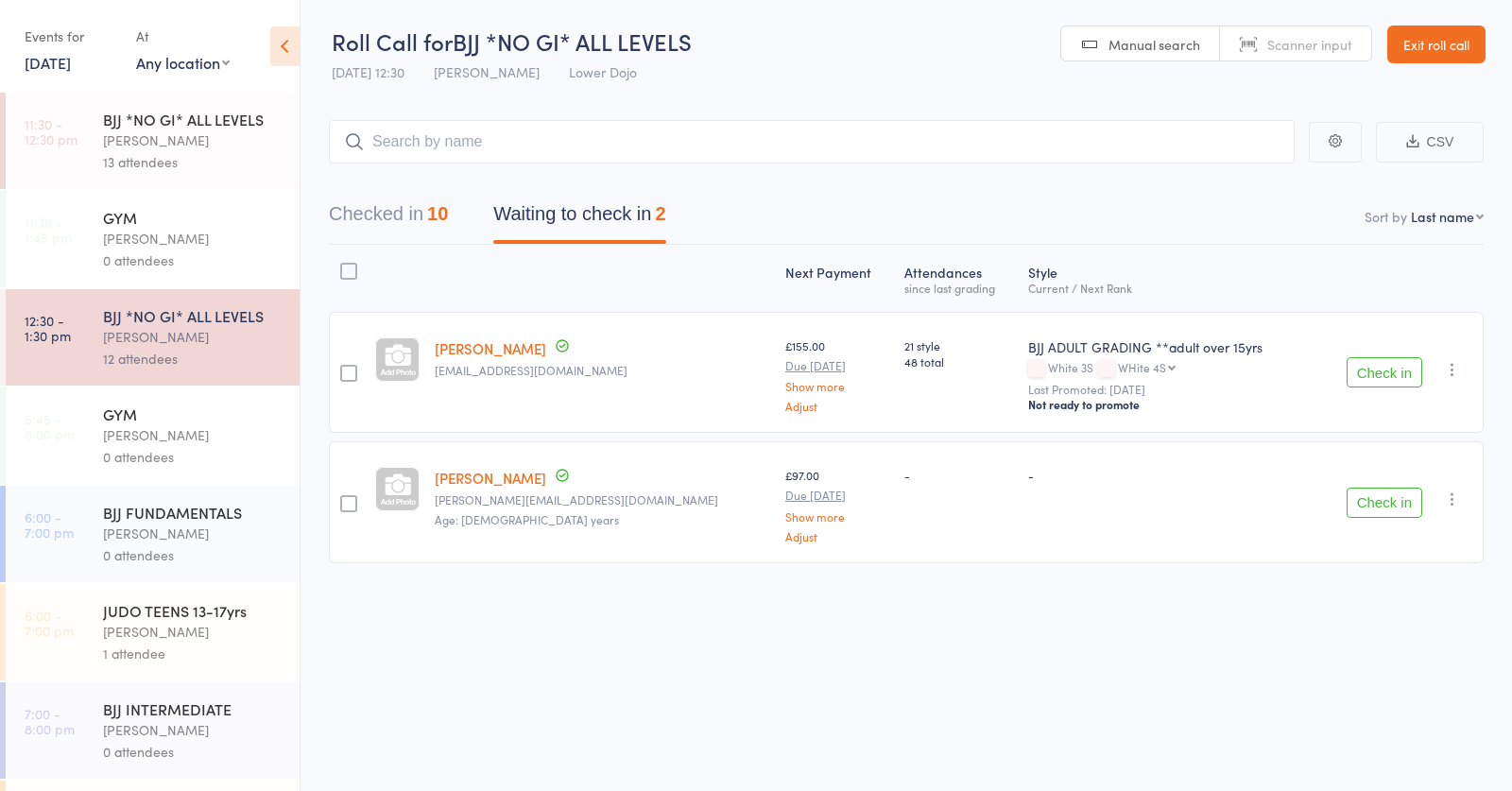
click at [132, 141] on div "Thomas Buckmaster" at bounding box center [193, 140] width 180 height 22
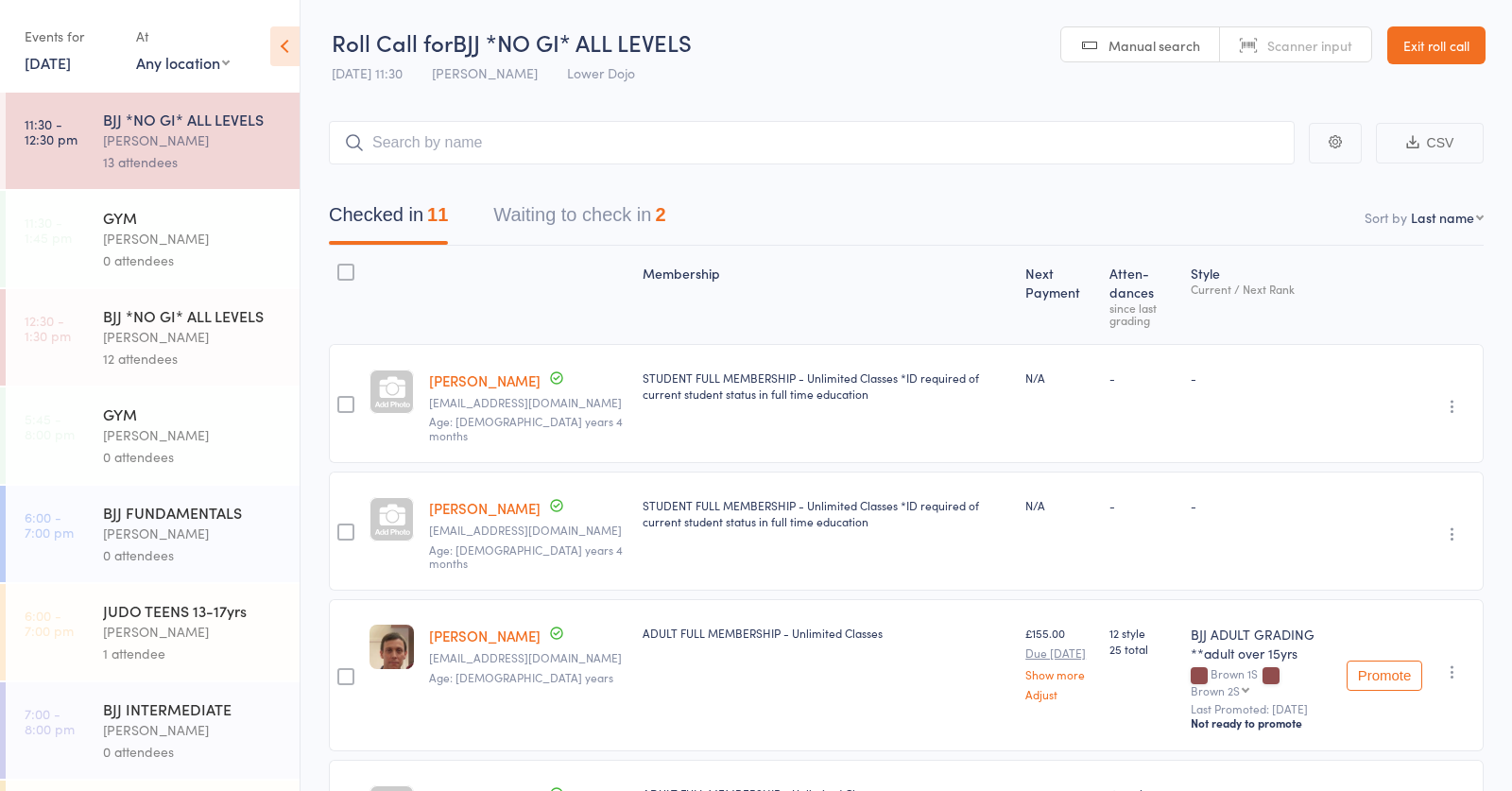
click at [630, 219] on button "Waiting to check in 2" at bounding box center [579, 220] width 172 height 50
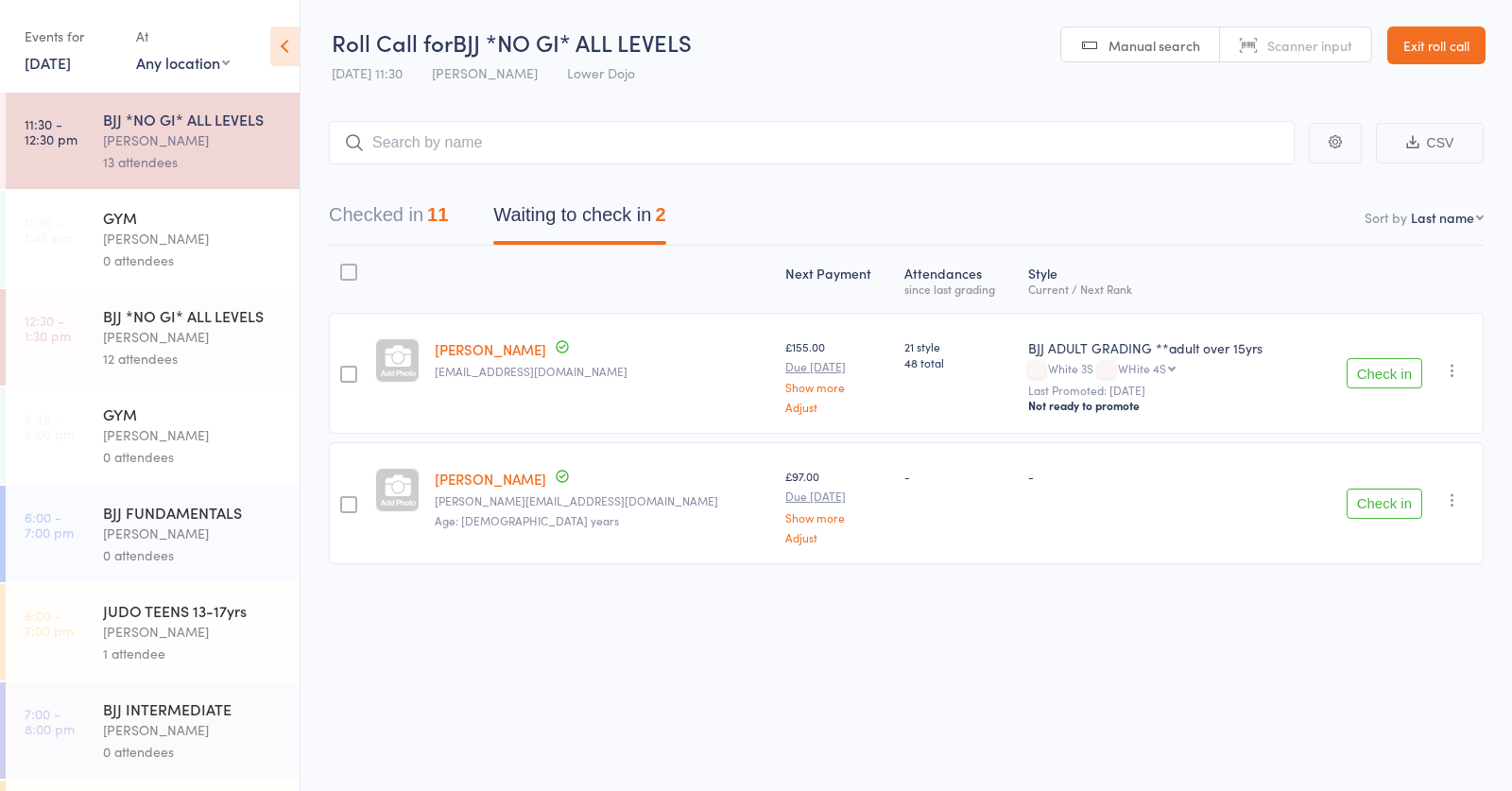
drag, startPoint x: 1374, startPoint y: 501, endPoint x: 1291, endPoint y: 485, distance: 84.5
click at [1374, 500] on button "Check in" at bounding box center [1385, 503] width 75 height 30
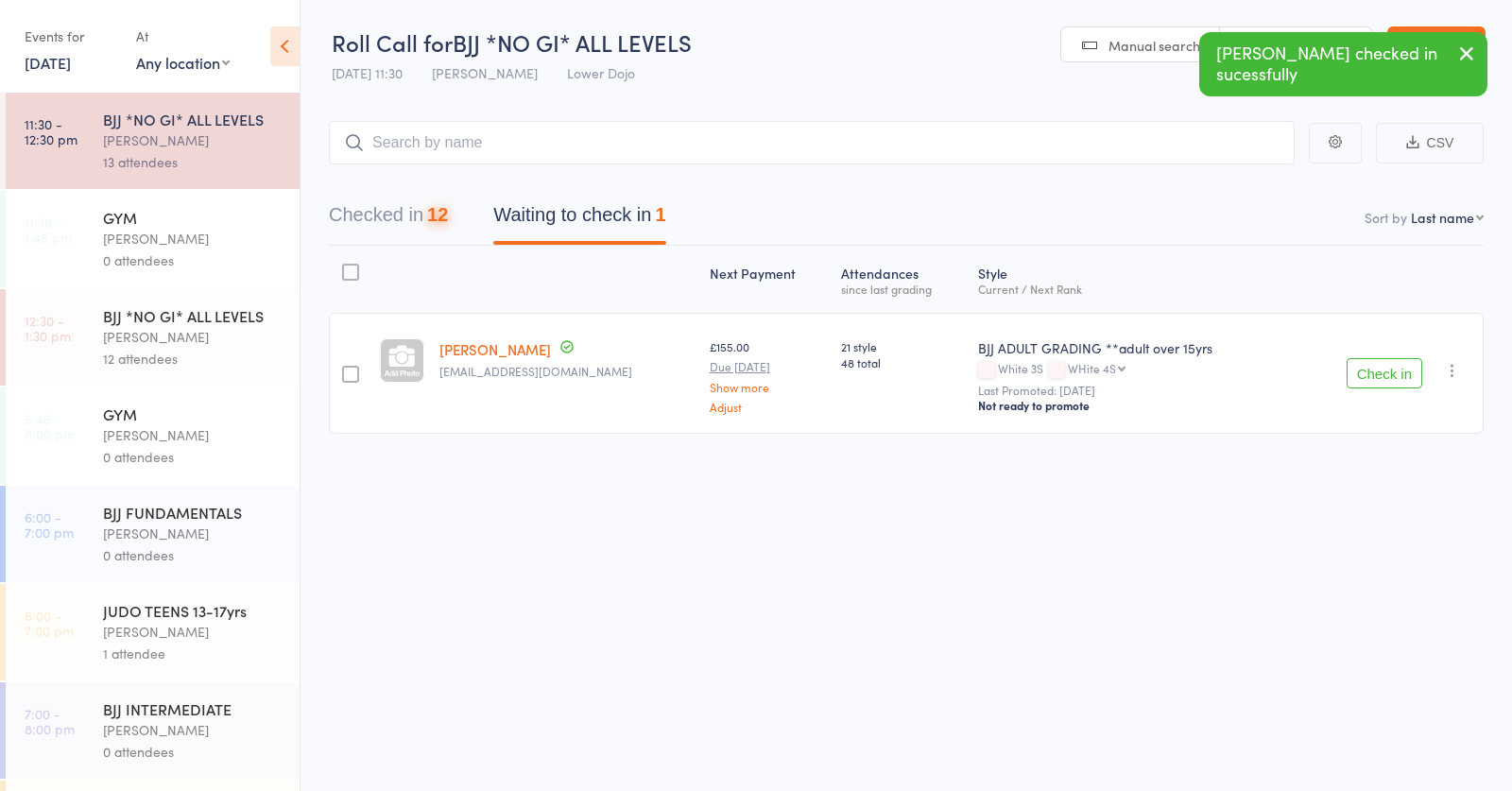
click at [259, 346] on div "Thomas Buckmaster" at bounding box center [193, 337] width 180 height 22
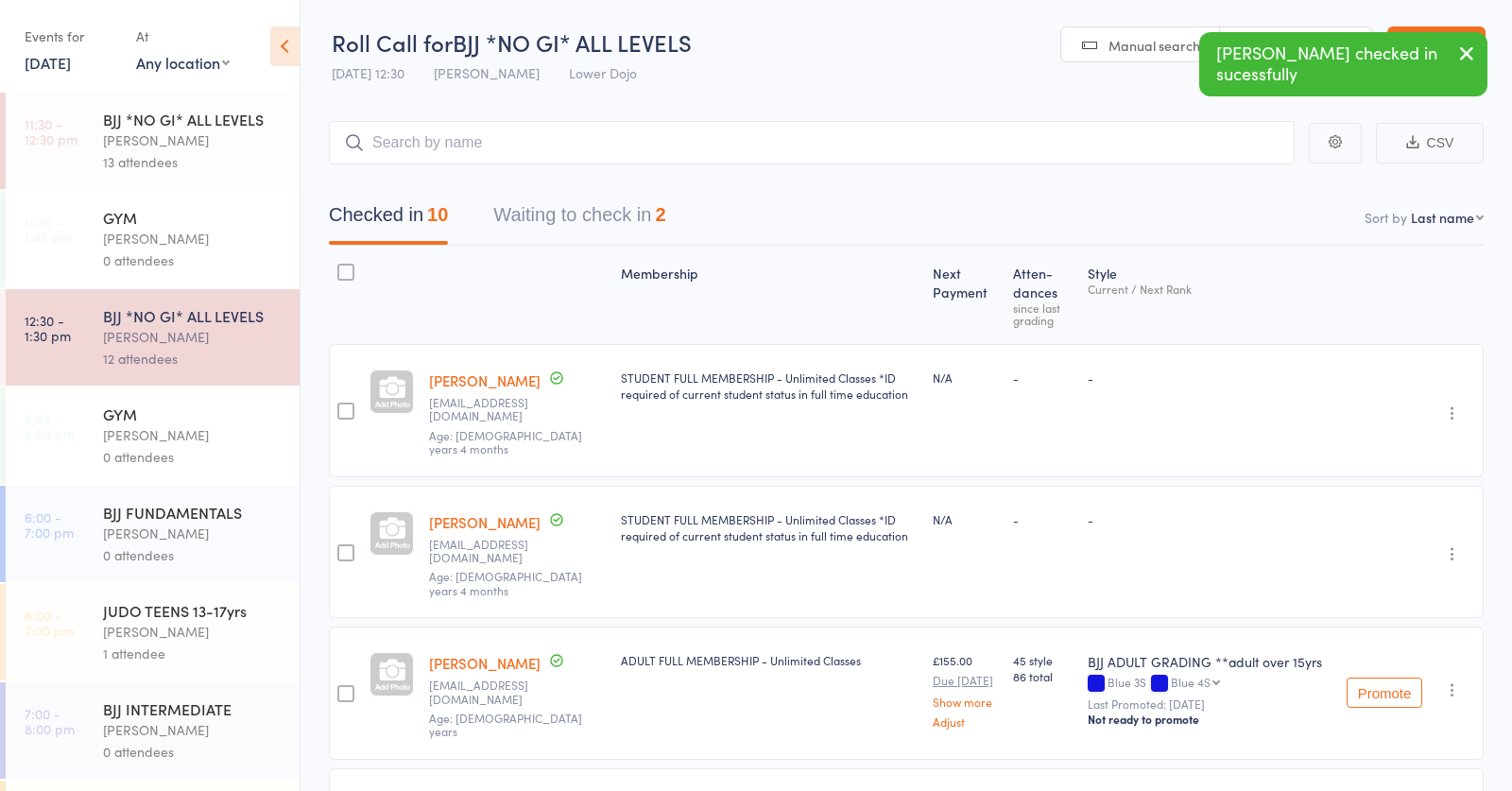
click at [613, 211] on button "Waiting to check in 2" at bounding box center [579, 220] width 172 height 50
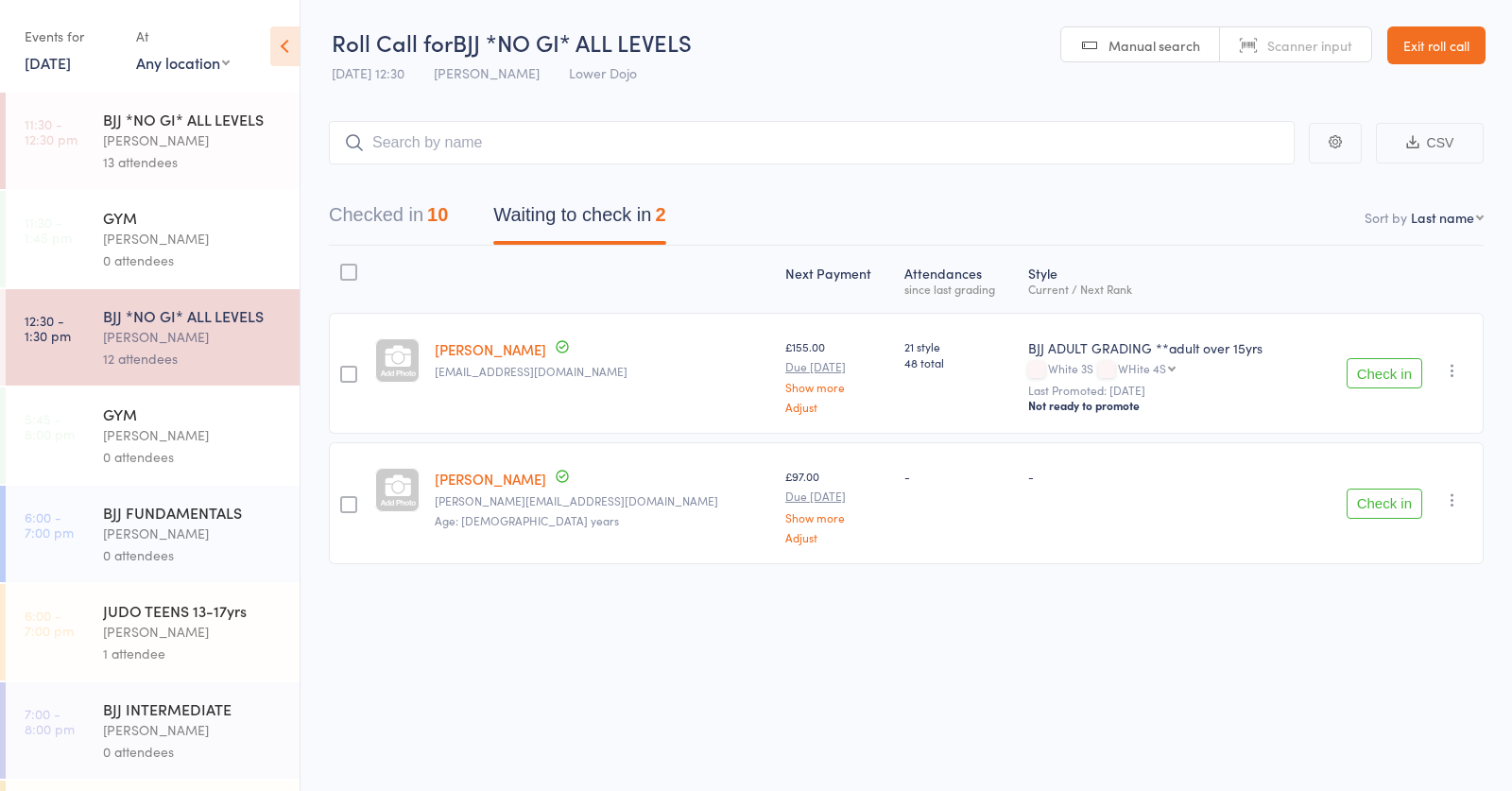
click at [1391, 503] on button "Check in" at bounding box center [1385, 503] width 75 height 30
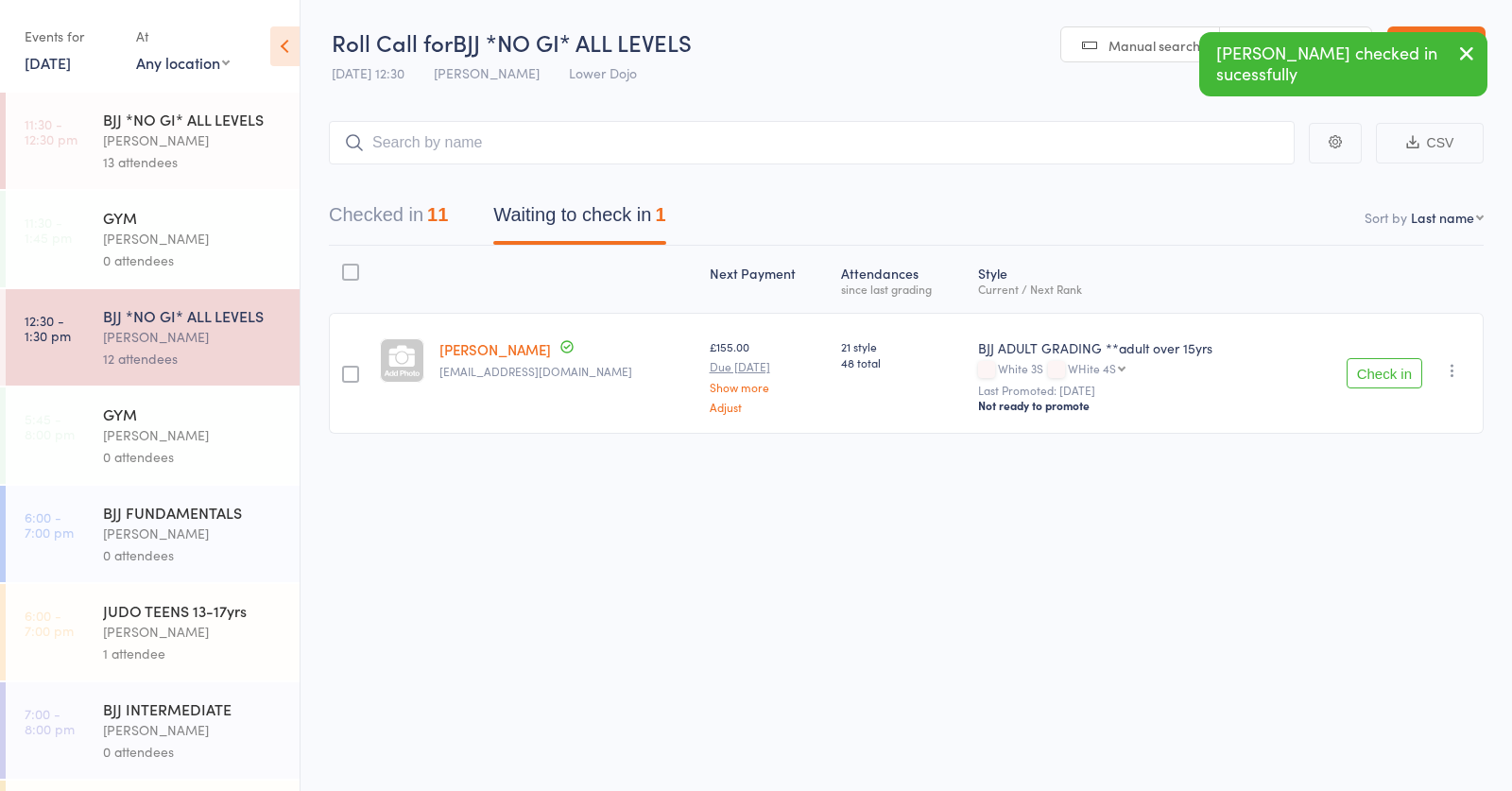
click at [155, 143] on div "Thomas Buckmaster" at bounding box center [193, 140] width 180 height 22
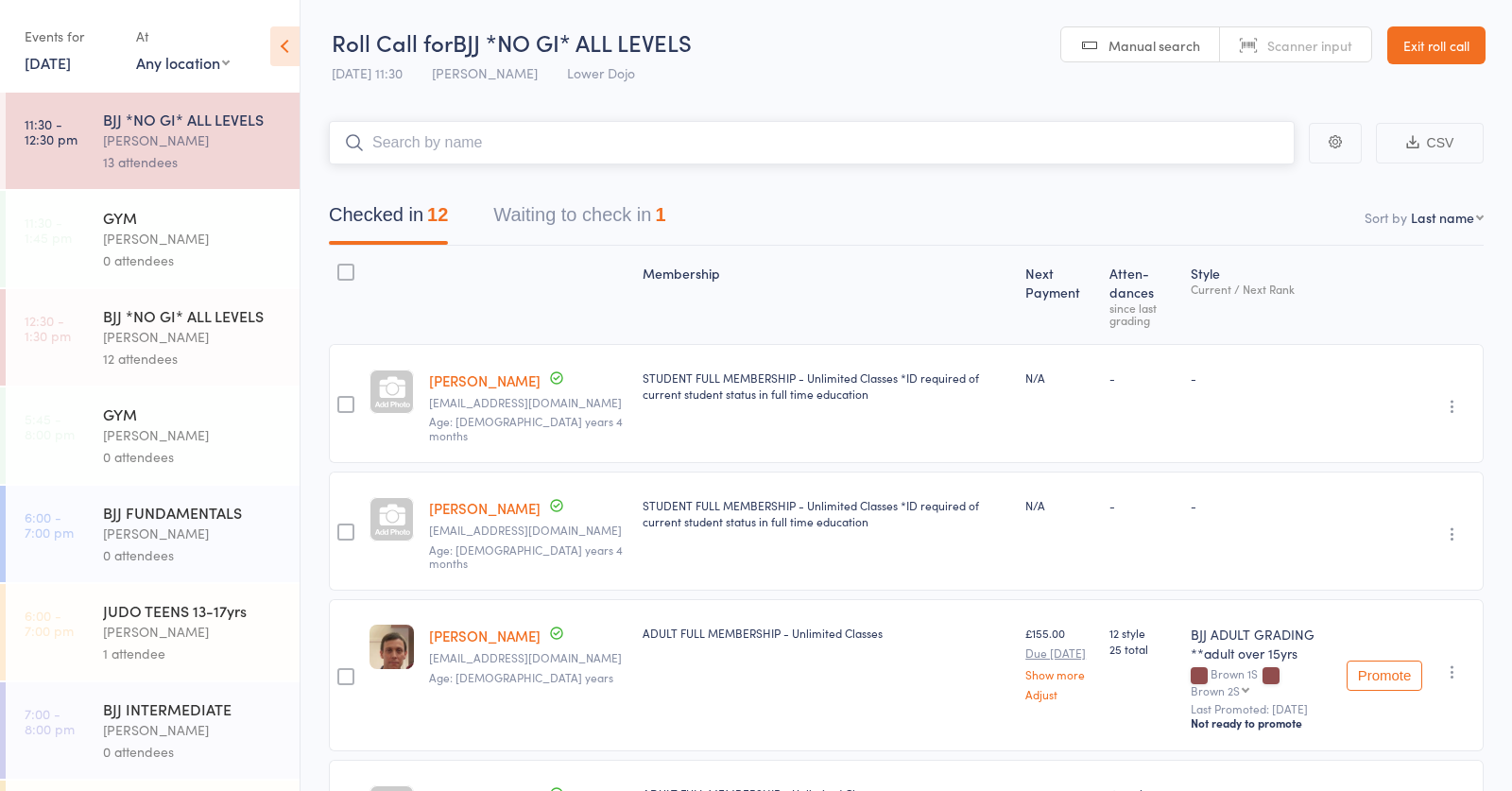
click at [446, 139] on input "search" at bounding box center [811, 142] width 966 height 43
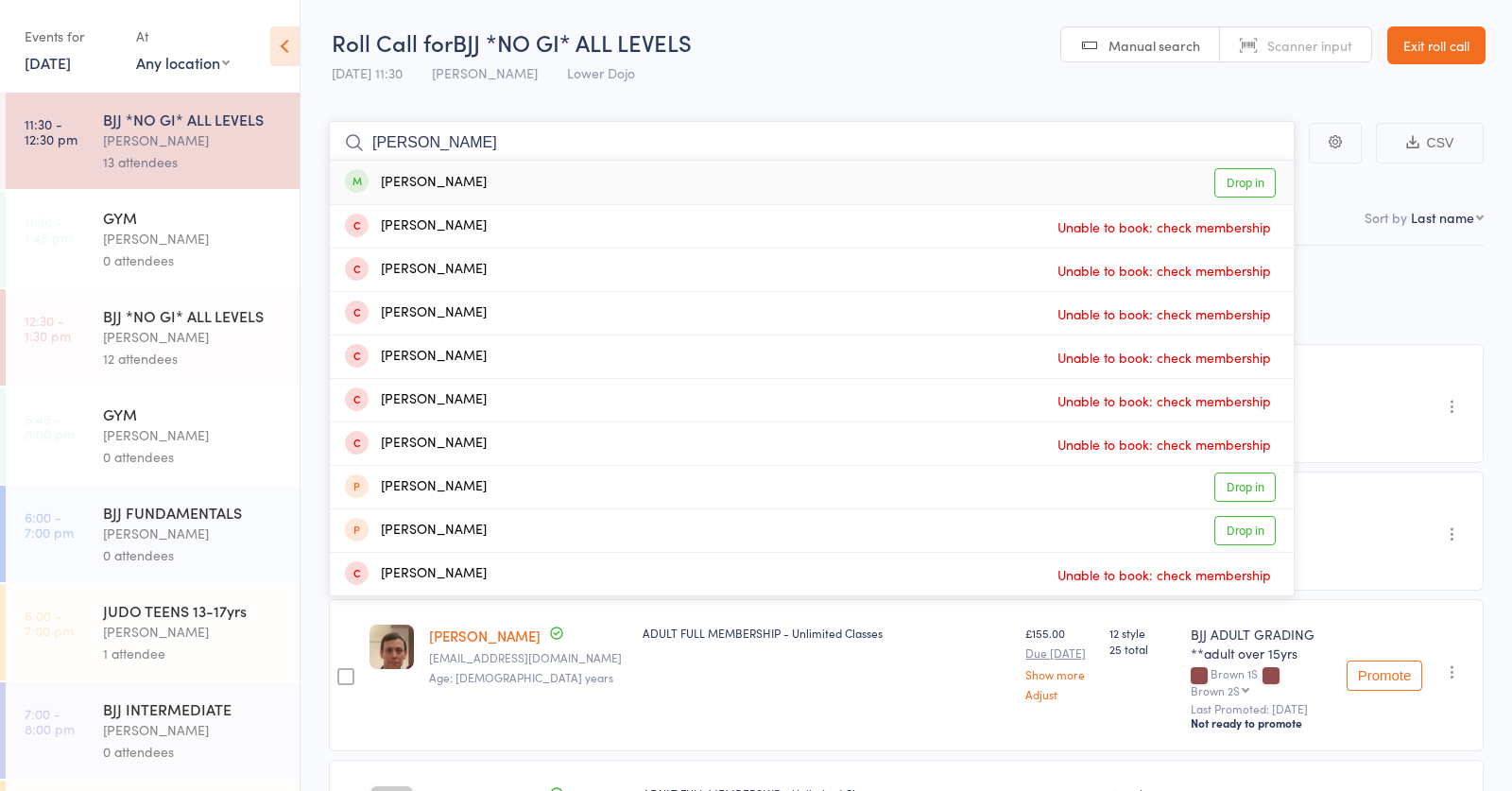
type input "simon snook"
click at [458, 185] on div "Simon Snook" at bounding box center [416, 182] width 142 height 22
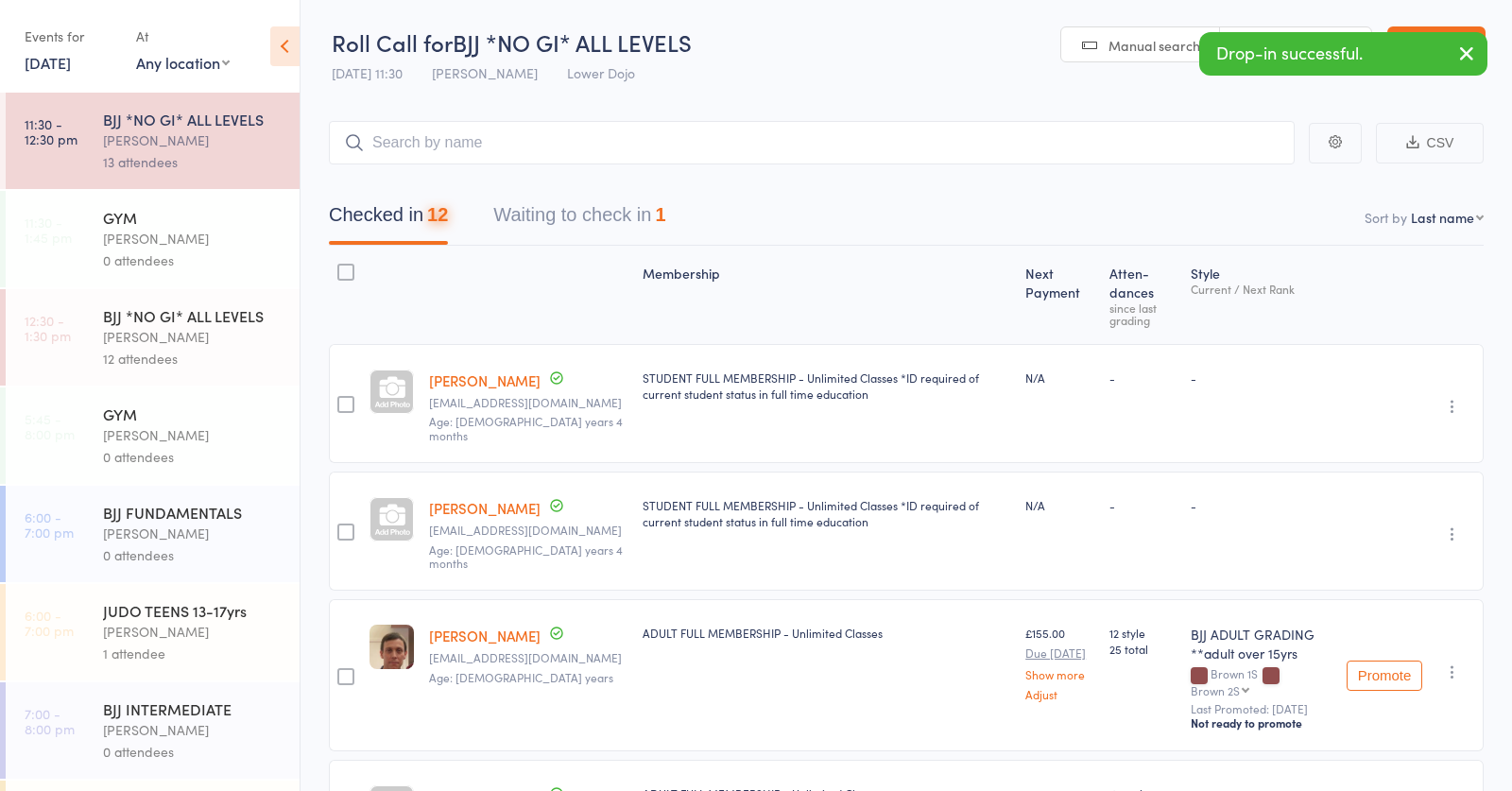
click at [158, 319] on div "BJJ *NO GI* ALL LEVELS" at bounding box center [193, 315] width 180 height 21
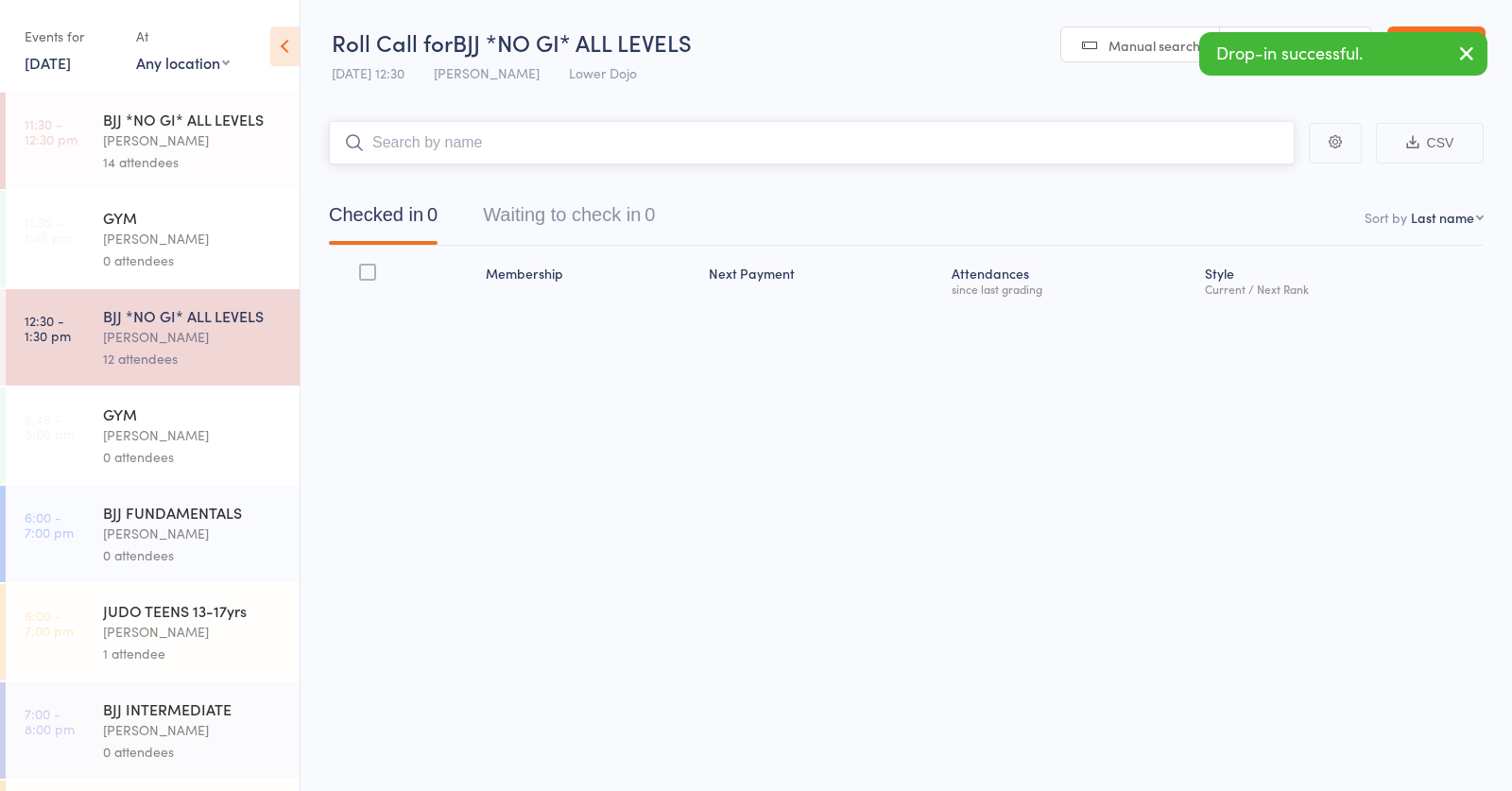
click at [499, 137] on input "search" at bounding box center [811, 142] width 966 height 43
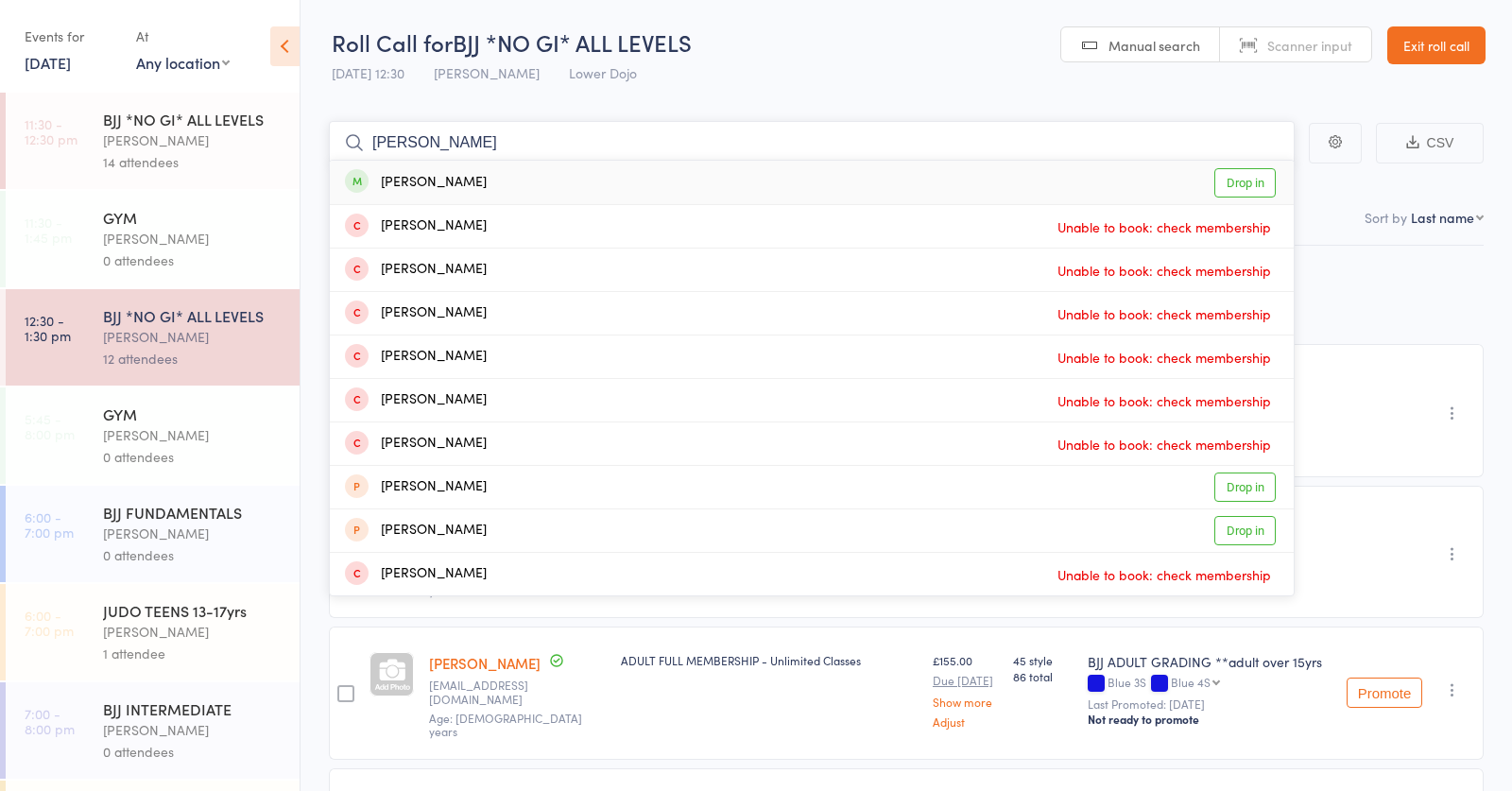
type input "simon snook"
click at [482, 180] on div "Simon Snook Drop in" at bounding box center [811, 182] width 964 height 43
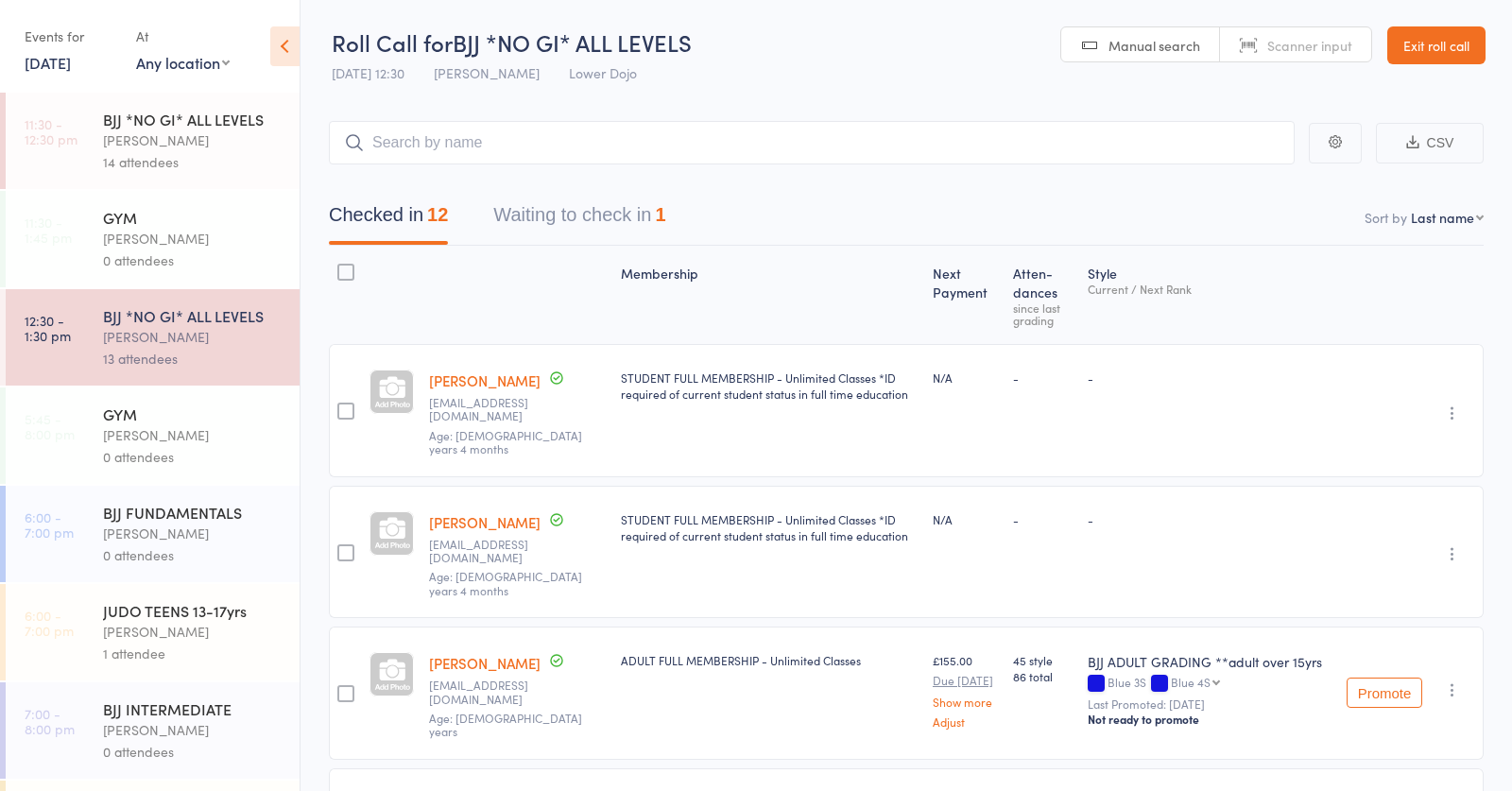
drag, startPoint x: 150, startPoint y: 120, endPoint x: 405, endPoint y: 130, distance: 255.2
click at [150, 118] on div "BJJ *NO GI* ALL LEVELS" at bounding box center [193, 120] width 180 height 21
click at [601, 147] on input "search" at bounding box center [811, 142] width 966 height 43
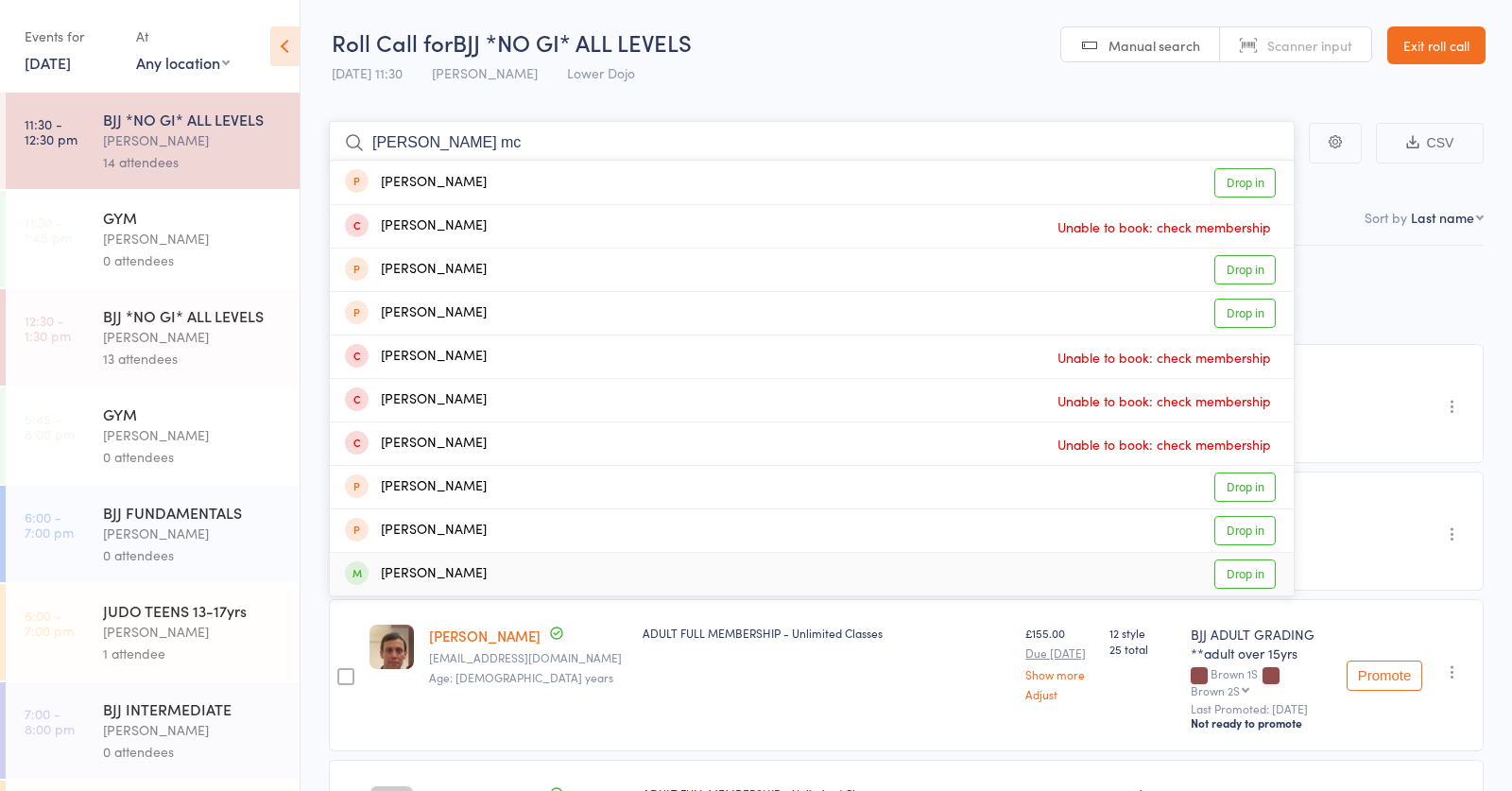
type input "dan mc"
click at [575, 575] on div "Daniel McCormack Drop in" at bounding box center [811, 574] width 964 height 42
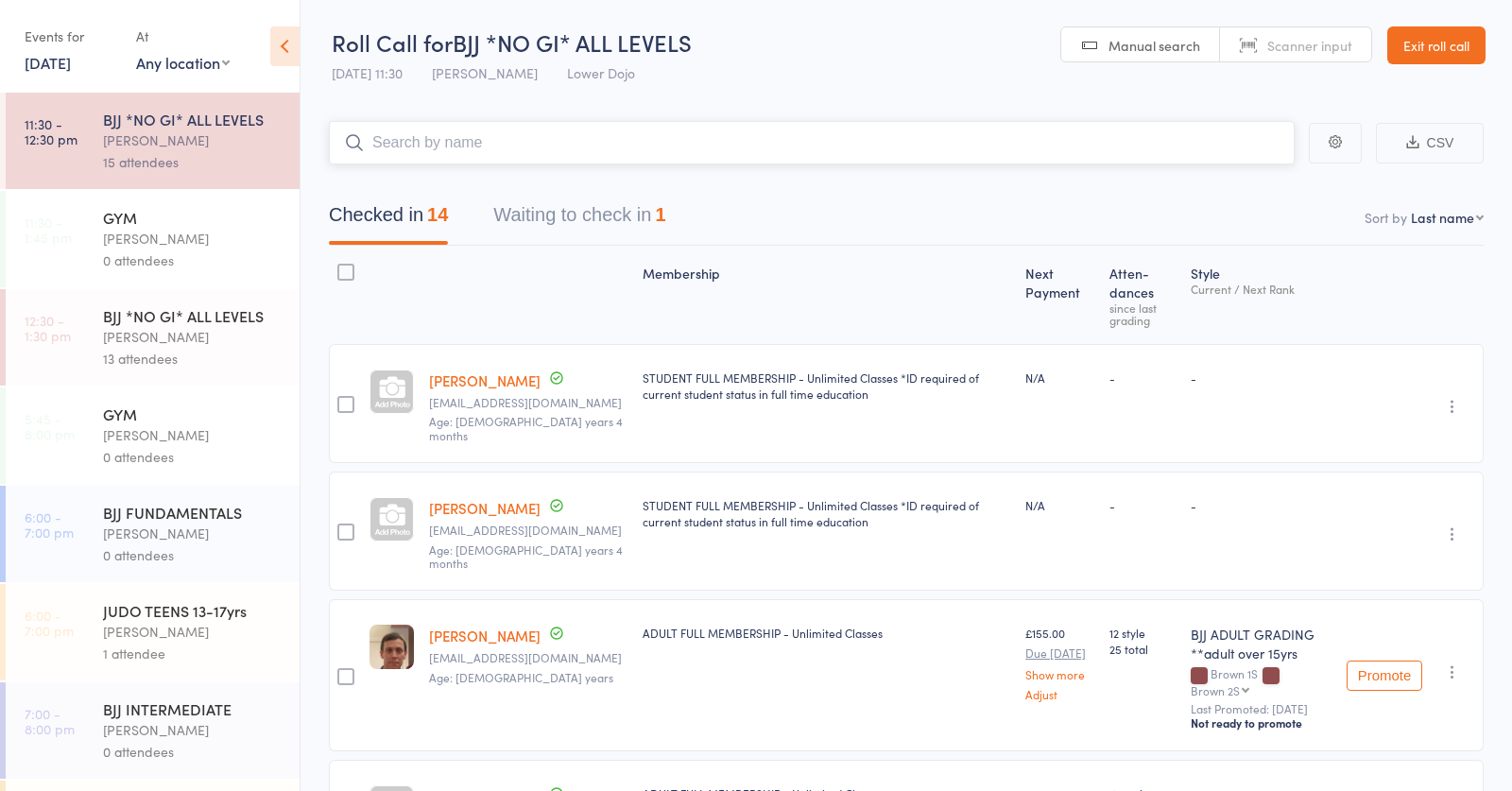
click at [512, 145] on input "search" at bounding box center [811, 142] width 966 height 43
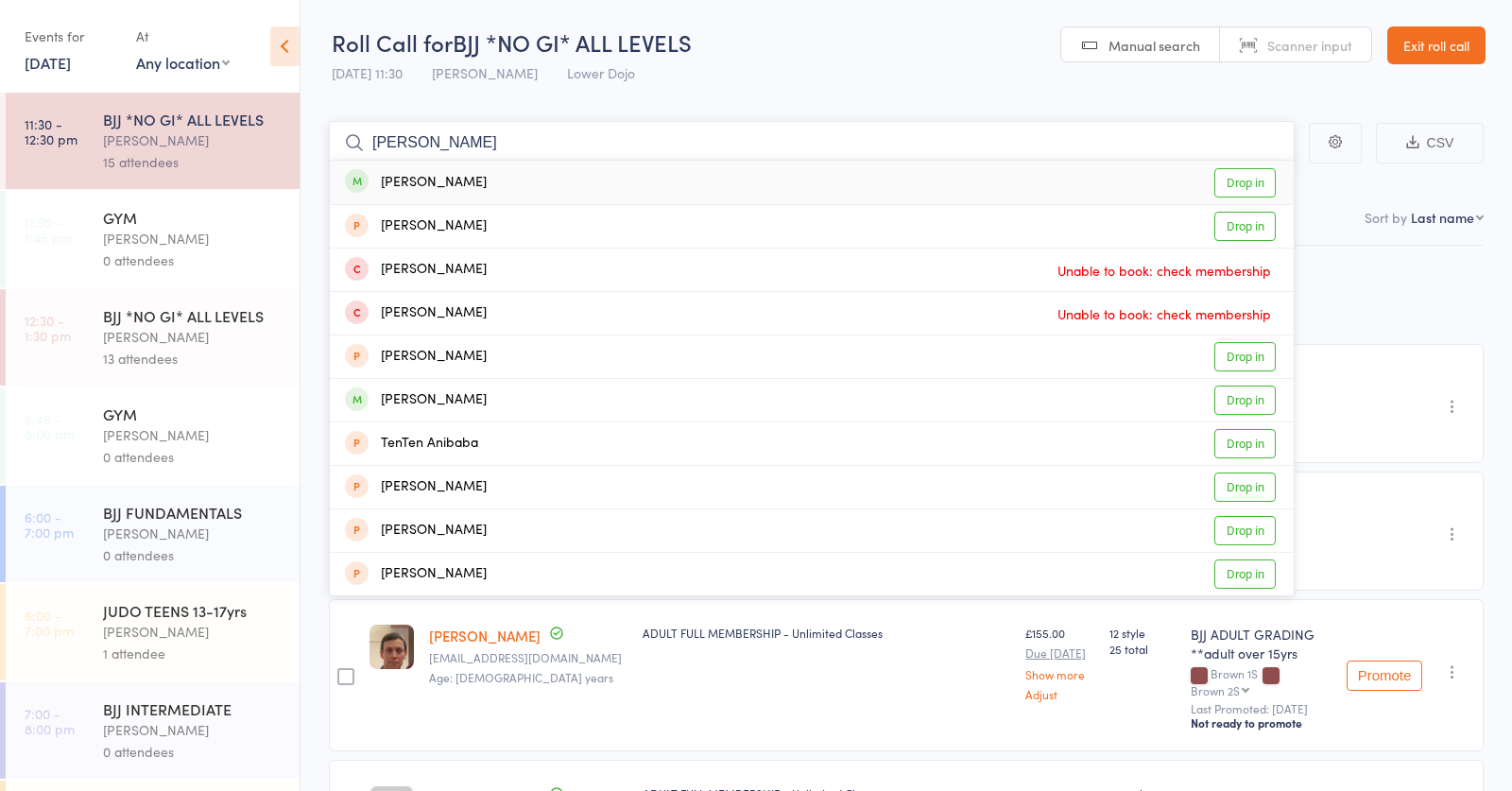
type input "anita"
click at [490, 177] on div "Anita Galveniece Drop in" at bounding box center [811, 182] width 964 height 43
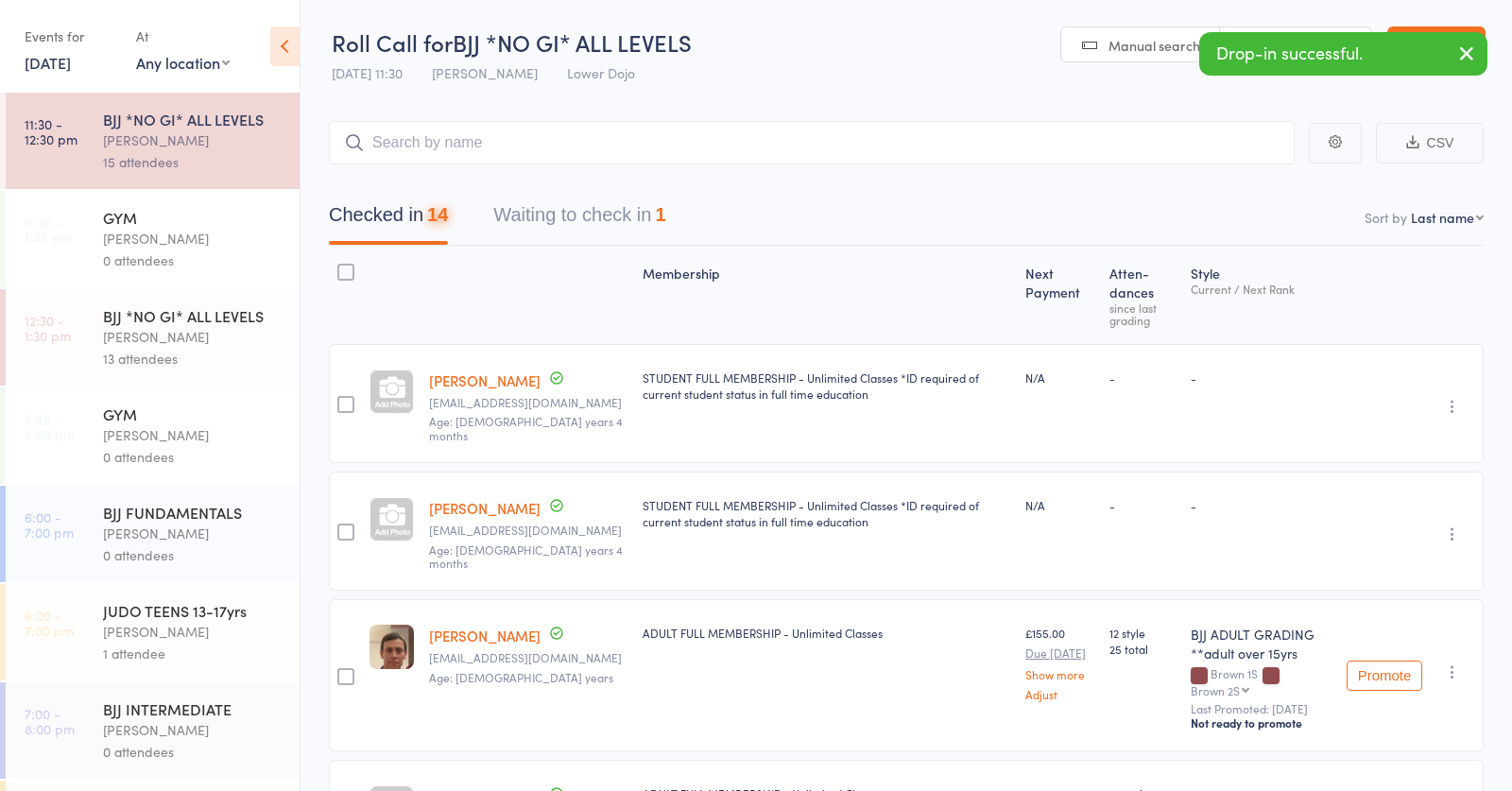
click at [166, 351] on div "13 attendees" at bounding box center [193, 358] width 180 height 22
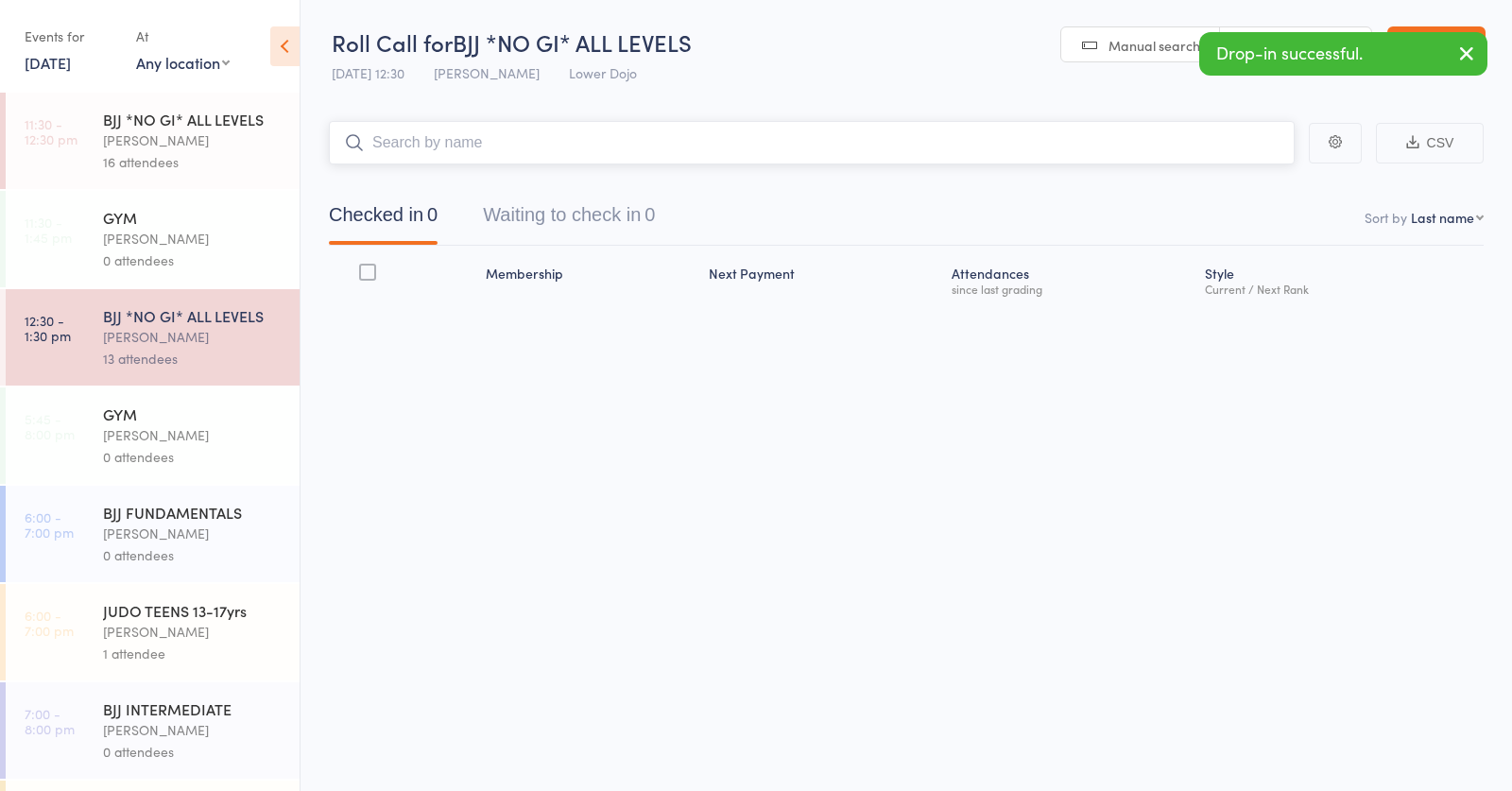
click at [498, 137] on input "search" at bounding box center [811, 142] width 966 height 43
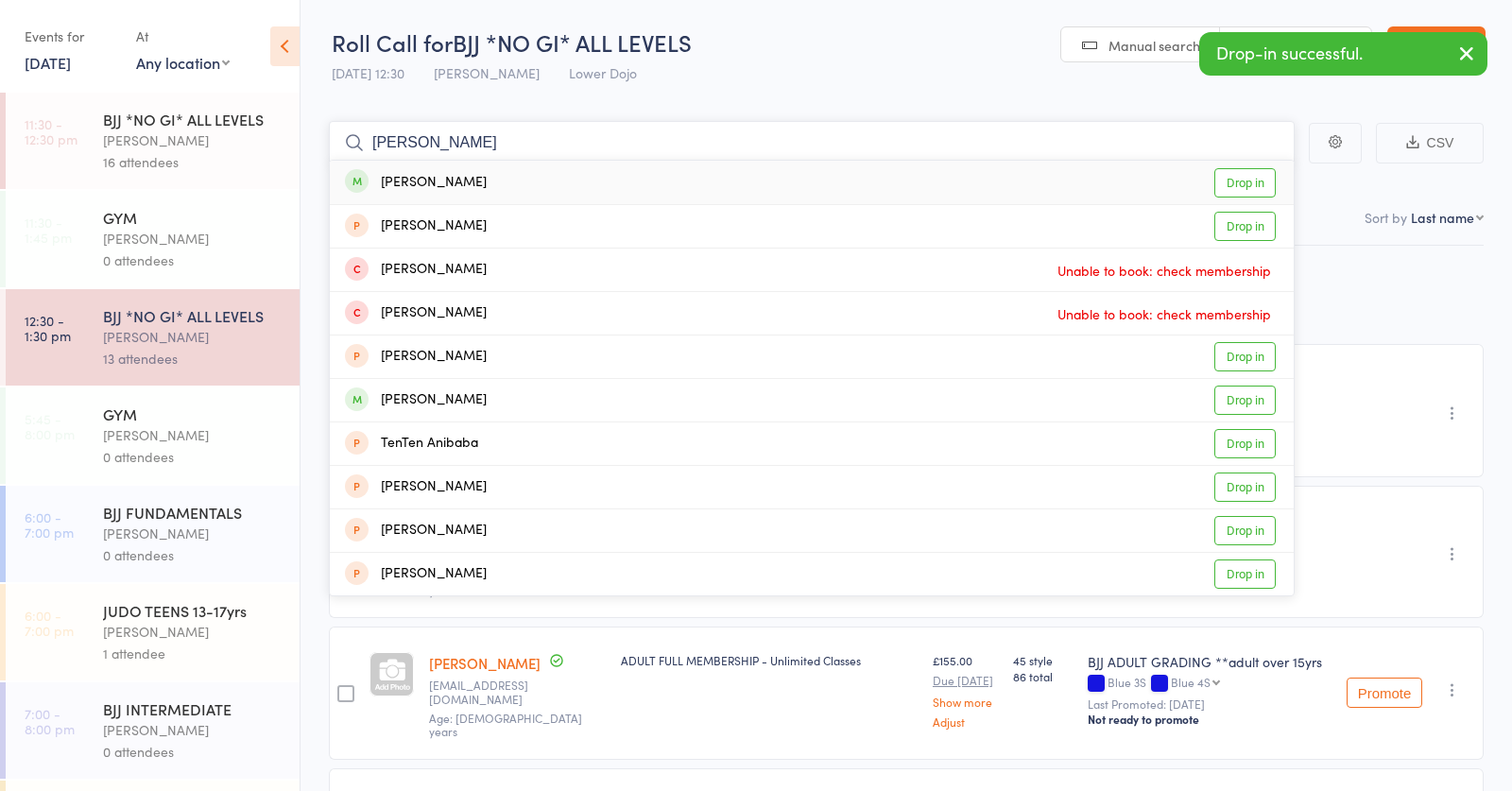
type input "anita"
click at [473, 177] on div "Anita Galveniece" at bounding box center [416, 182] width 142 height 22
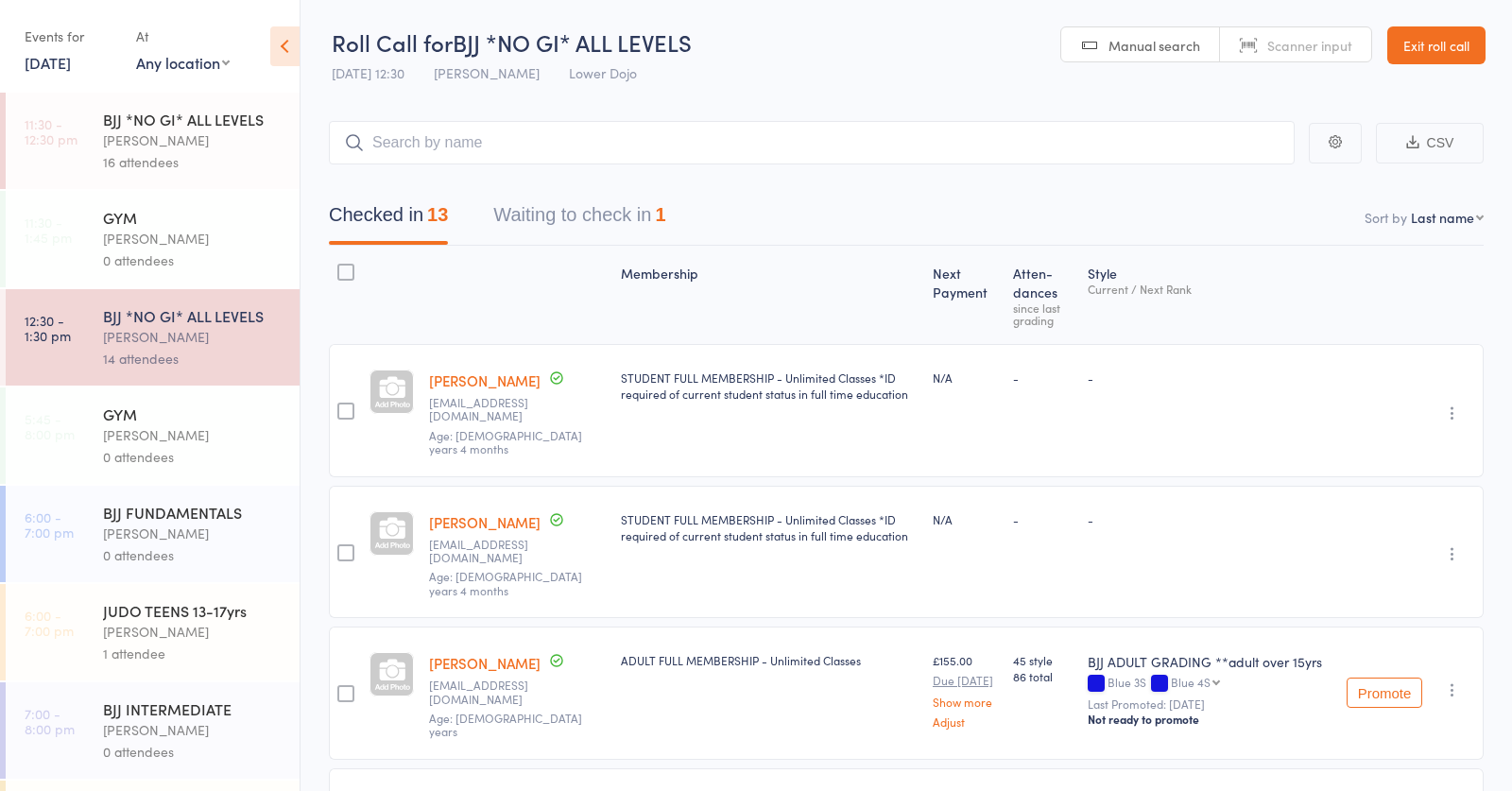
click at [179, 168] on div "16 attendees" at bounding box center [193, 162] width 180 height 22
drag, startPoint x: 536, startPoint y: 141, endPoint x: 525, endPoint y: 141, distance: 11.0
click at [532, 141] on input "search" at bounding box center [811, 142] width 966 height 43
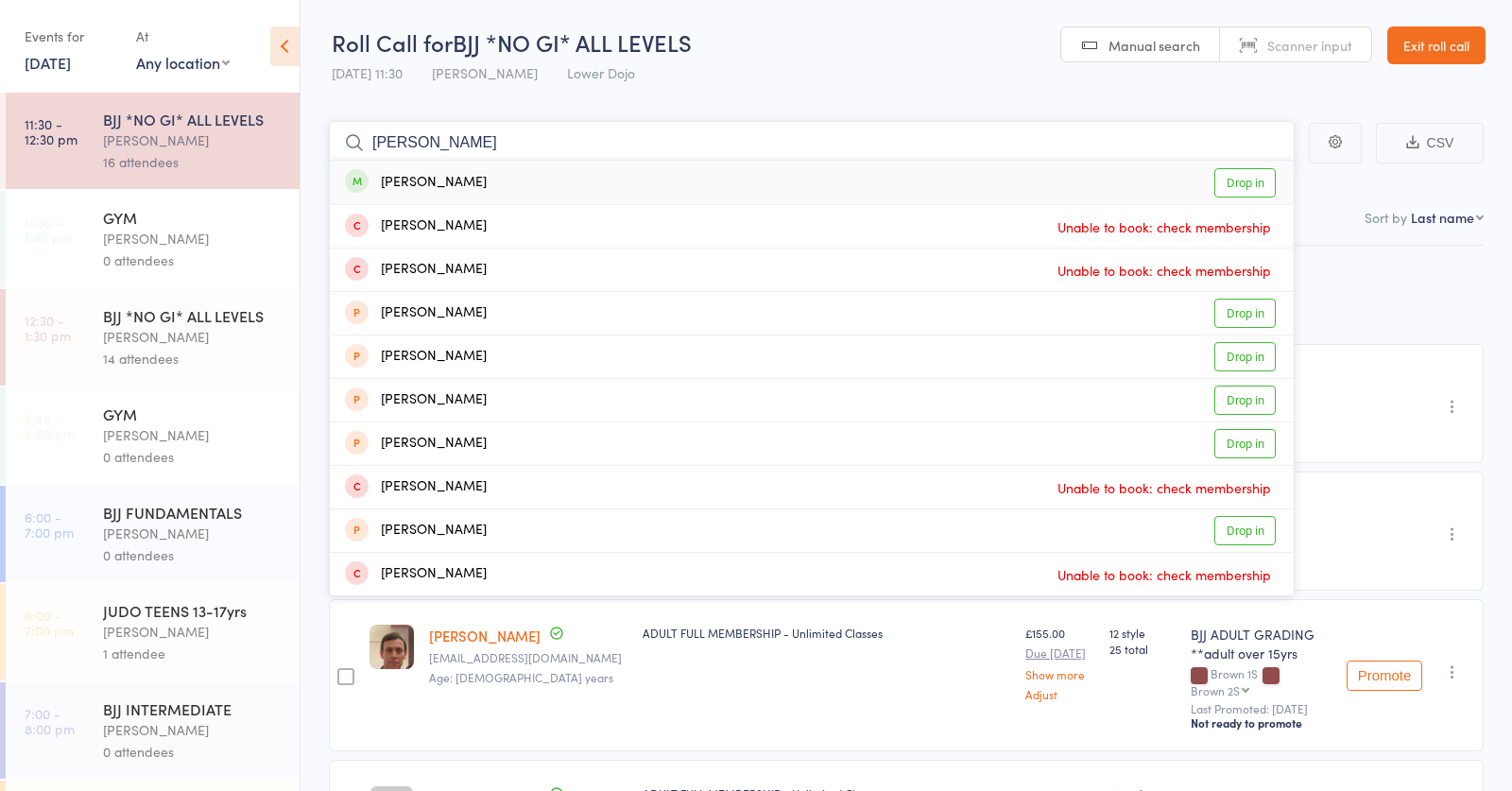
type input "robbie"
click at [481, 176] on div "Robbie Armstrong" at bounding box center [416, 182] width 142 height 22
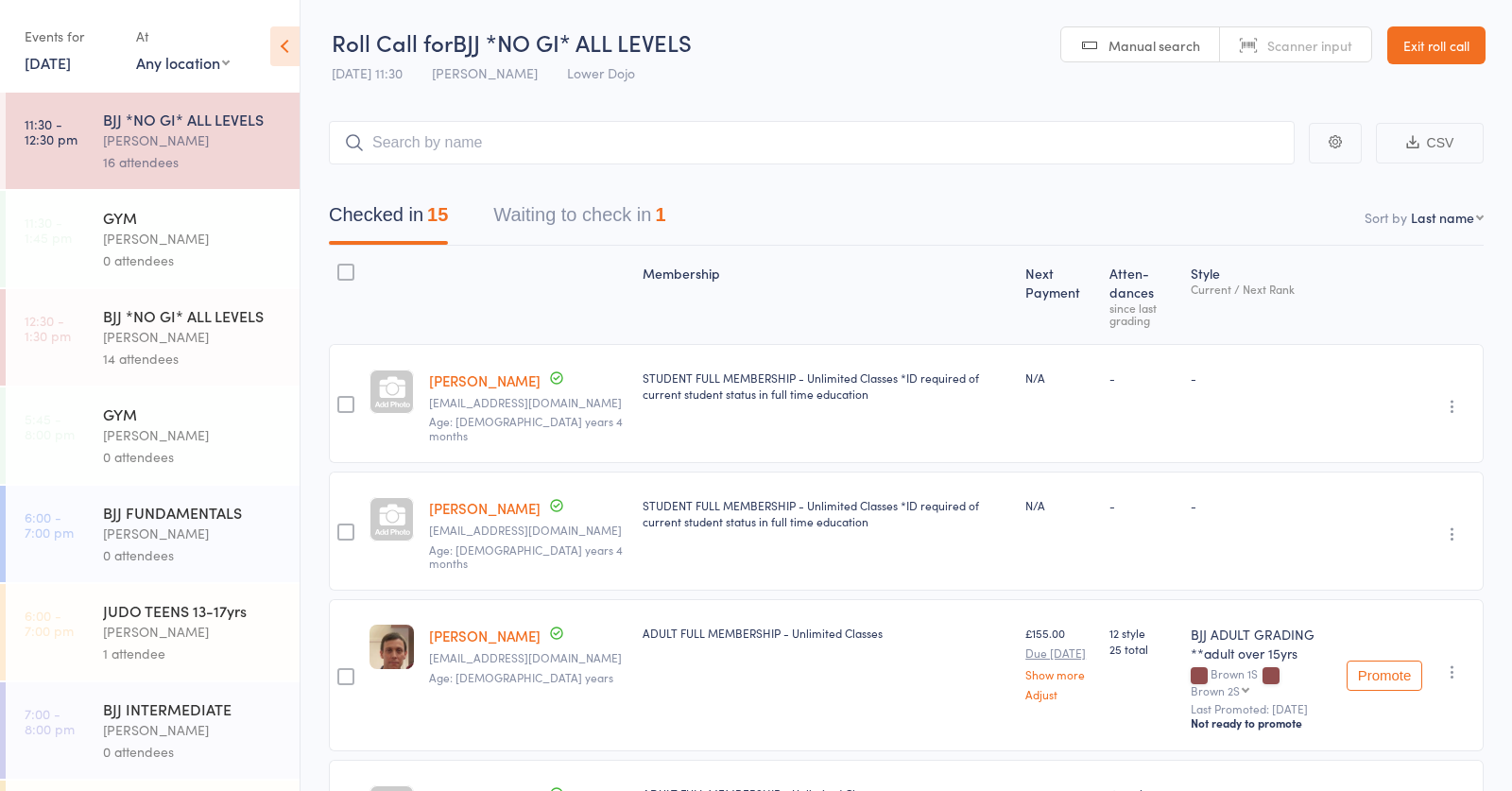
click at [214, 317] on div "BJJ *NO GI* ALL LEVELS" at bounding box center [193, 315] width 180 height 21
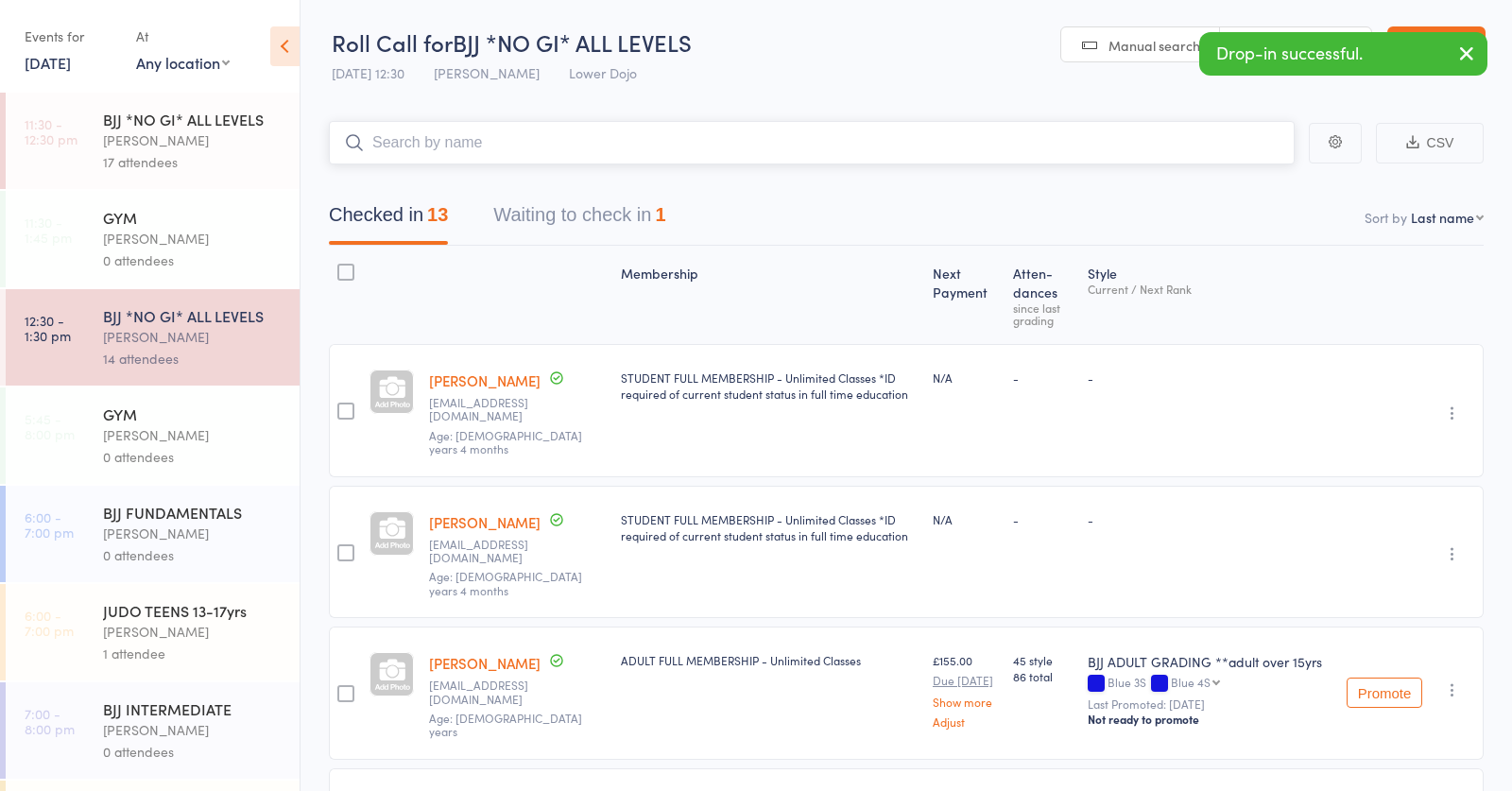
click at [494, 142] on input "search" at bounding box center [811, 142] width 966 height 43
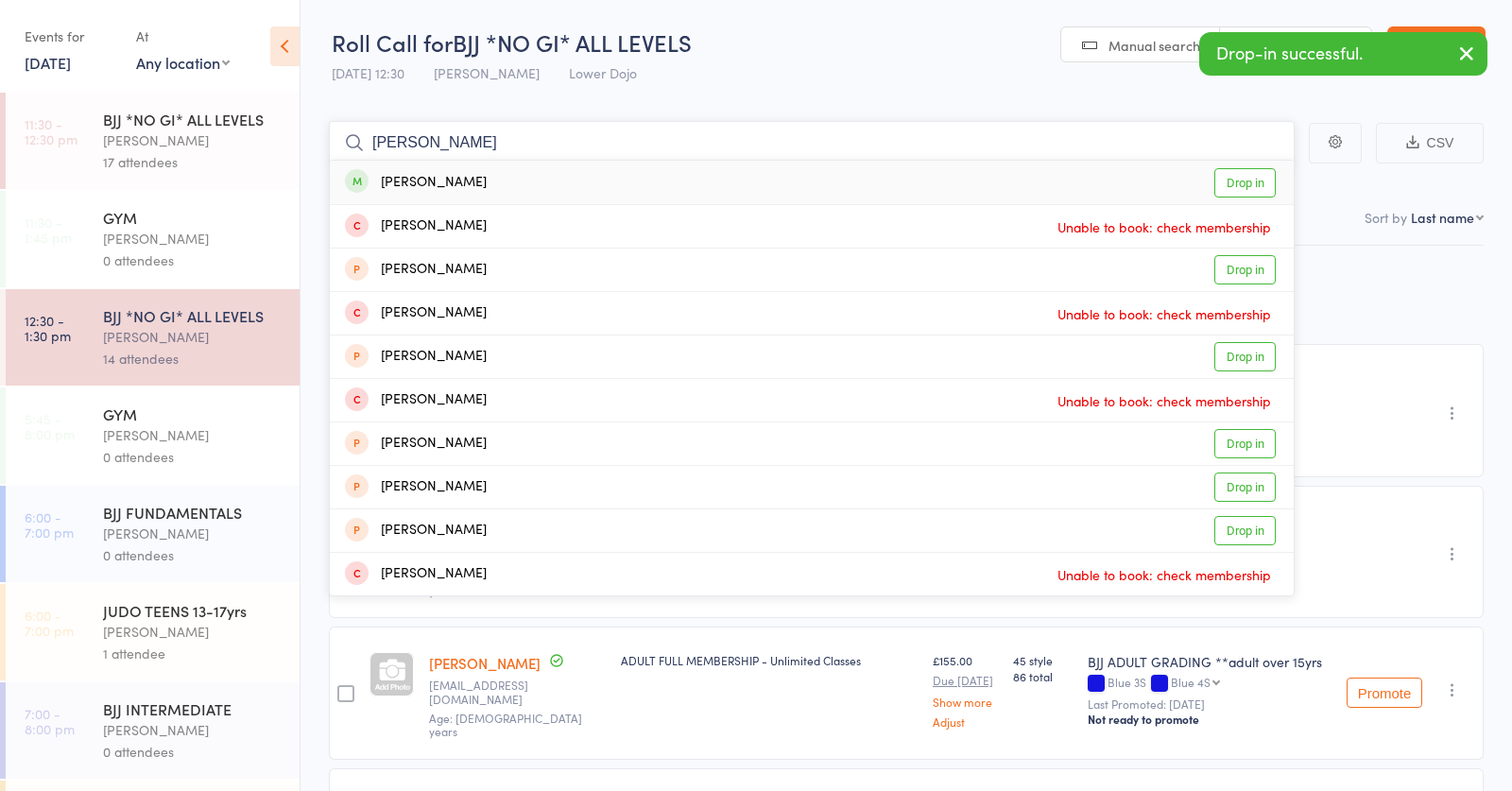
type input "robbie"
click at [467, 172] on div "Robbie Armstrong" at bounding box center [416, 182] width 142 height 22
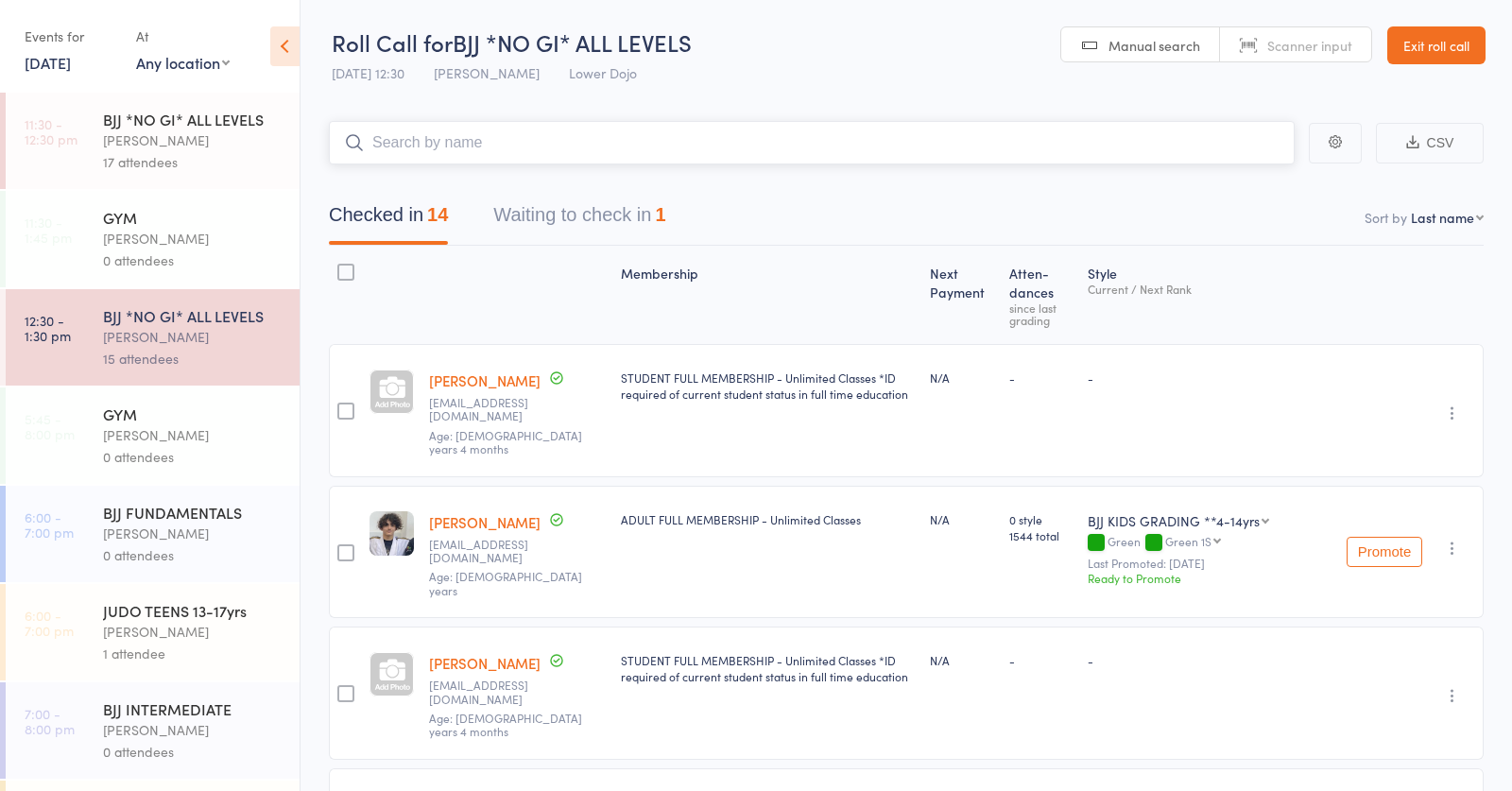
click at [667, 140] on input "search" at bounding box center [811, 142] width 966 height 43
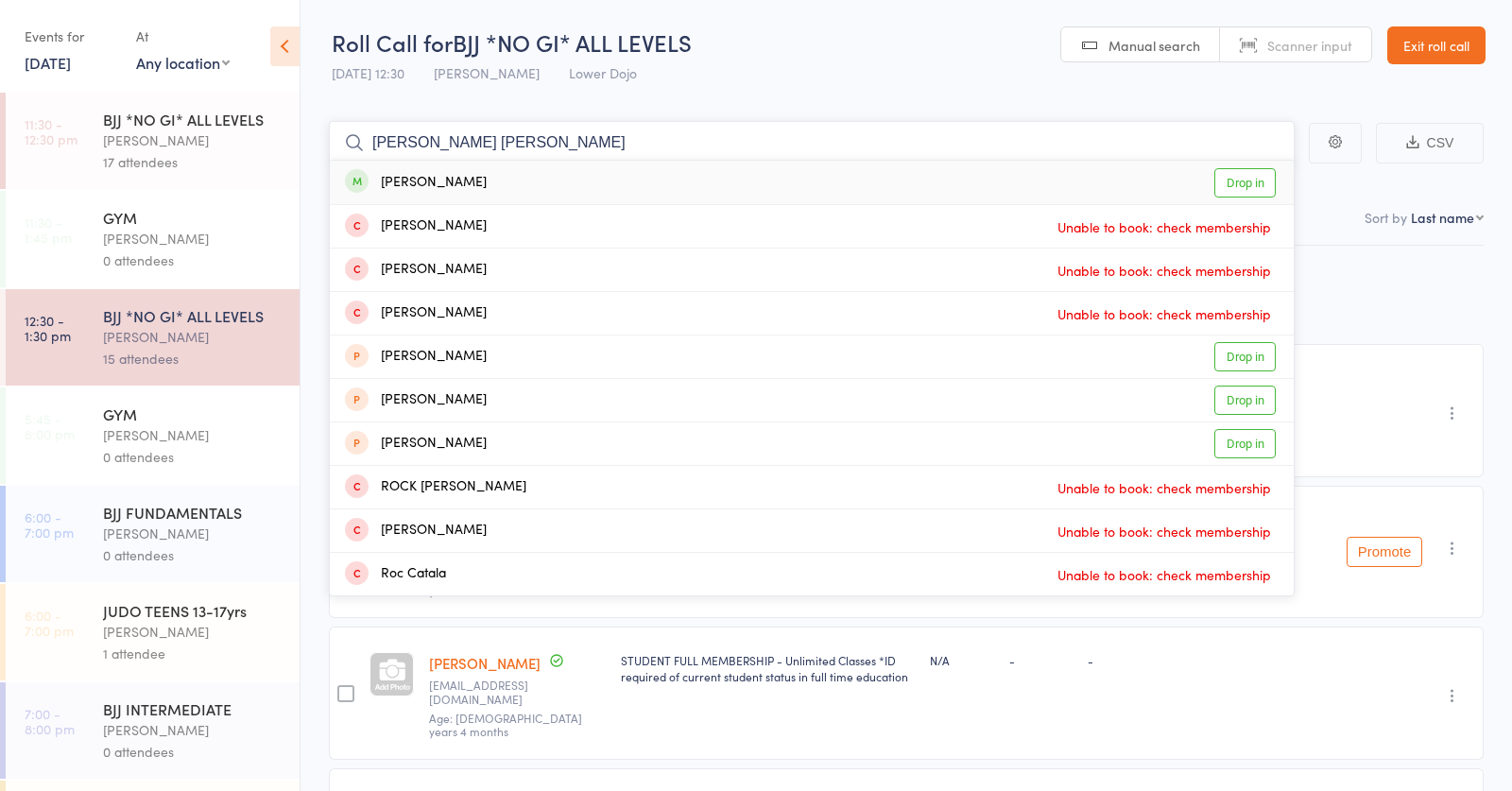
type input "rory cl"
click at [574, 176] on div "Rory Clark Drop in" at bounding box center [811, 182] width 964 height 43
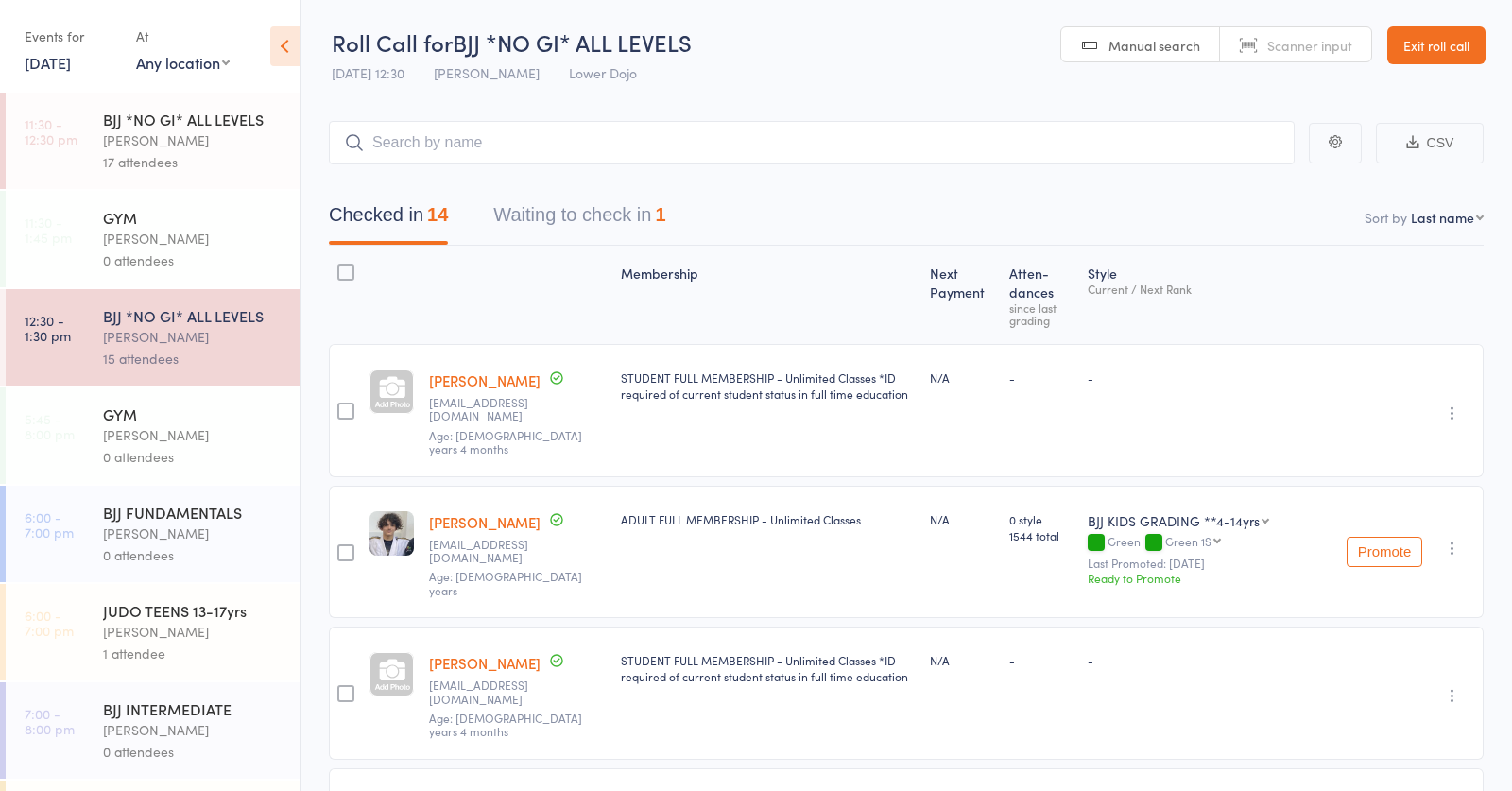
click at [156, 127] on div "BJJ *NO GI* ALL LEVELS" at bounding box center [193, 120] width 180 height 21
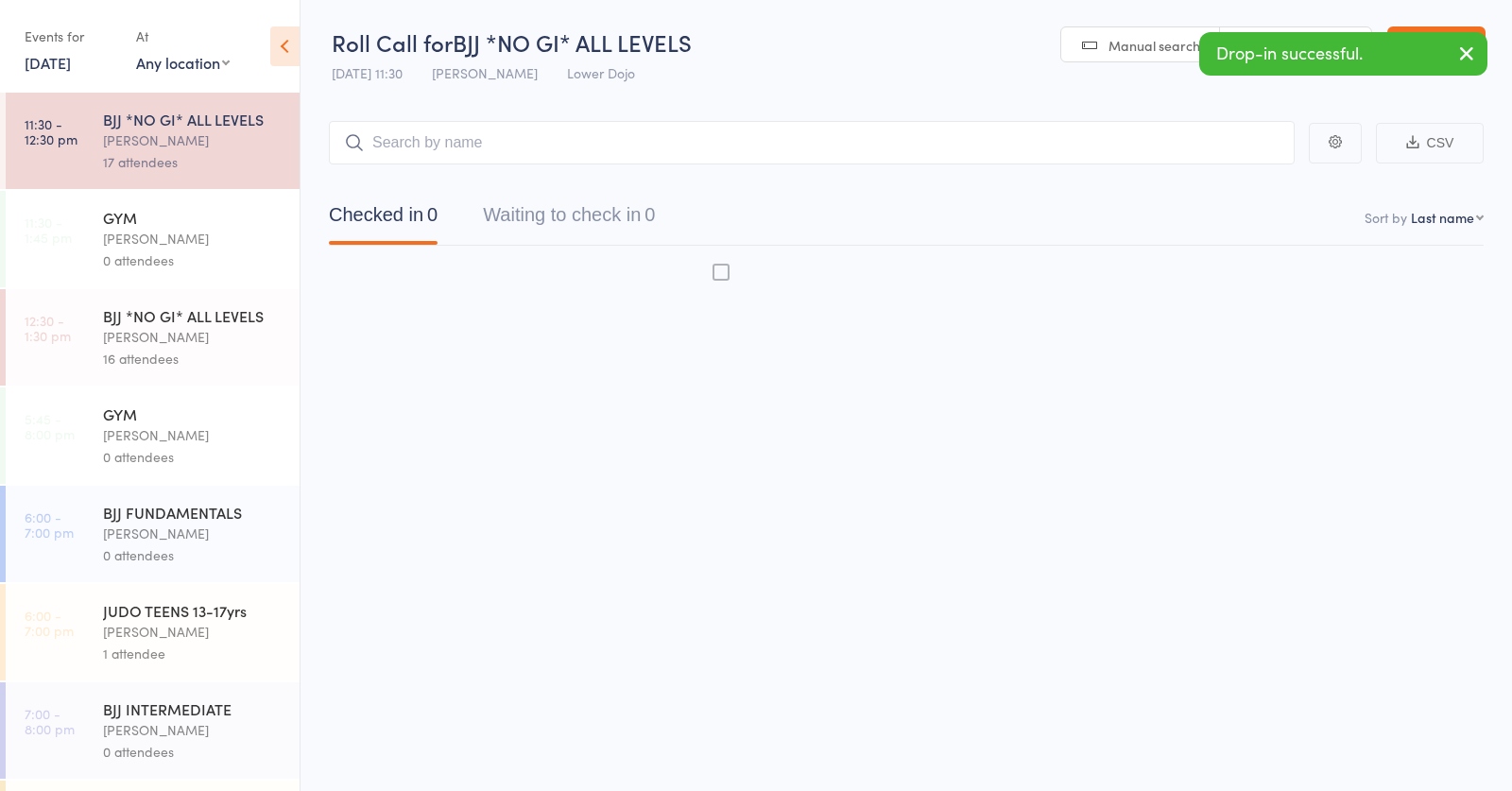
click at [502, 134] on input "search" at bounding box center [811, 142] width 966 height 43
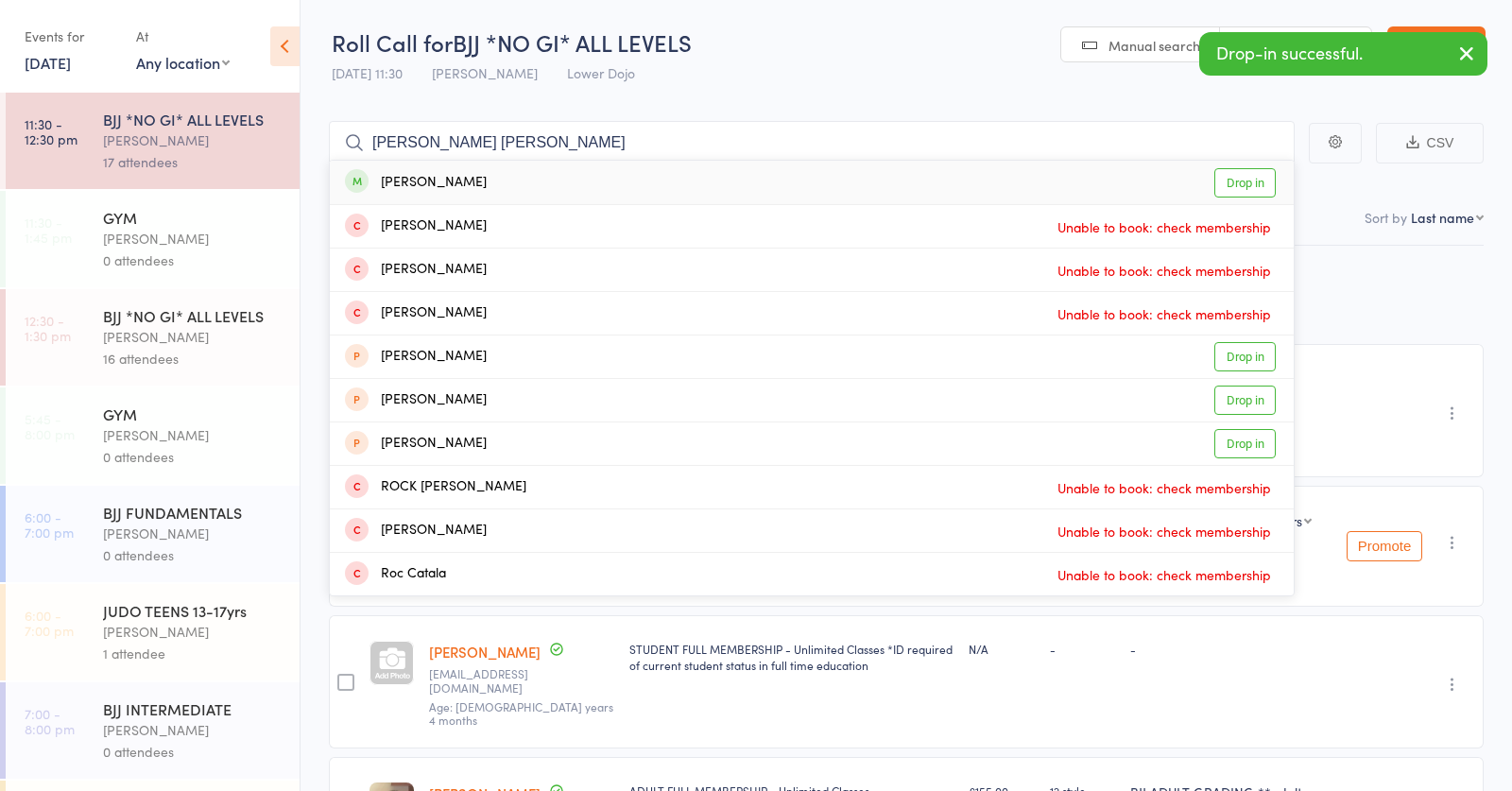
type input "rory cl"
click at [511, 178] on div "Rory Clark Drop in" at bounding box center [811, 182] width 964 height 43
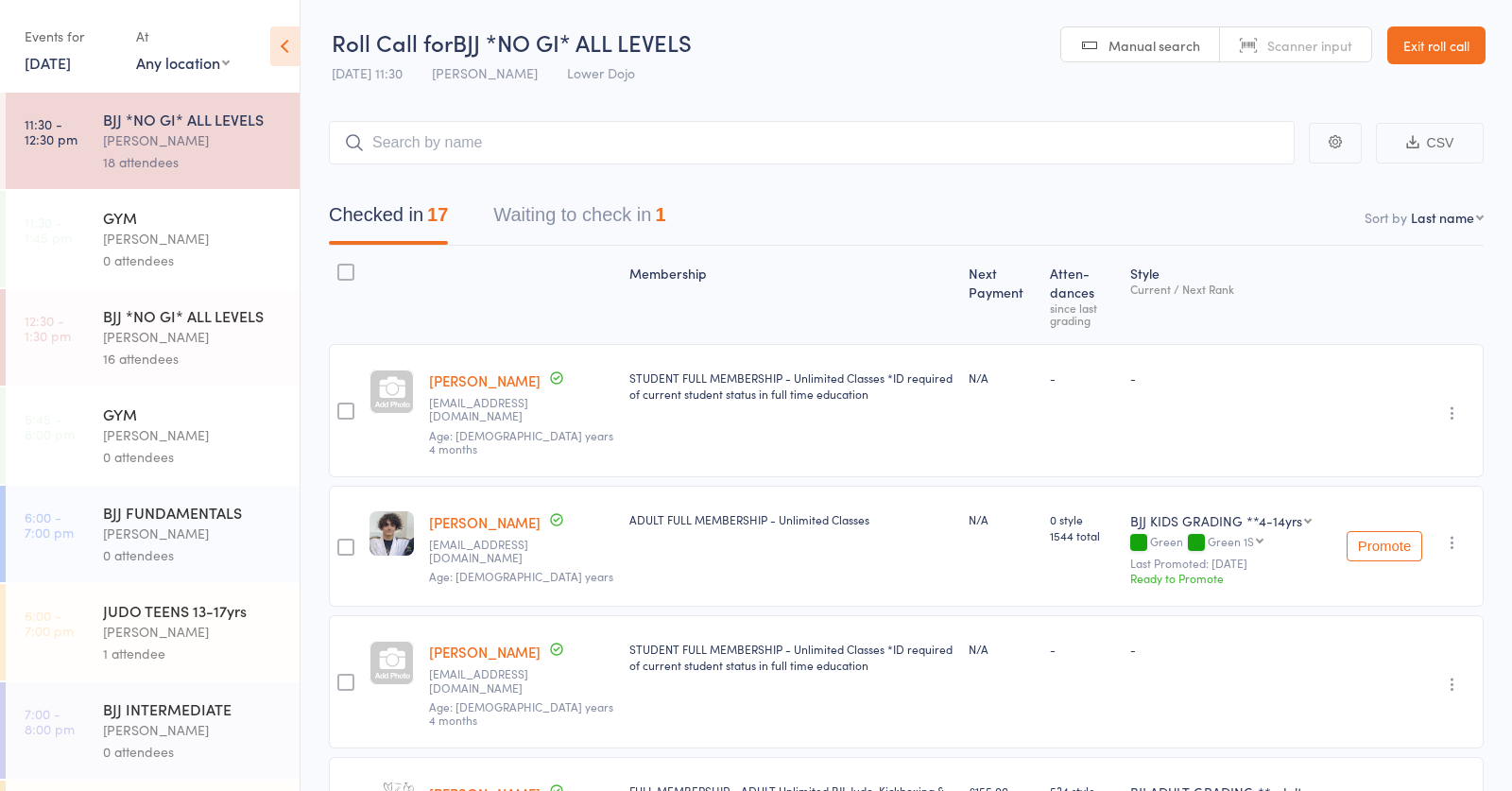
click at [180, 334] on div "Thomas Buckmaster" at bounding box center [193, 337] width 180 height 22
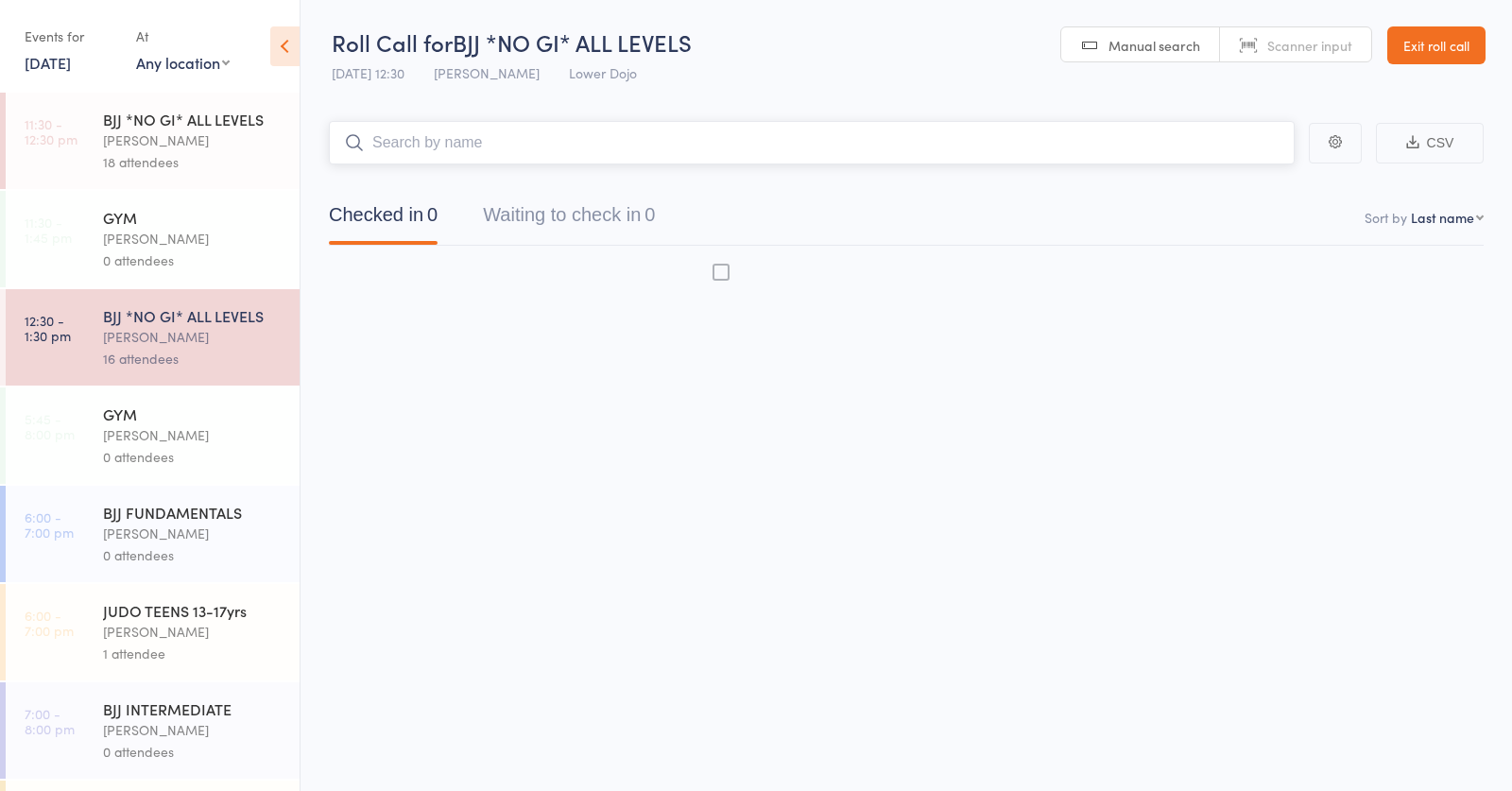
click at [482, 142] on input "search" at bounding box center [811, 142] width 966 height 43
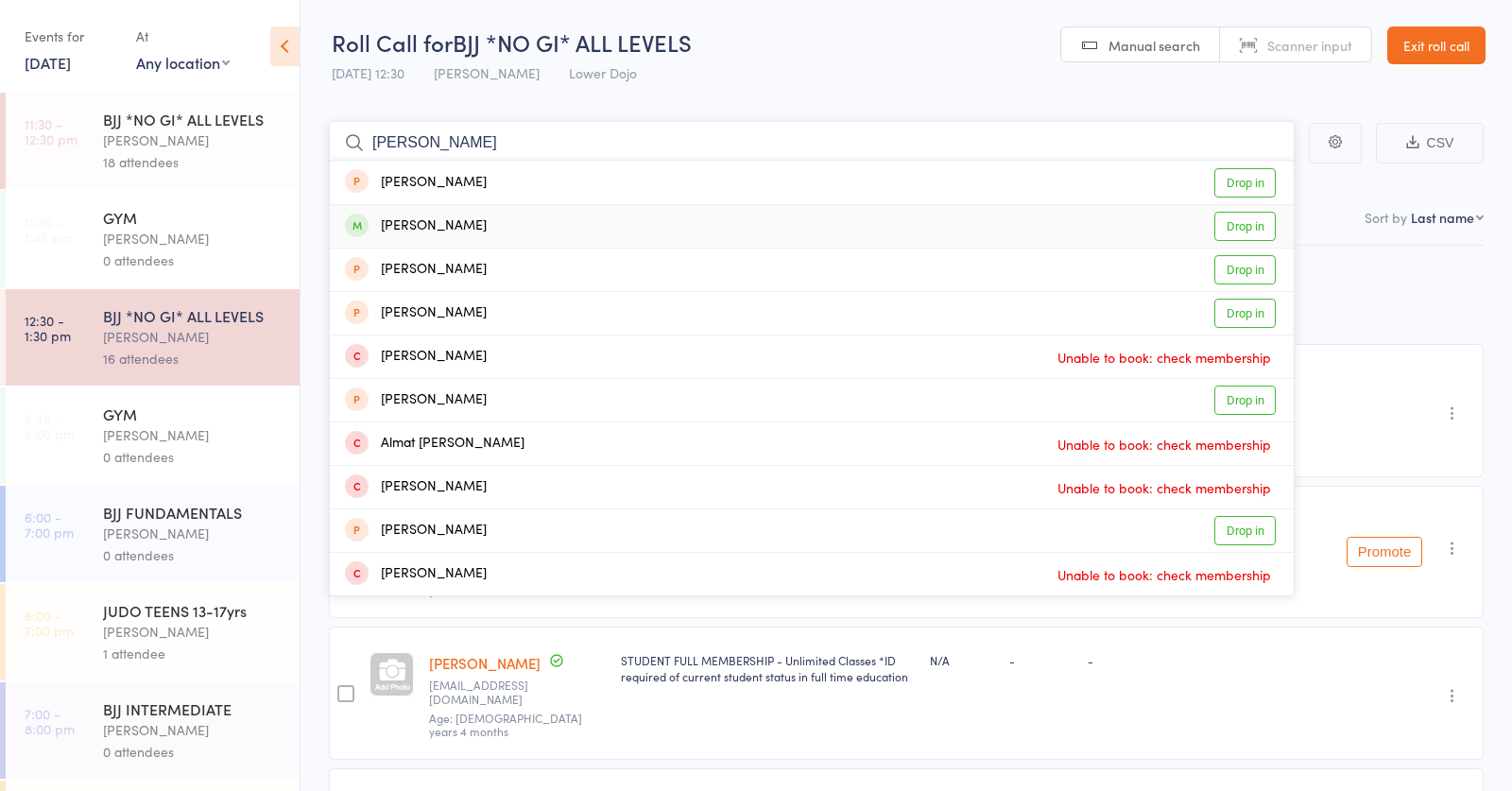
type input "emmanuel"
click at [486, 227] on div "Emmanuel Thomas" at bounding box center [416, 226] width 142 height 22
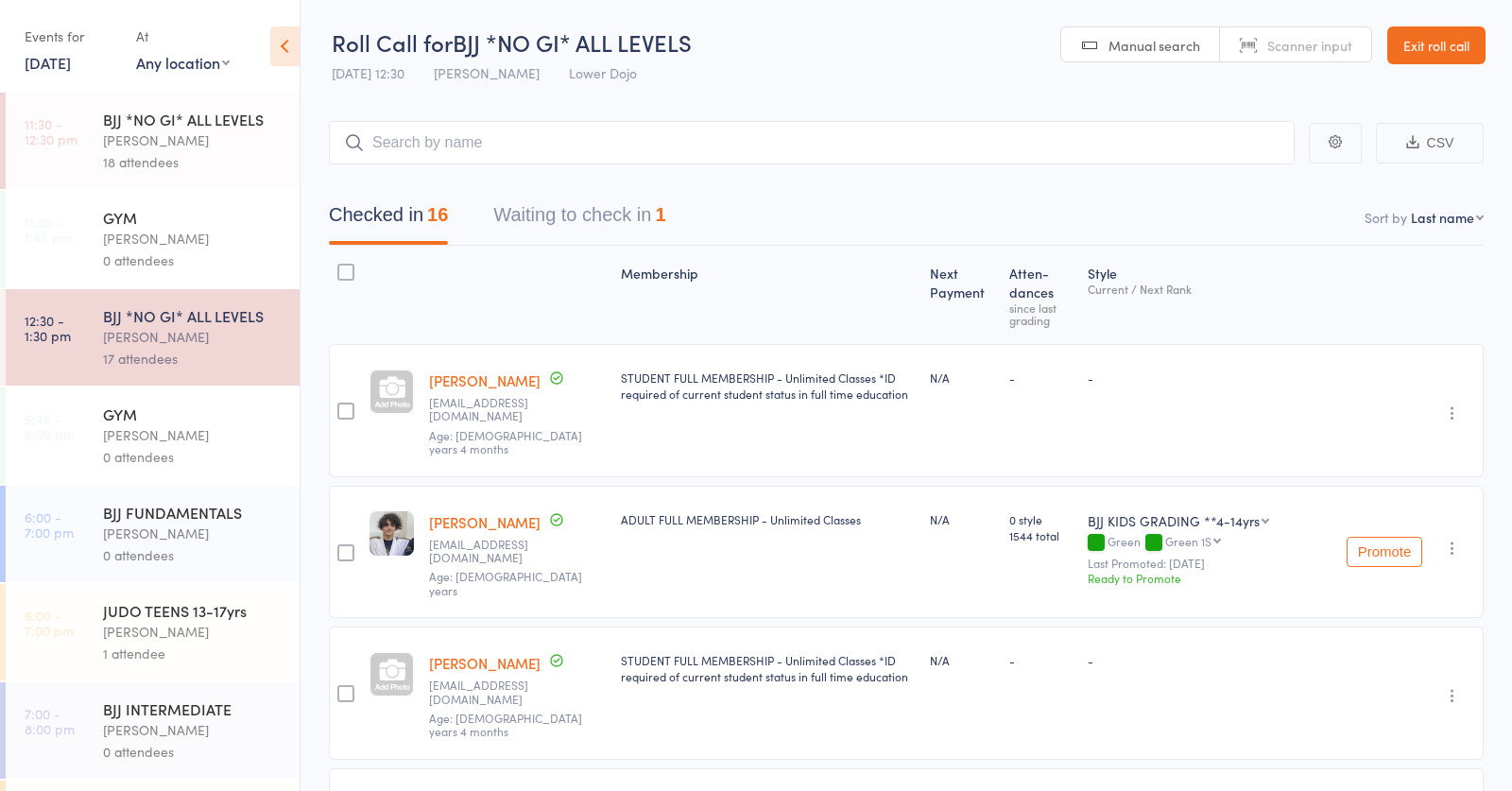
click at [601, 204] on button "Waiting to check in 1" at bounding box center [579, 220] width 172 height 50
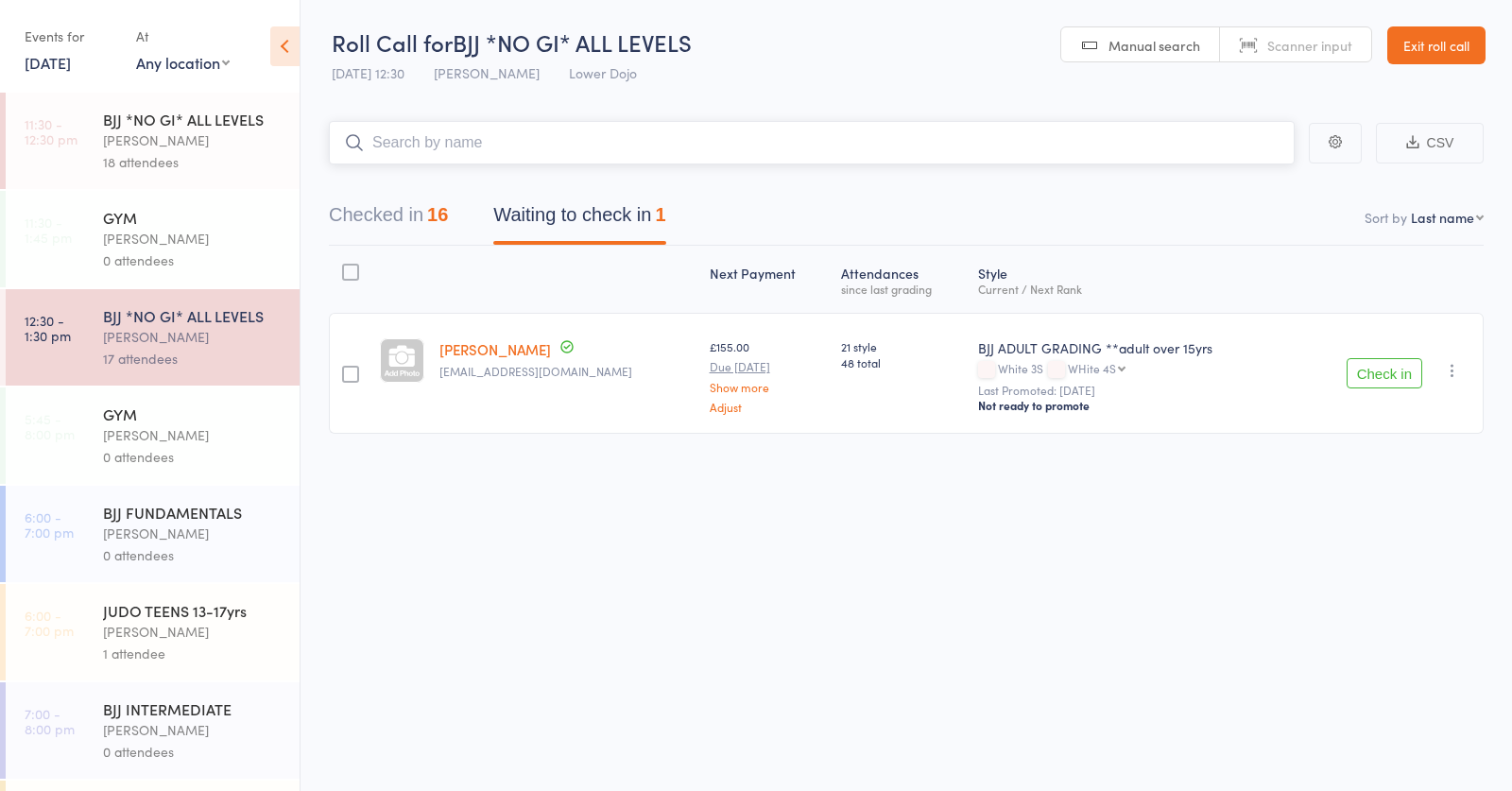
click at [521, 137] on input "search" at bounding box center [811, 142] width 966 height 43
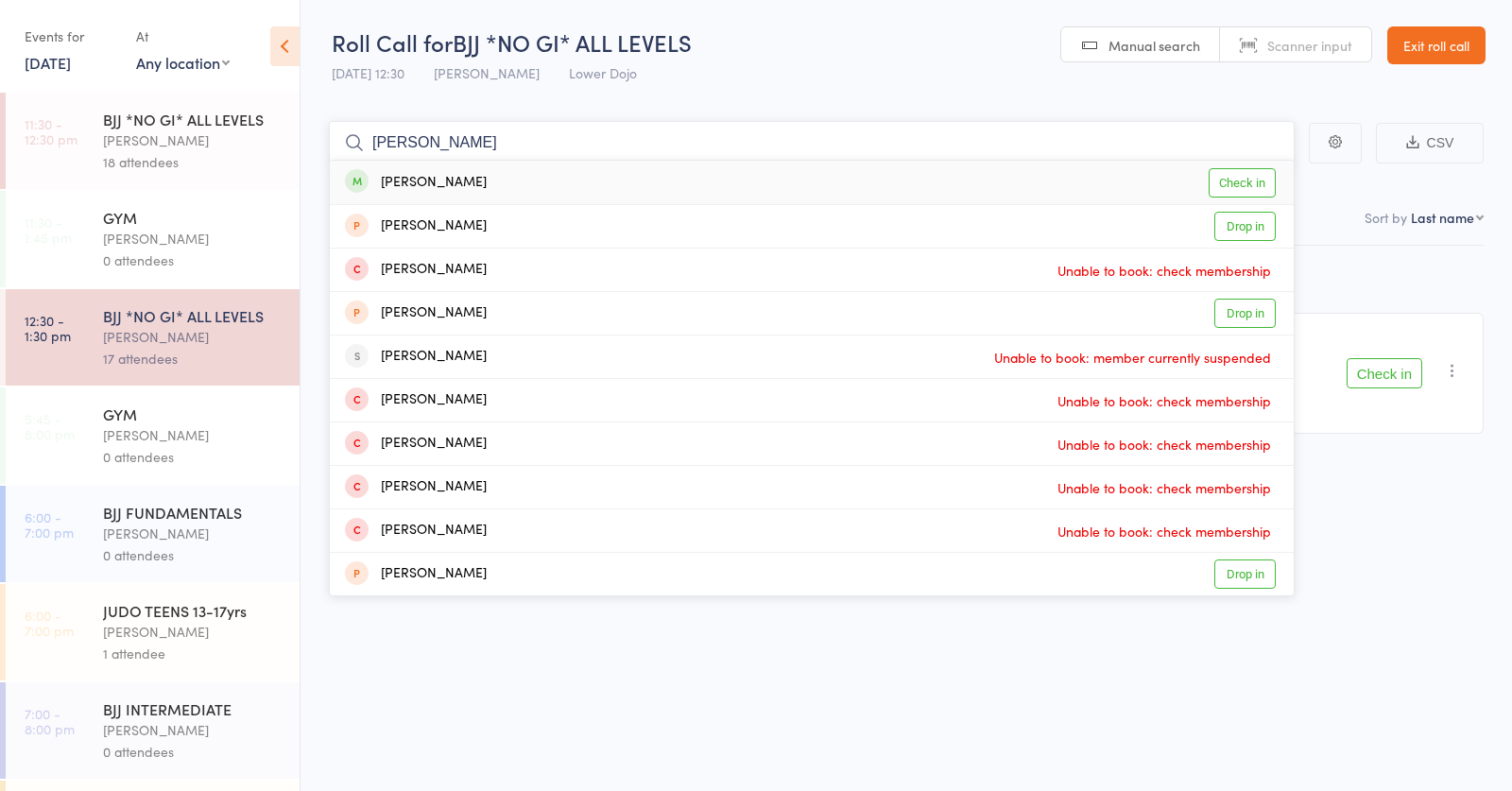
type input "antoni"
click at [473, 178] on div "Antoni Cienciala" at bounding box center [416, 182] width 142 height 22
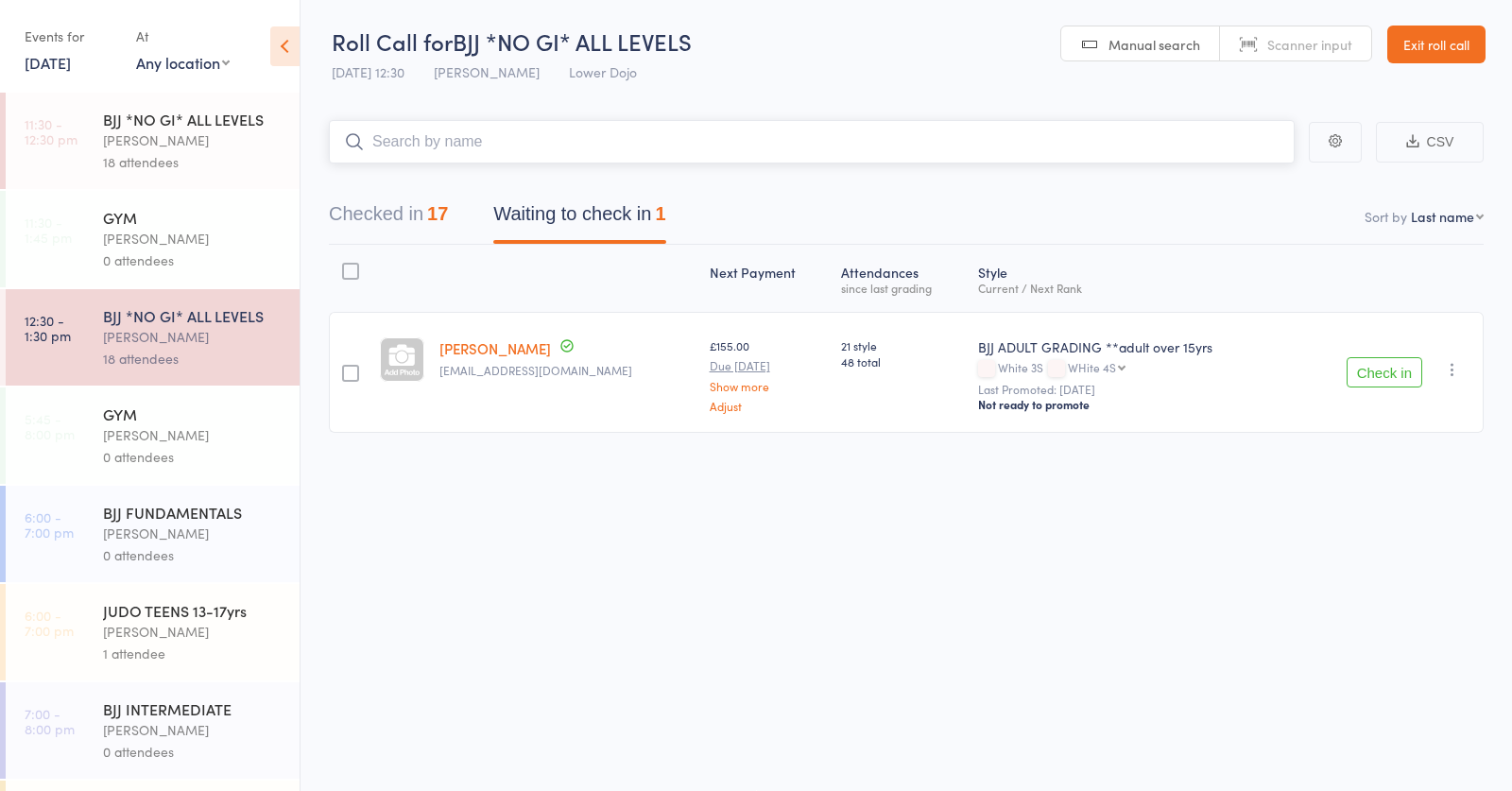
scroll to position [1, 0]
click at [406, 139] on input "search" at bounding box center [811, 141] width 966 height 43
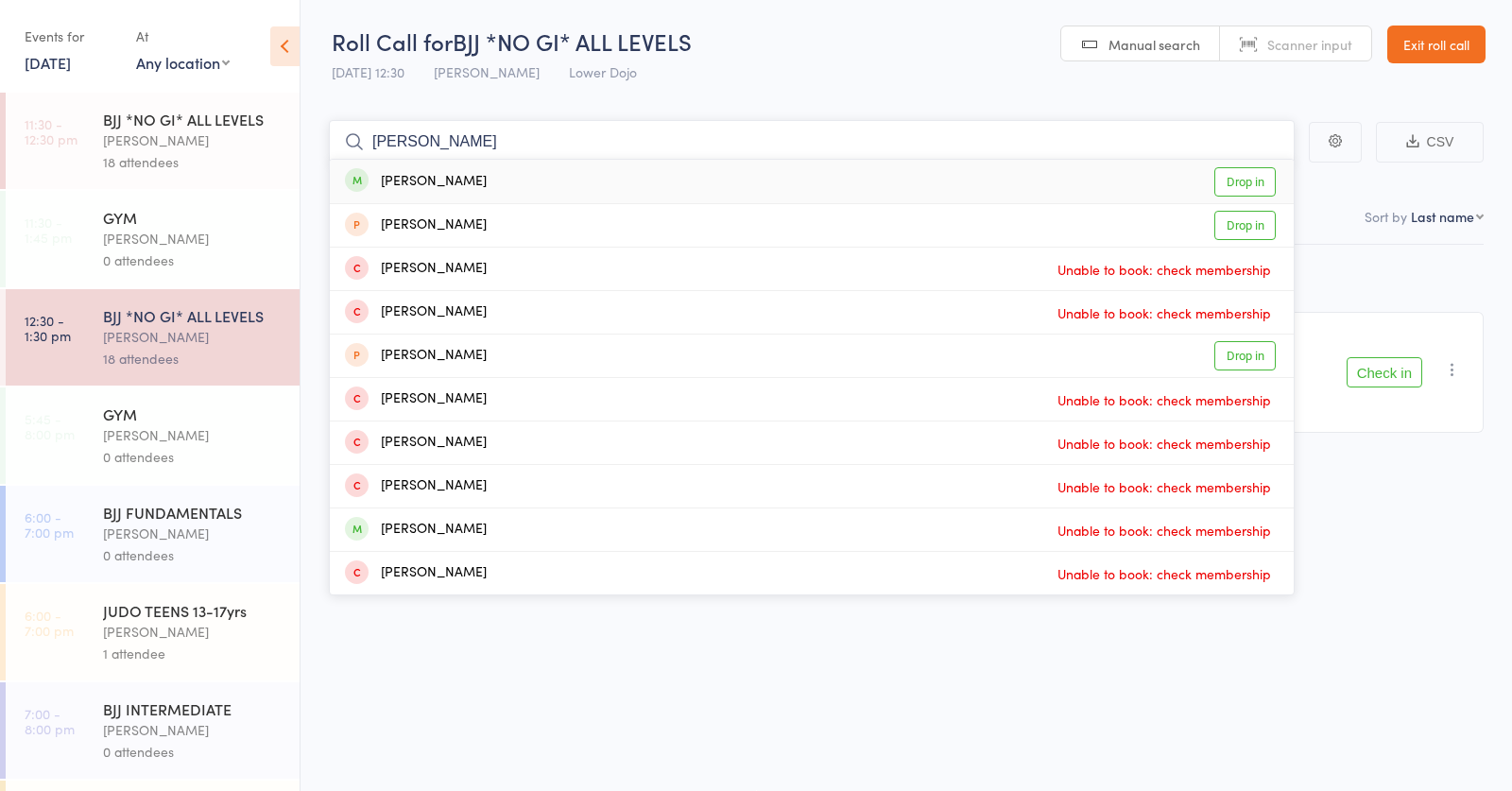
type input "harry the"
drag, startPoint x: 411, startPoint y: 164, endPoint x: 419, endPoint y: 182, distance: 19.7
click at [426, 178] on div "Harry Thwaites" at bounding box center [416, 181] width 142 height 22
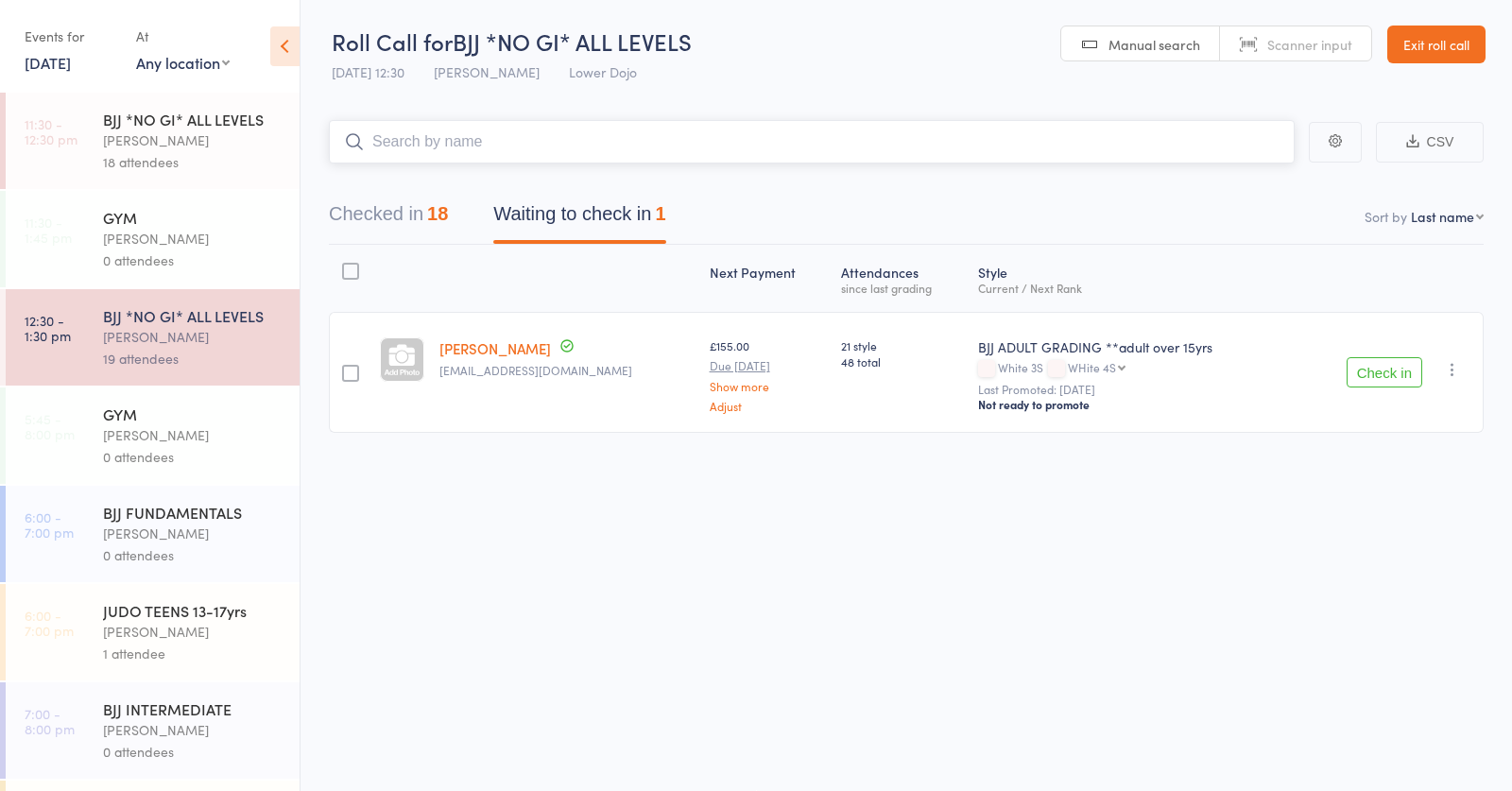
click at [419, 134] on input "search" at bounding box center [811, 141] width 966 height 43
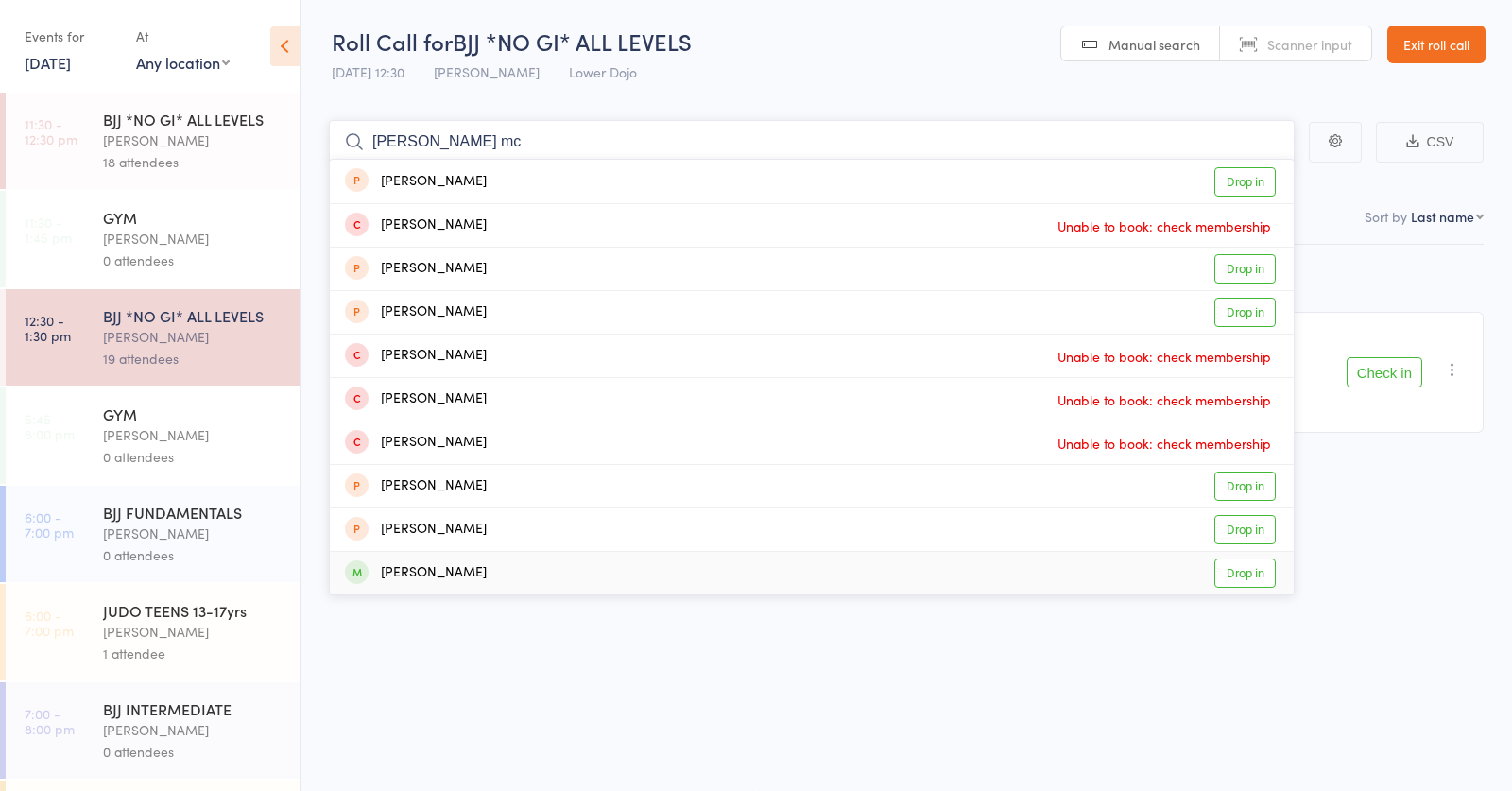
type input "dan mc"
click at [480, 562] on div "Daniel McCormack" at bounding box center [416, 573] width 142 height 22
